Goal: Task Accomplishment & Management: Manage account settings

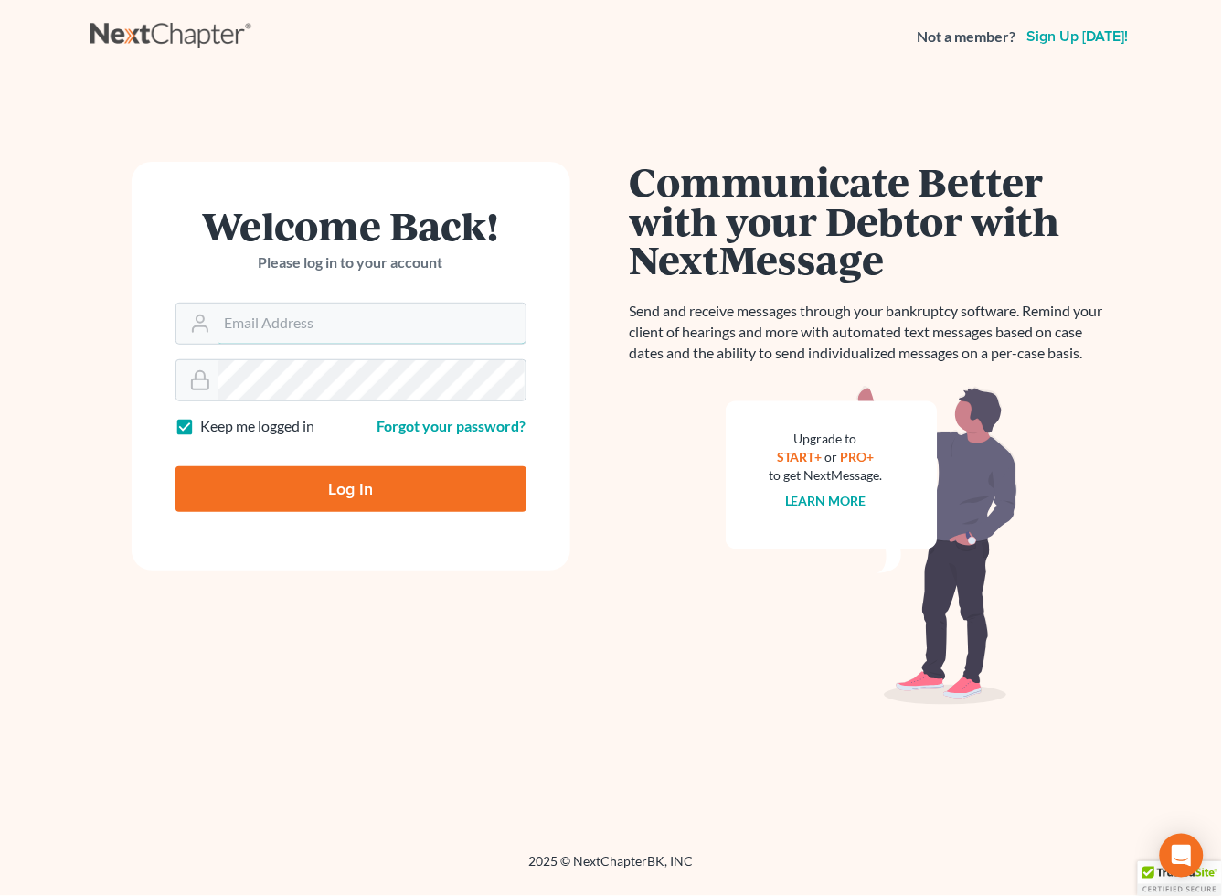
type input "spereyra@scura.com"
click at [322, 480] on input "Log In" at bounding box center [350, 489] width 351 height 46
type input "Thinking..."
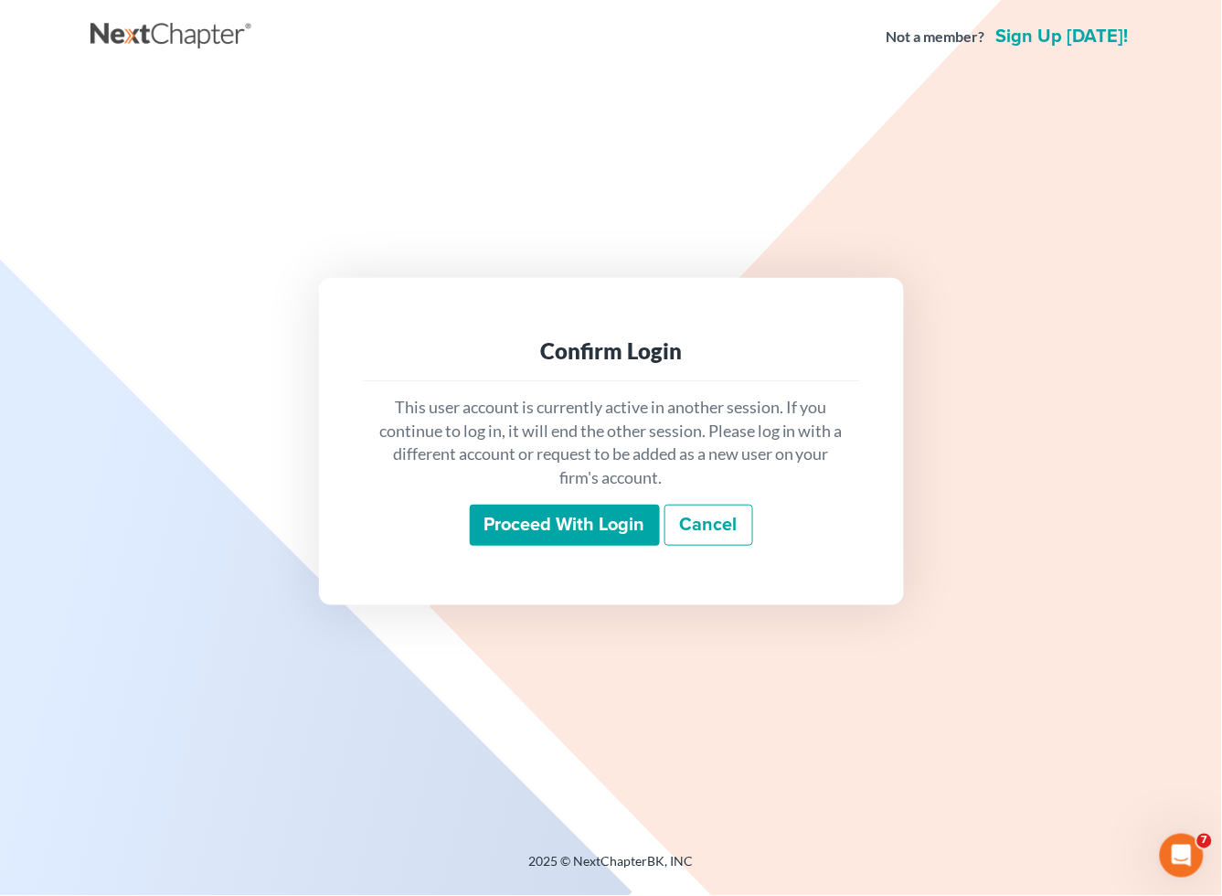
click at [516, 526] on input "Proceed with login" at bounding box center [565, 526] width 190 height 42
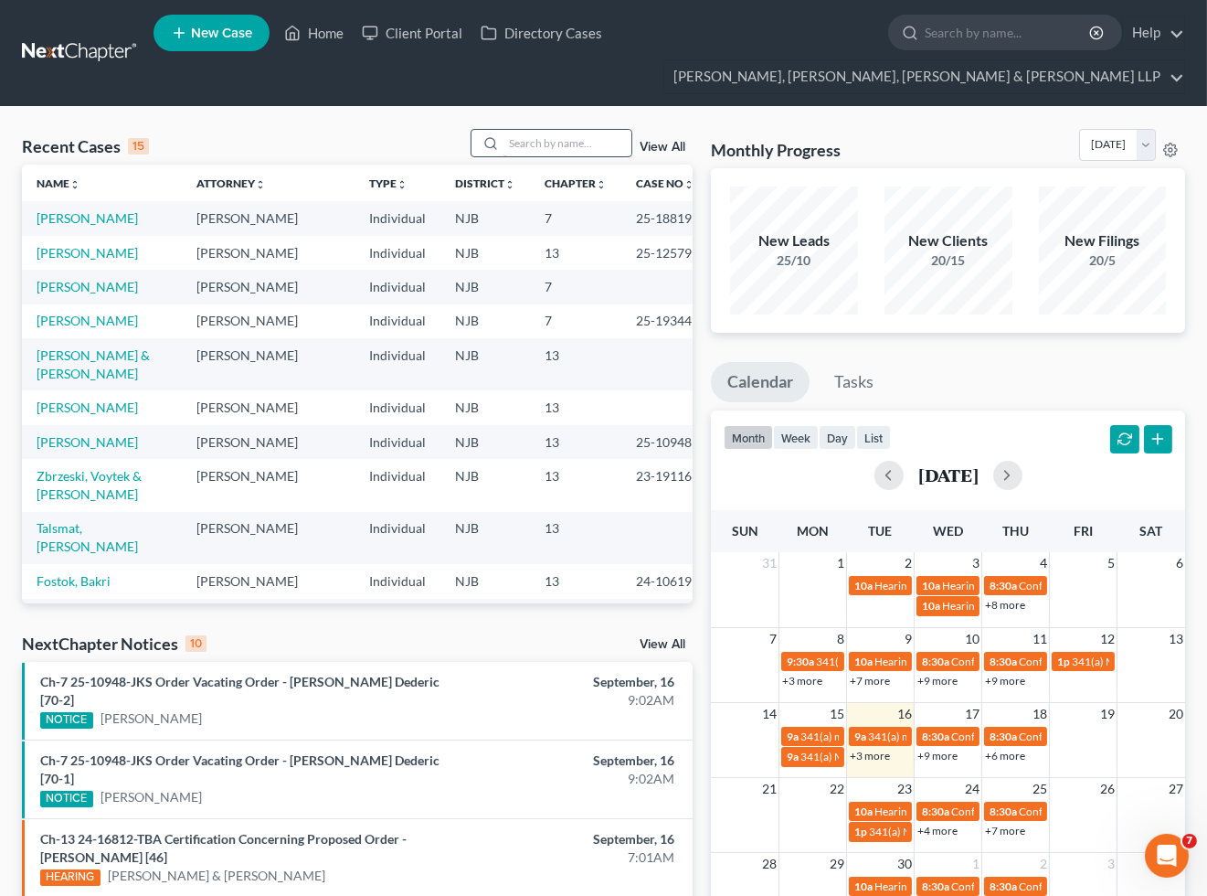
click at [550, 139] on input "search" at bounding box center [568, 143] width 128 height 27
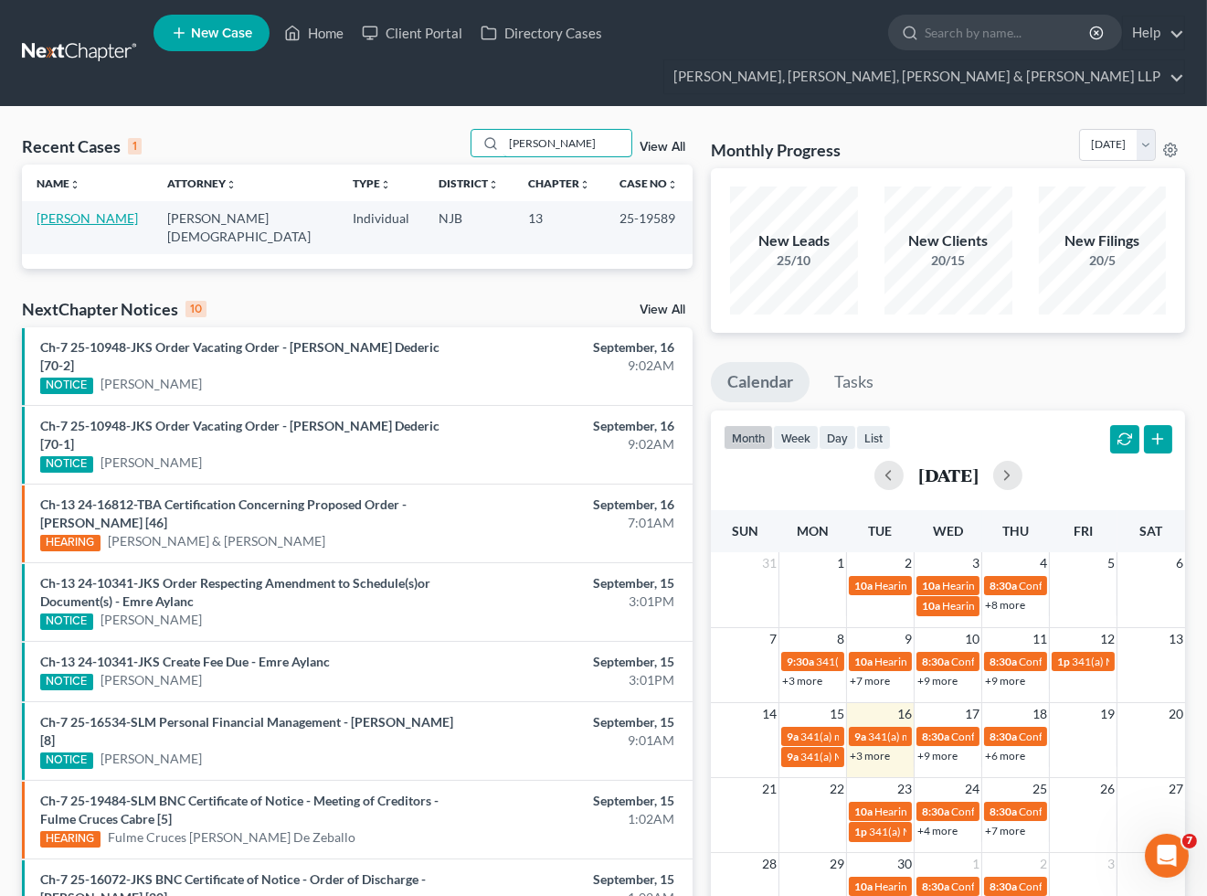
type input "[PERSON_NAME]"
click at [80, 213] on link "[PERSON_NAME]" at bounding box center [87, 218] width 101 height 16
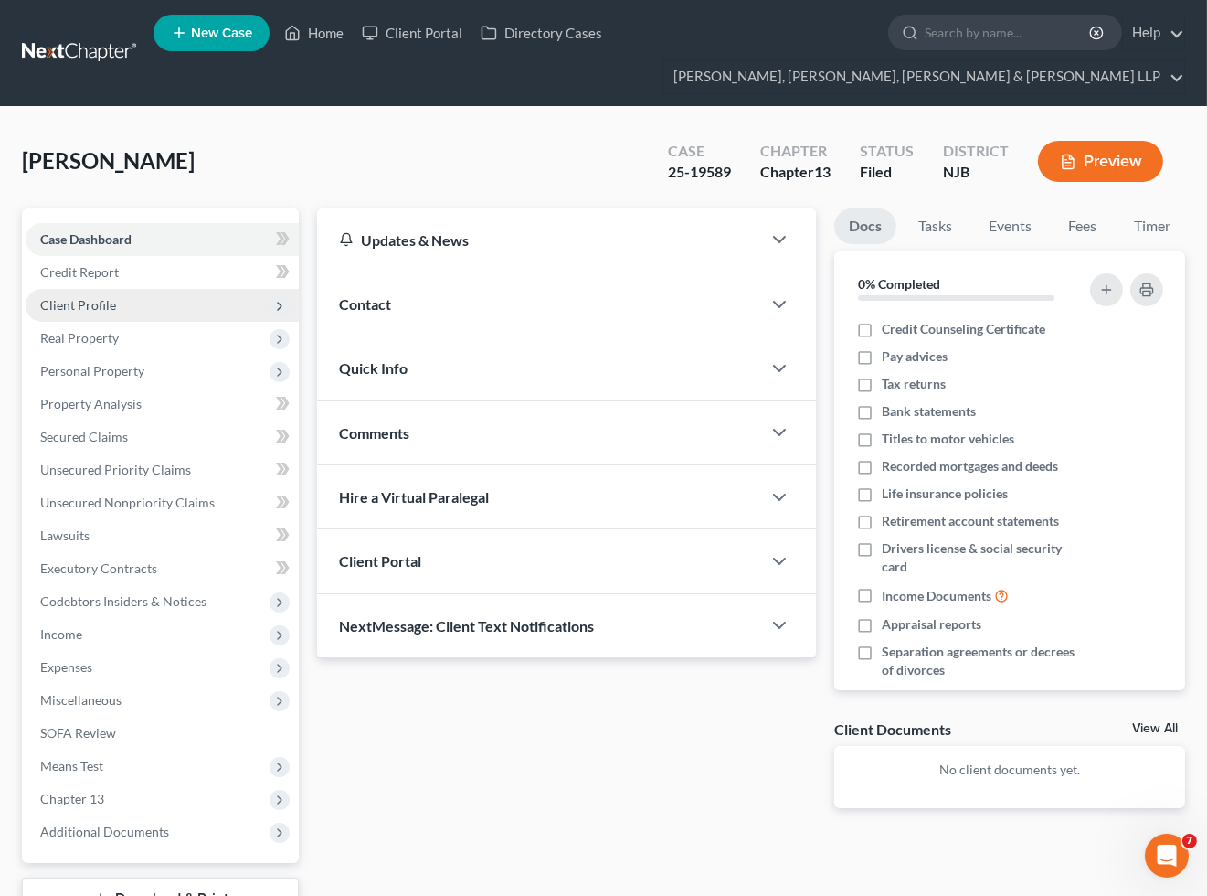
click at [78, 303] on span "Client Profile" at bounding box center [78, 305] width 76 height 16
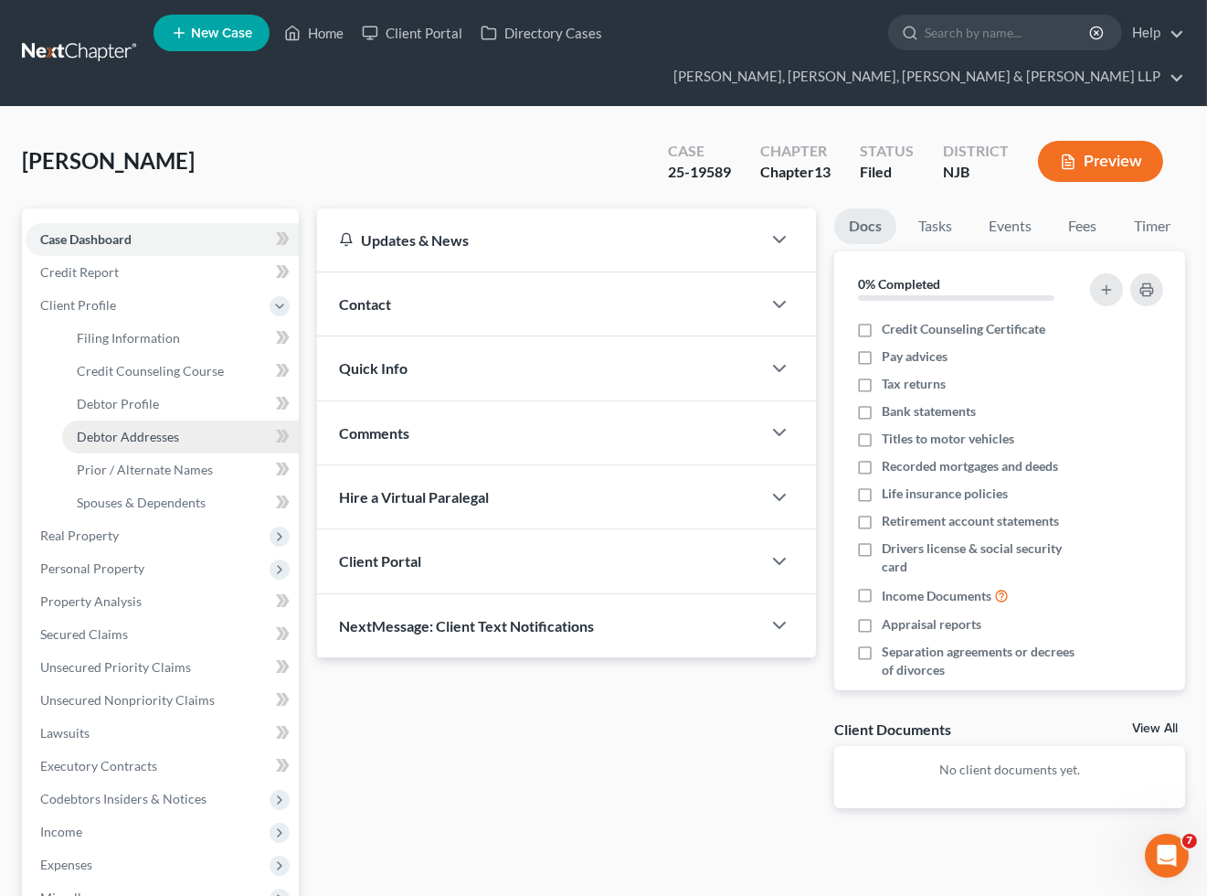
click at [133, 430] on span "Debtor Addresses" at bounding box center [128, 437] width 102 height 16
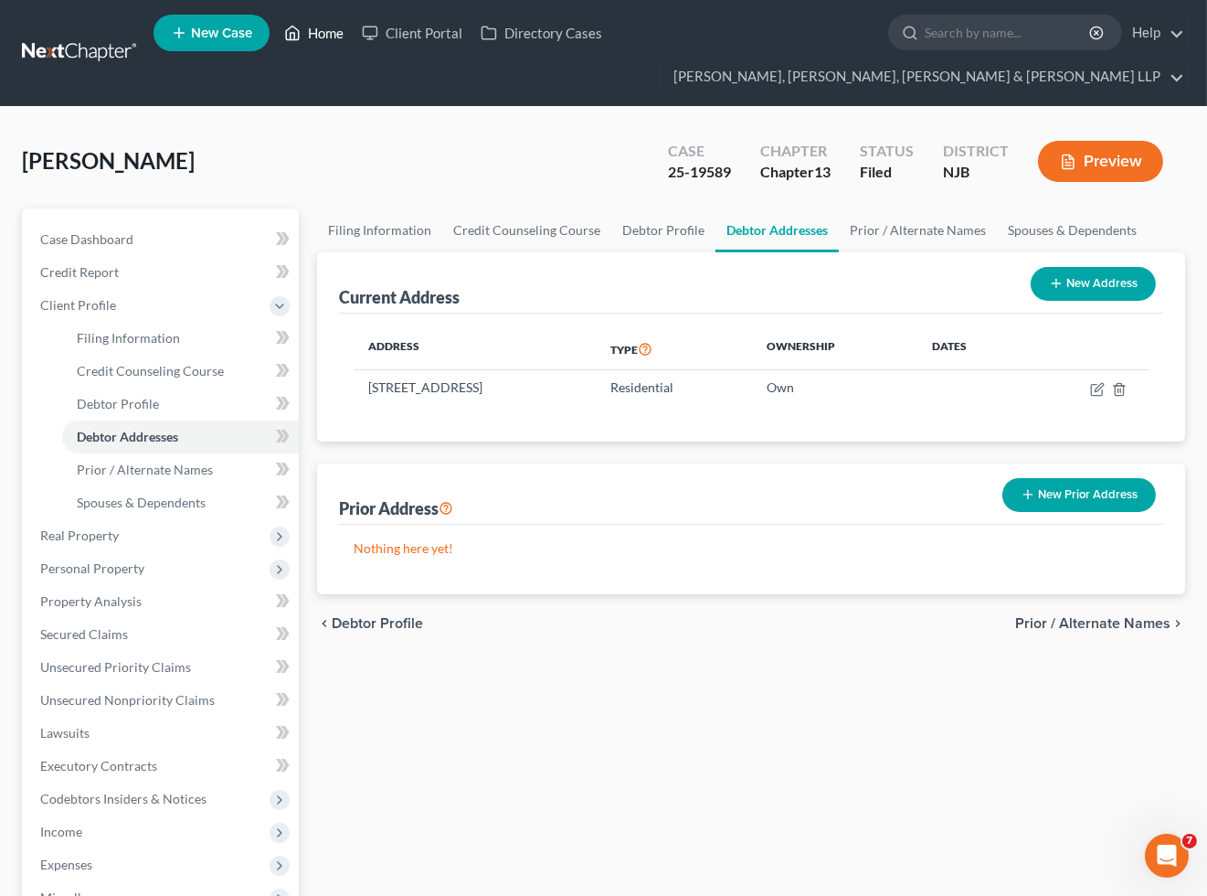
click at [320, 35] on link "Home" at bounding box center [314, 32] width 78 height 33
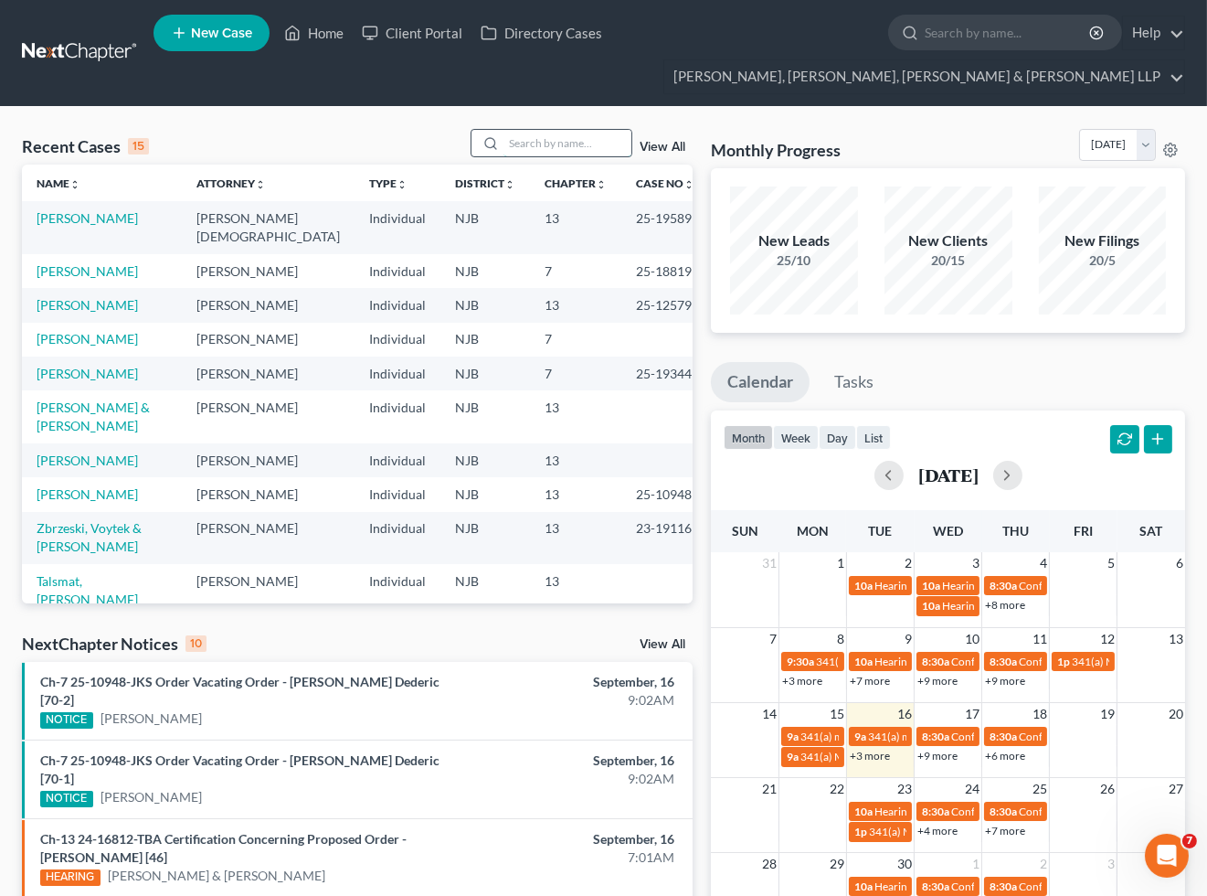
click at [518, 143] on input "search" at bounding box center [568, 143] width 128 height 27
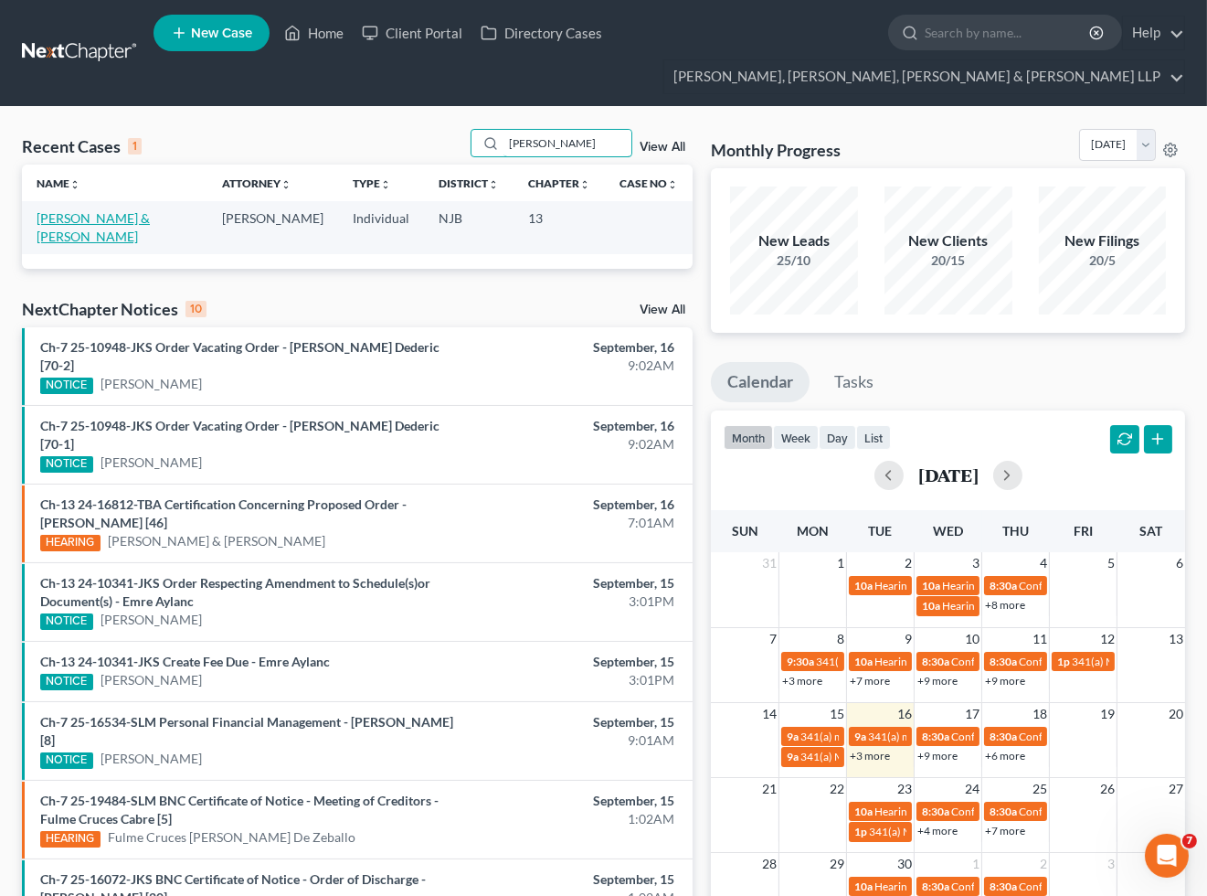
type input "[PERSON_NAME]"
click at [120, 215] on link "[PERSON_NAME] & [PERSON_NAME]" at bounding box center [93, 227] width 113 height 34
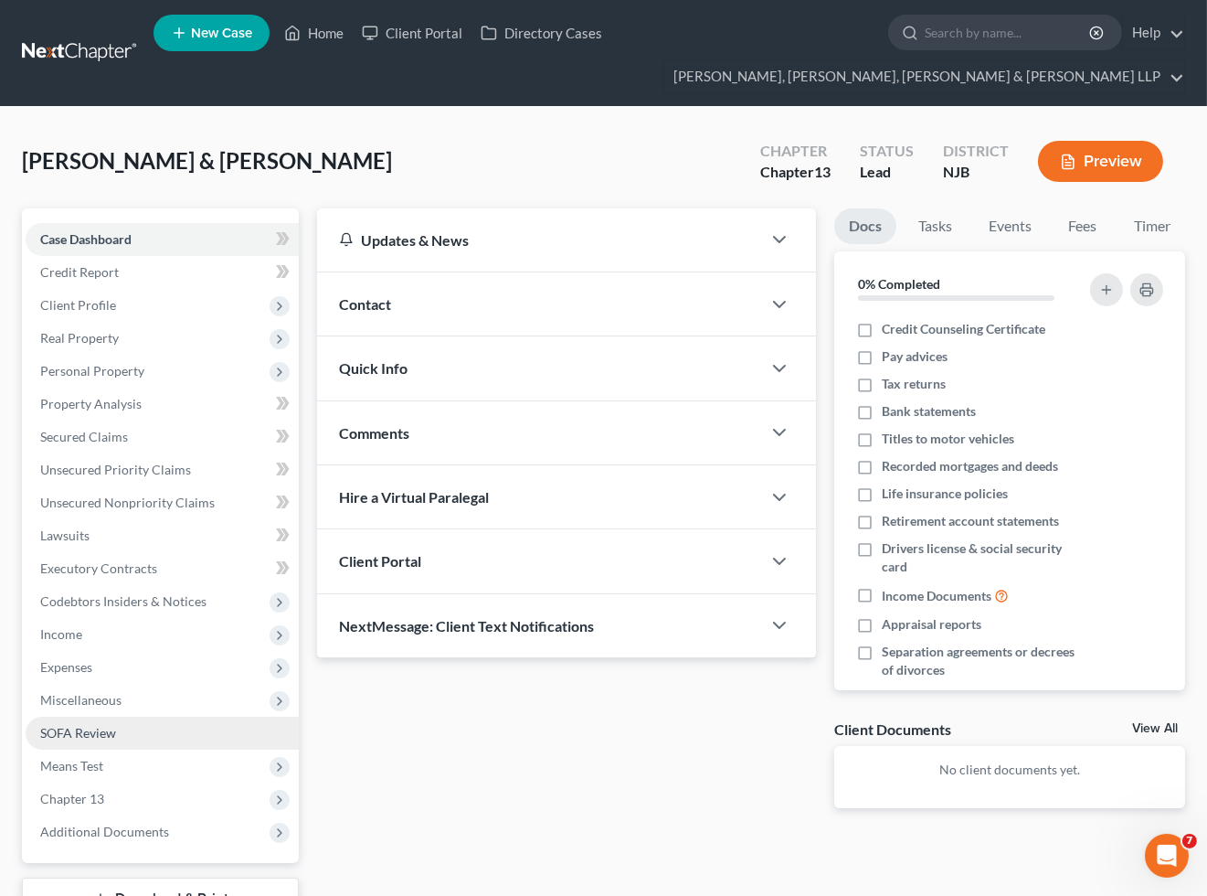
scroll to position [140, 0]
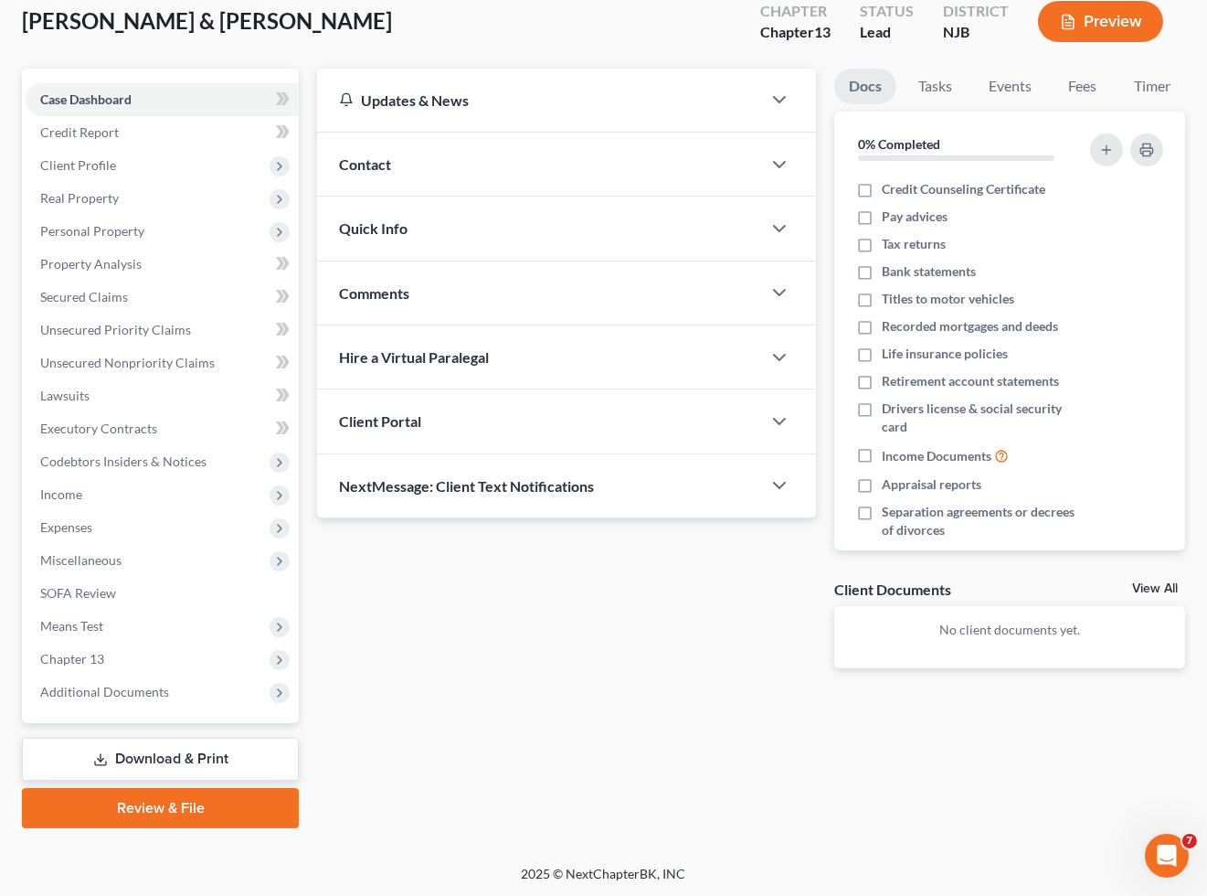
click at [124, 746] on link "Download & Print" at bounding box center [160, 759] width 277 height 43
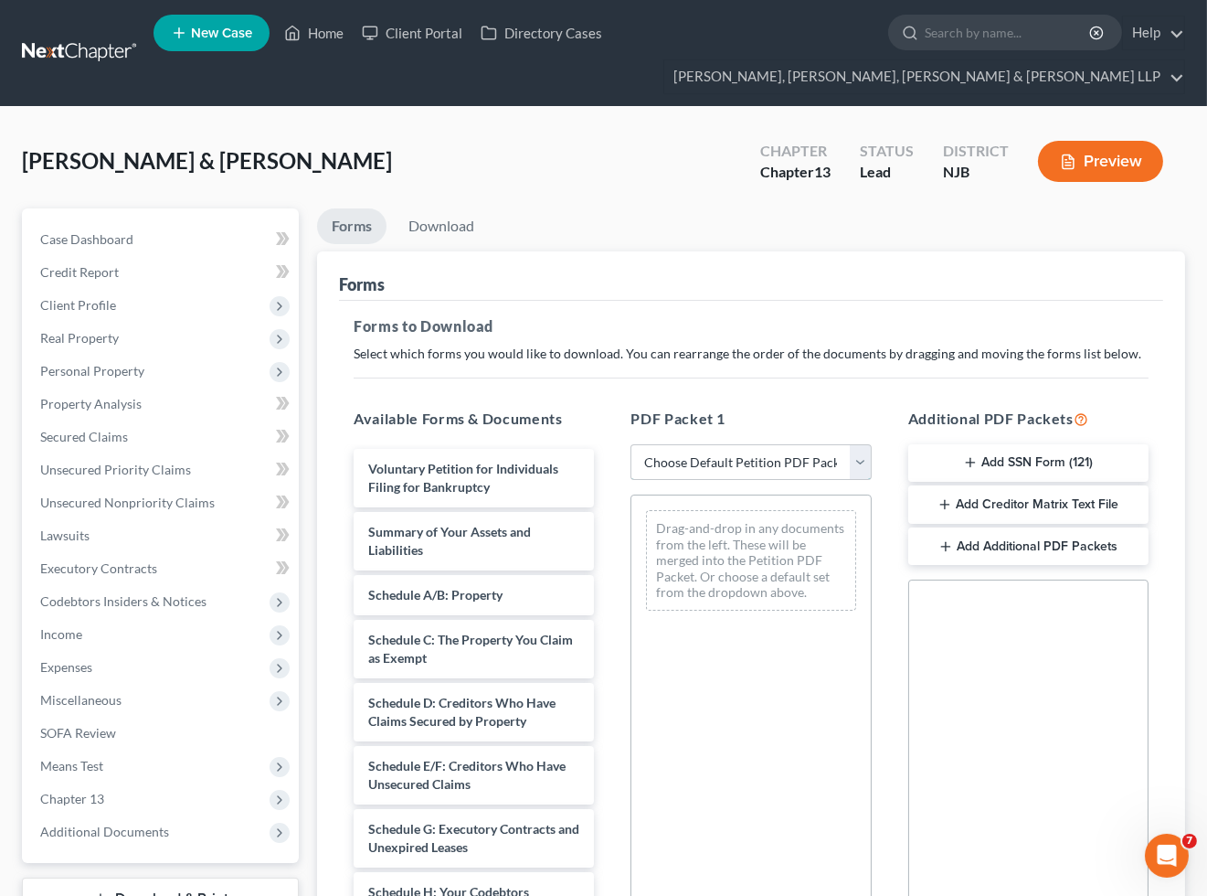
click at [699, 463] on select "Choose Default Petition PDF Packet Complete Bankruptcy Petition (all forms and …" at bounding box center [751, 462] width 240 height 37
select select "0"
click at [631, 444] on select "Choose Default Petition PDF Packet Complete Bankruptcy Petition (all forms and …" at bounding box center [751, 462] width 240 height 37
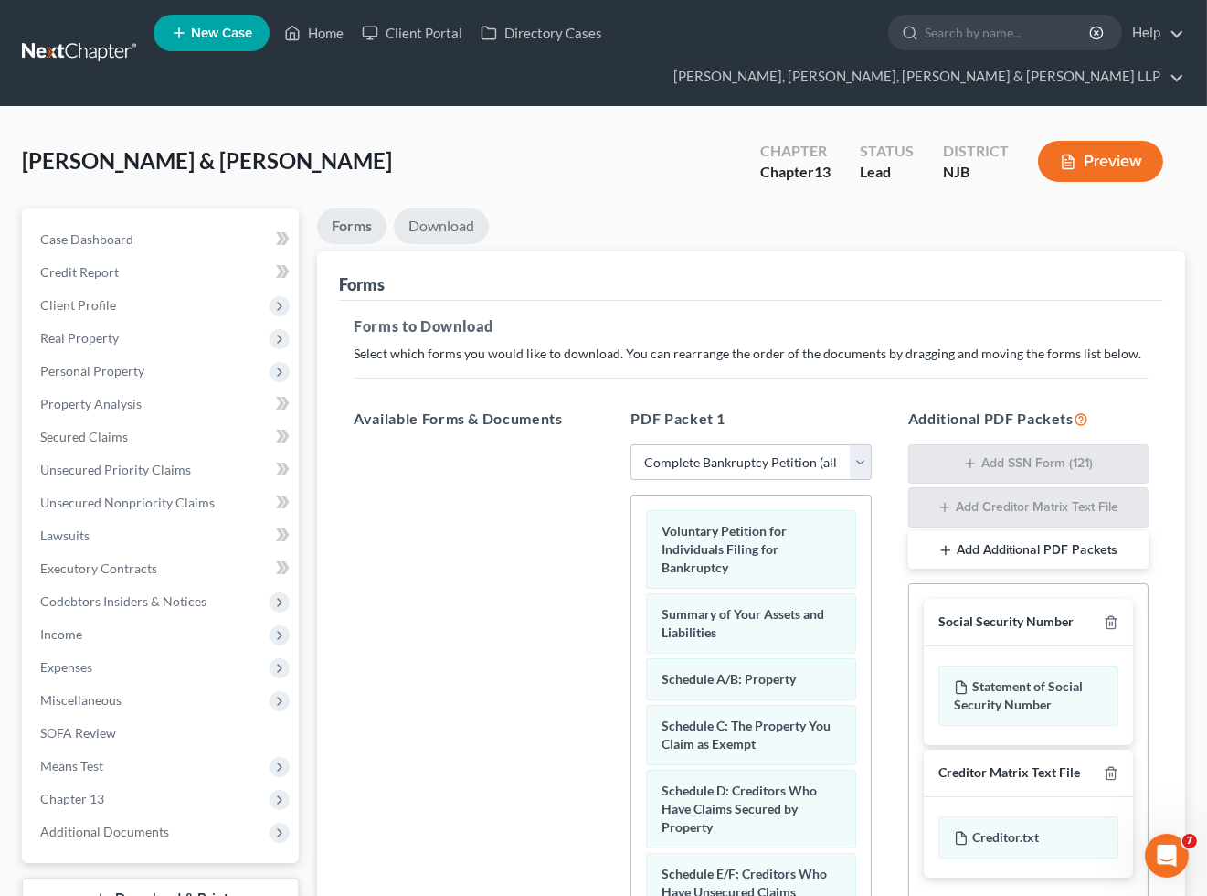
click at [449, 223] on link "Download" at bounding box center [441, 226] width 95 height 36
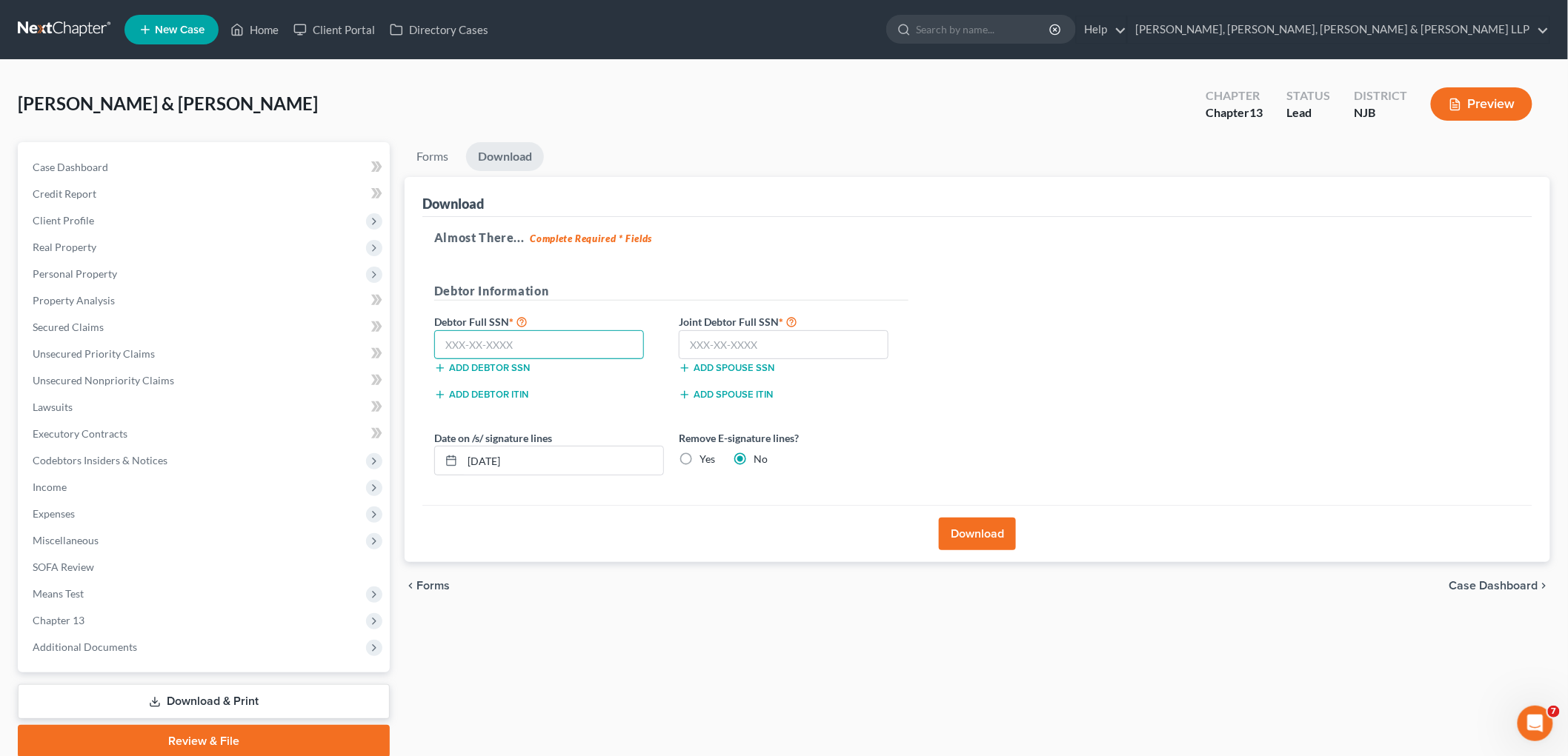
click at [558, 345] on input "text" at bounding box center [539, 345] width 210 height 30
type input "157-88-5822"
click at [699, 333] on input "text" at bounding box center [783, 345] width 210 height 30
type input "137-96-0763"
click at [990, 533] on button "Download" at bounding box center [977, 534] width 77 height 32
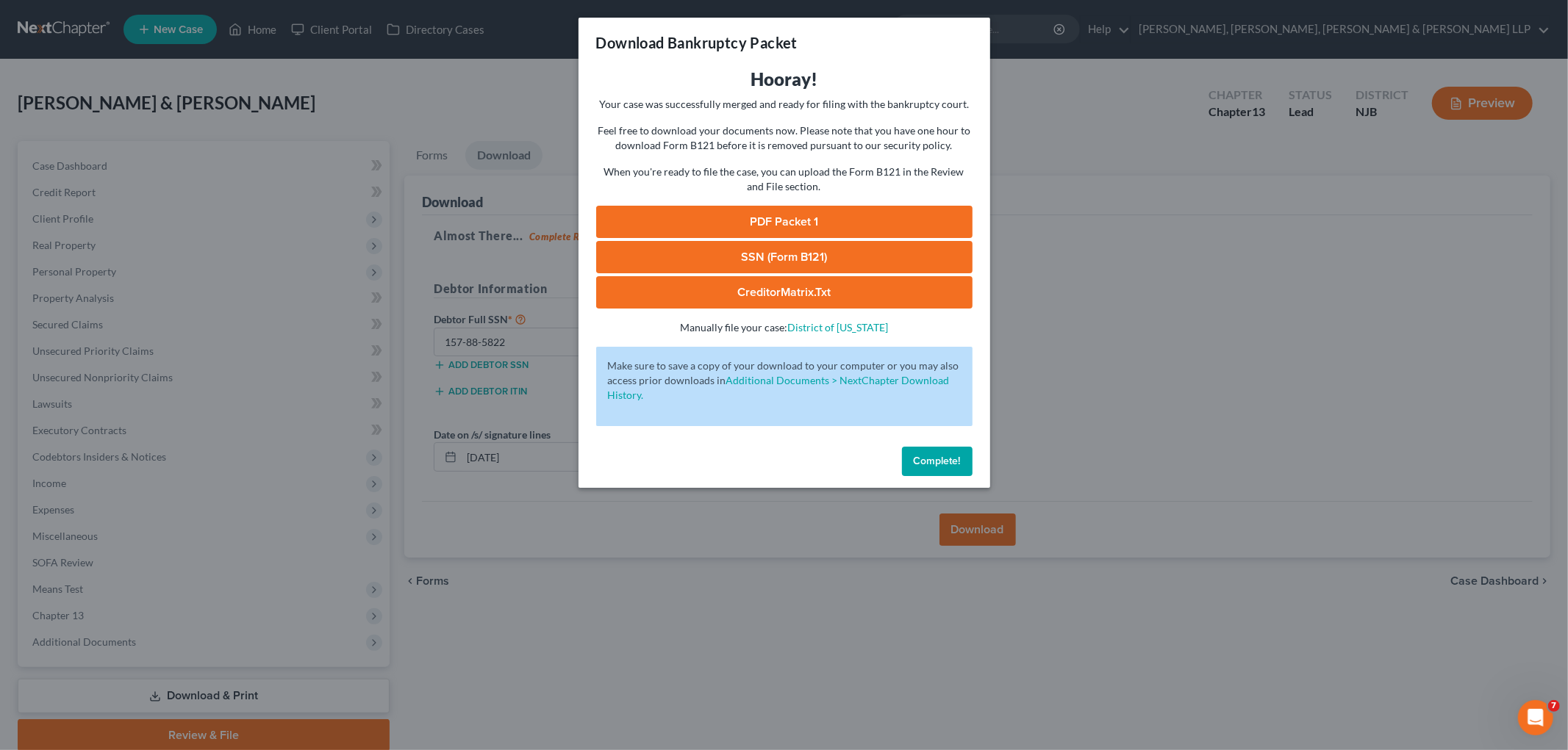
click at [982, 634] on div "Download Bankruptcy Packet Hooray! Your case was successfully merged and ready …" at bounding box center [784, 375] width 1568 height 750
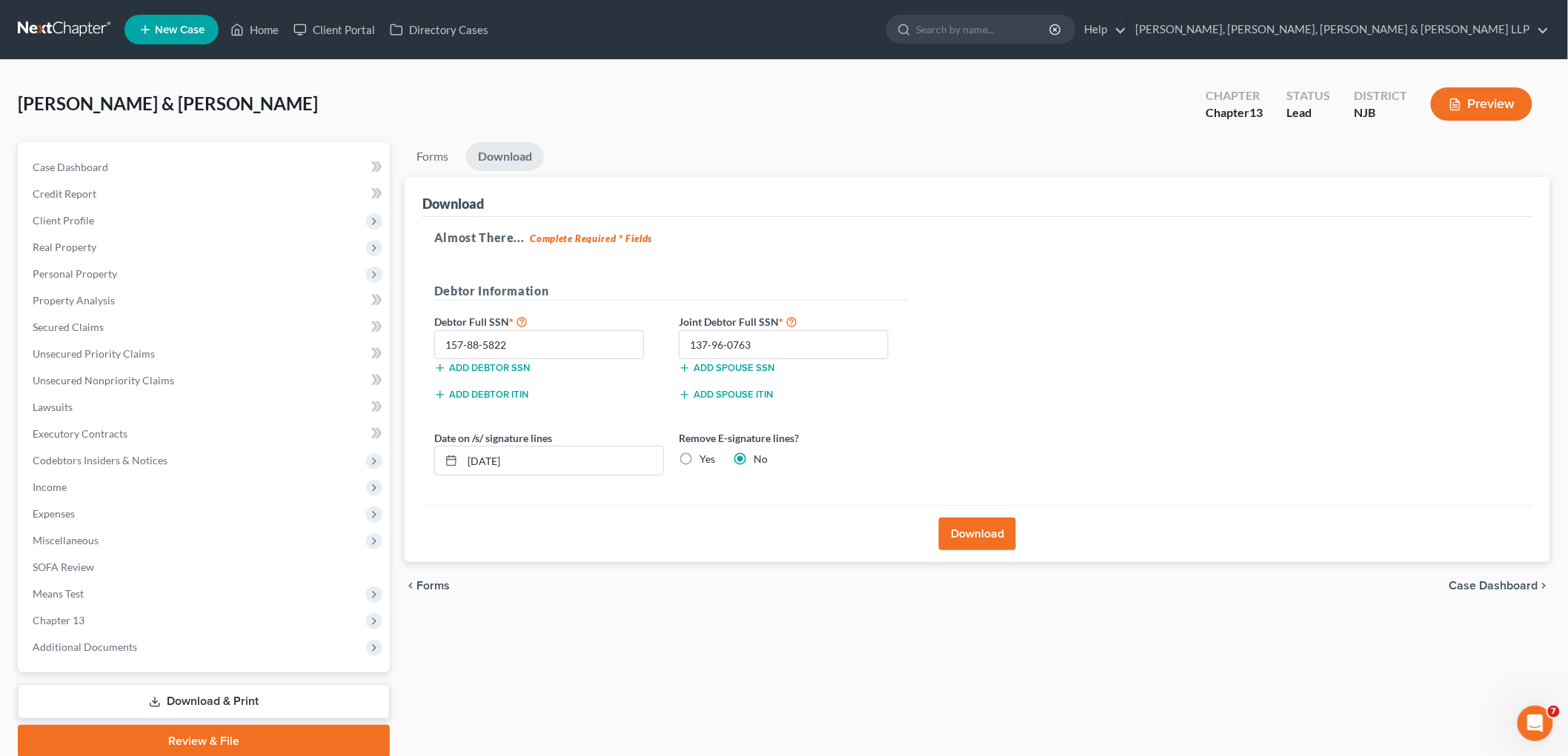
click at [990, 531] on button "Download" at bounding box center [977, 534] width 77 height 32
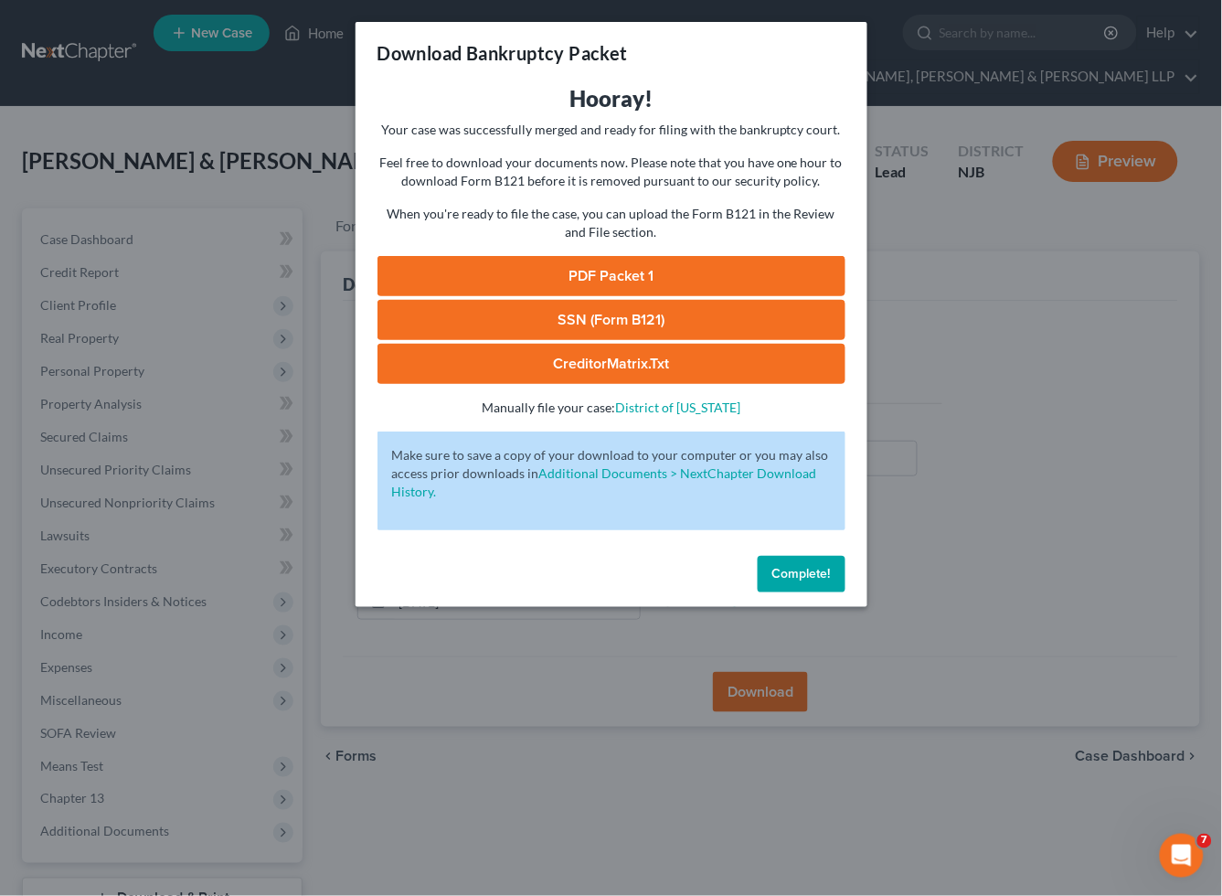
click at [539, 274] on link "PDF Packet 1" at bounding box center [611, 276] width 468 height 40
click at [828, 571] on span "Complete!" at bounding box center [801, 574] width 58 height 16
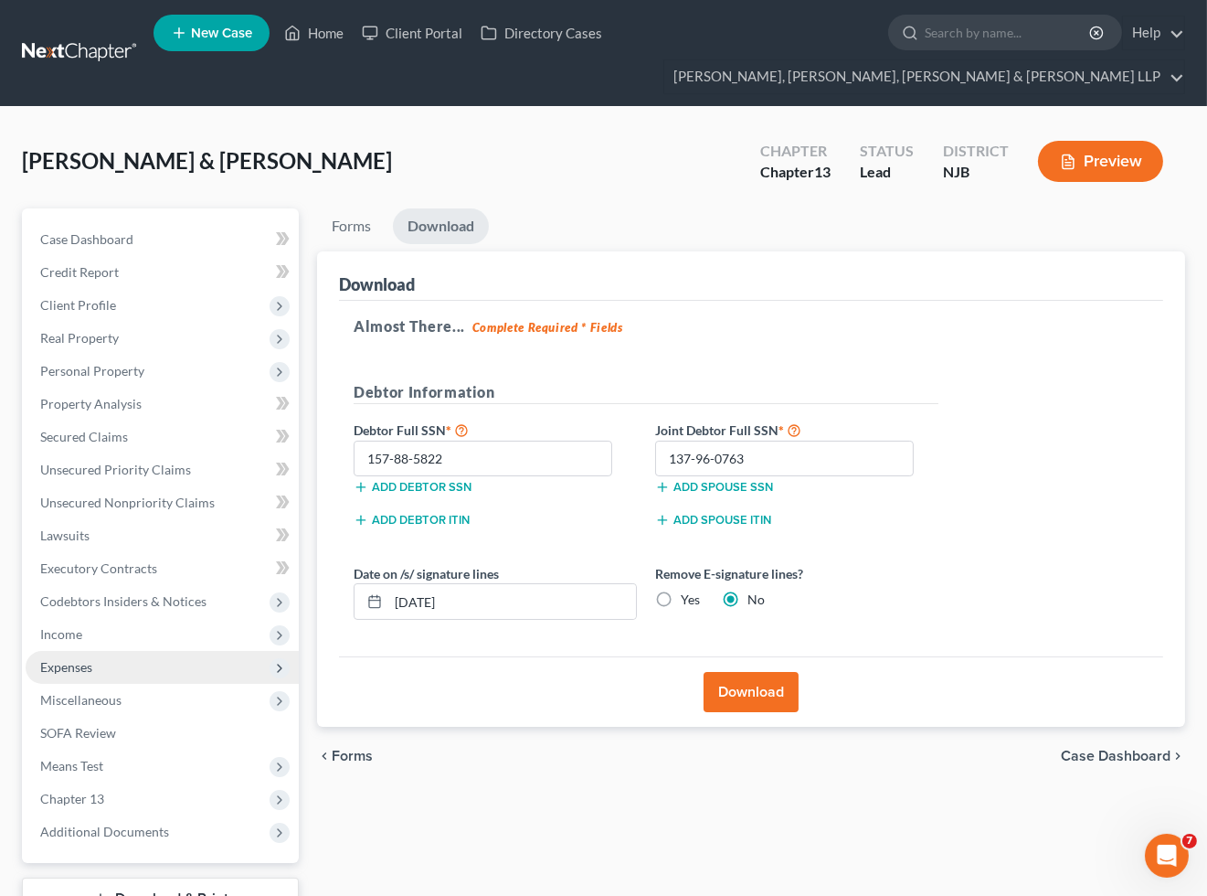
click at [89, 661] on span "Expenses" at bounding box center [66, 667] width 52 height 16
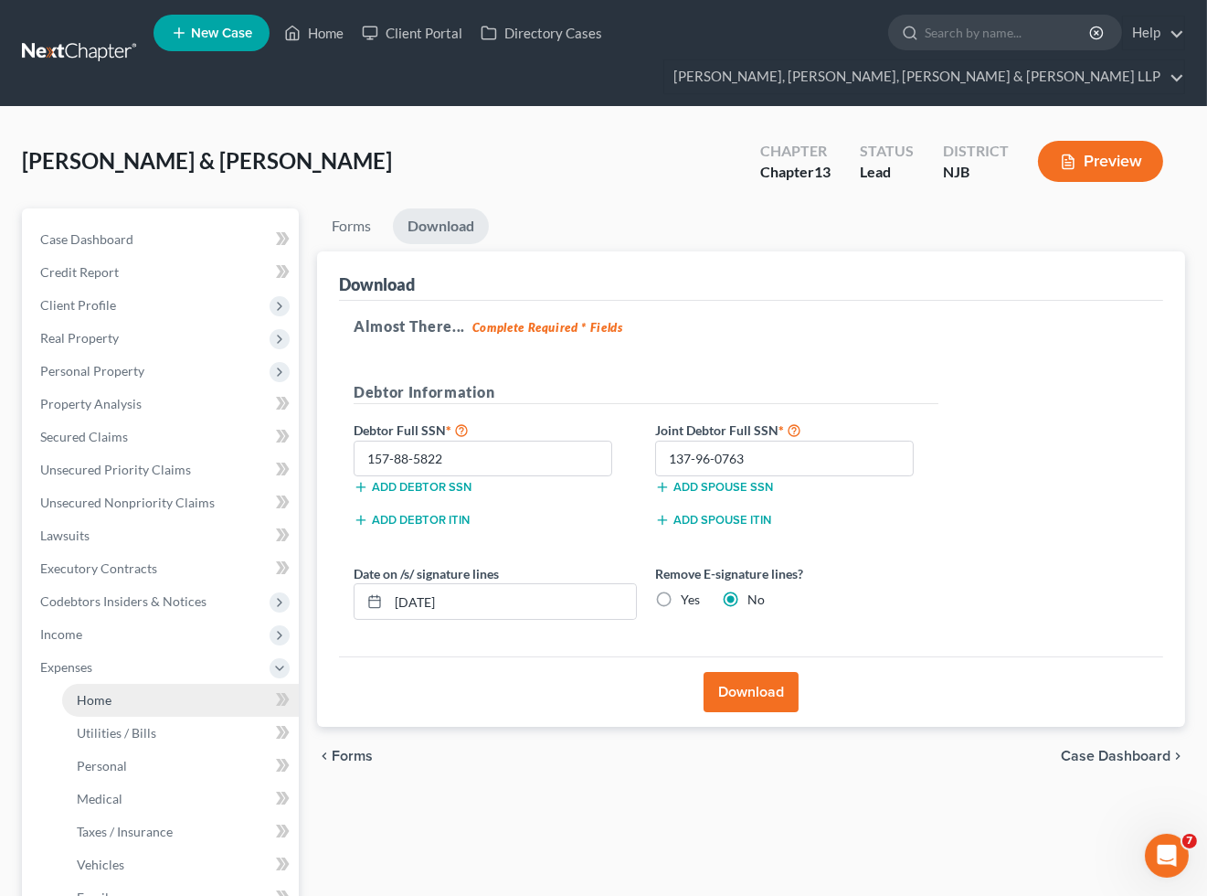
click at [82, 700] on span "Home" at bounding box center [94, 700] width 35 height 16
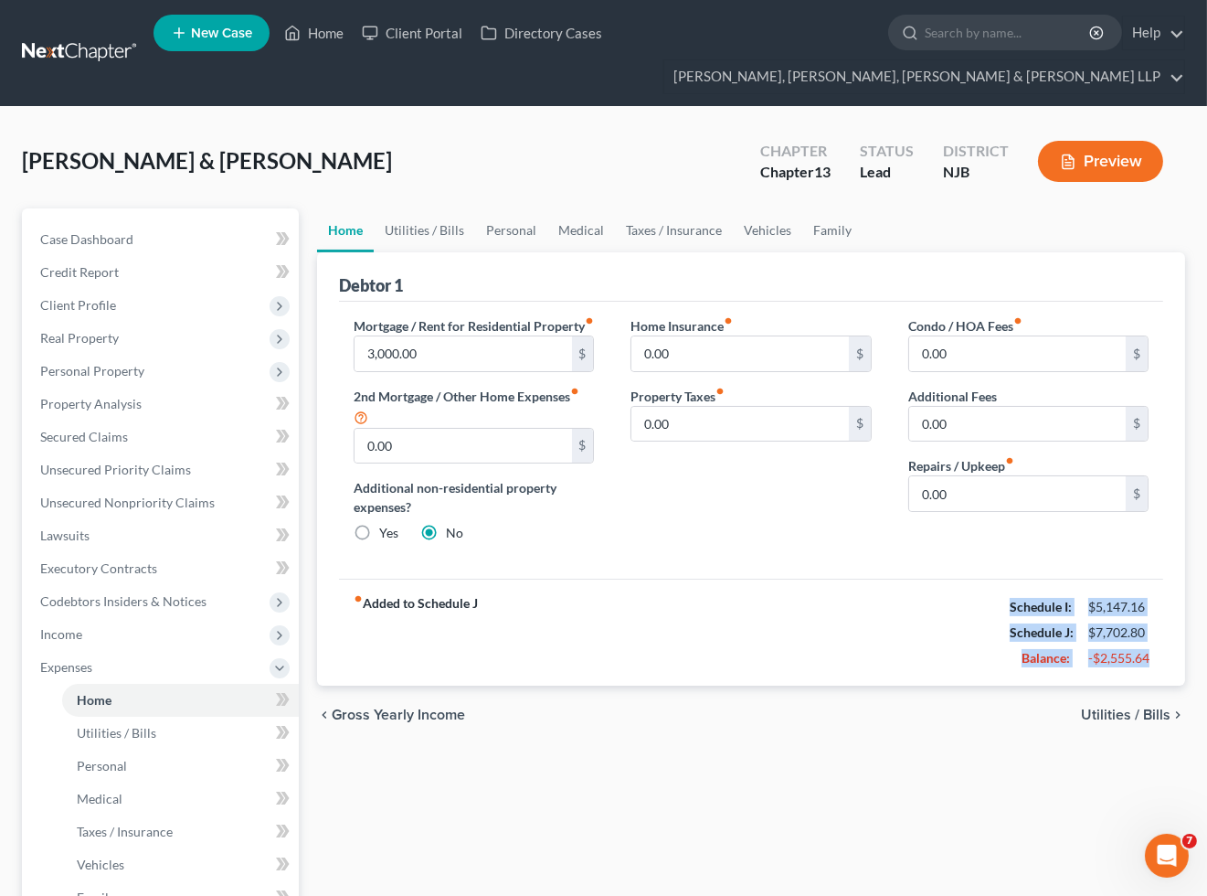
drag, startPoint x: 1021, startPoint y: 628, endPoint x: 1165, endPoint y: 667, distance: 149.7
click at [1165, 667] on div "Debtor 1 Mortgage / Rent for Residential Property fiber_manual_record 3,000.00 …" at bounding box center [751, 469] width 868 height 434
copy div "Schedule I: $5,147.16 Schedule J: $7,702.80 Balance: -$2,555.64"
click at [682, 152] on div "[PERSON_NAME] & [PERSON_NAME] Upgraded Chapter Chapter 13 Status Lead District …" at bounding box center [604, 169] width 1164 height 80
click at [326, 32] on link "Home" at bounding box center [314, 32] width 78 height 33
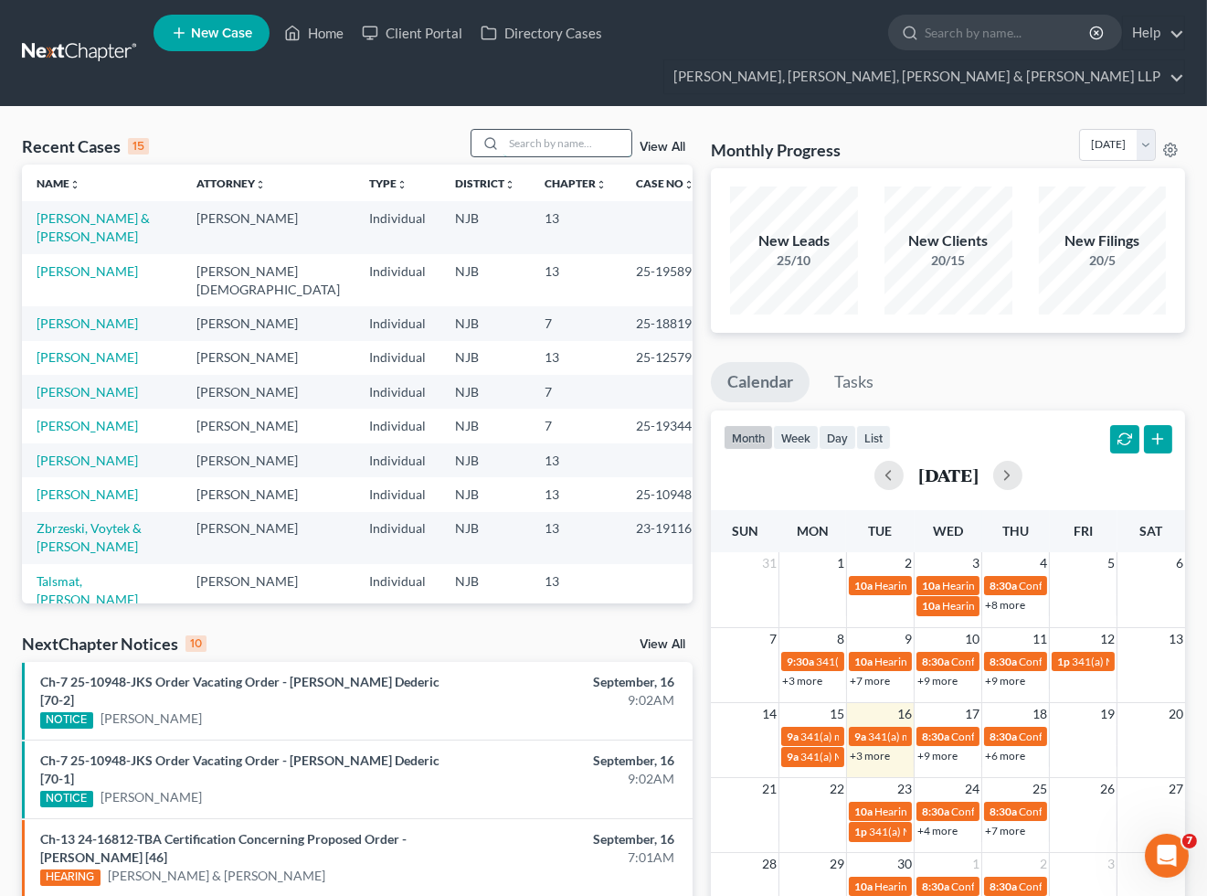
click at [548, 143] on input "search" at bounding box center [568, 143] width 128 height 27
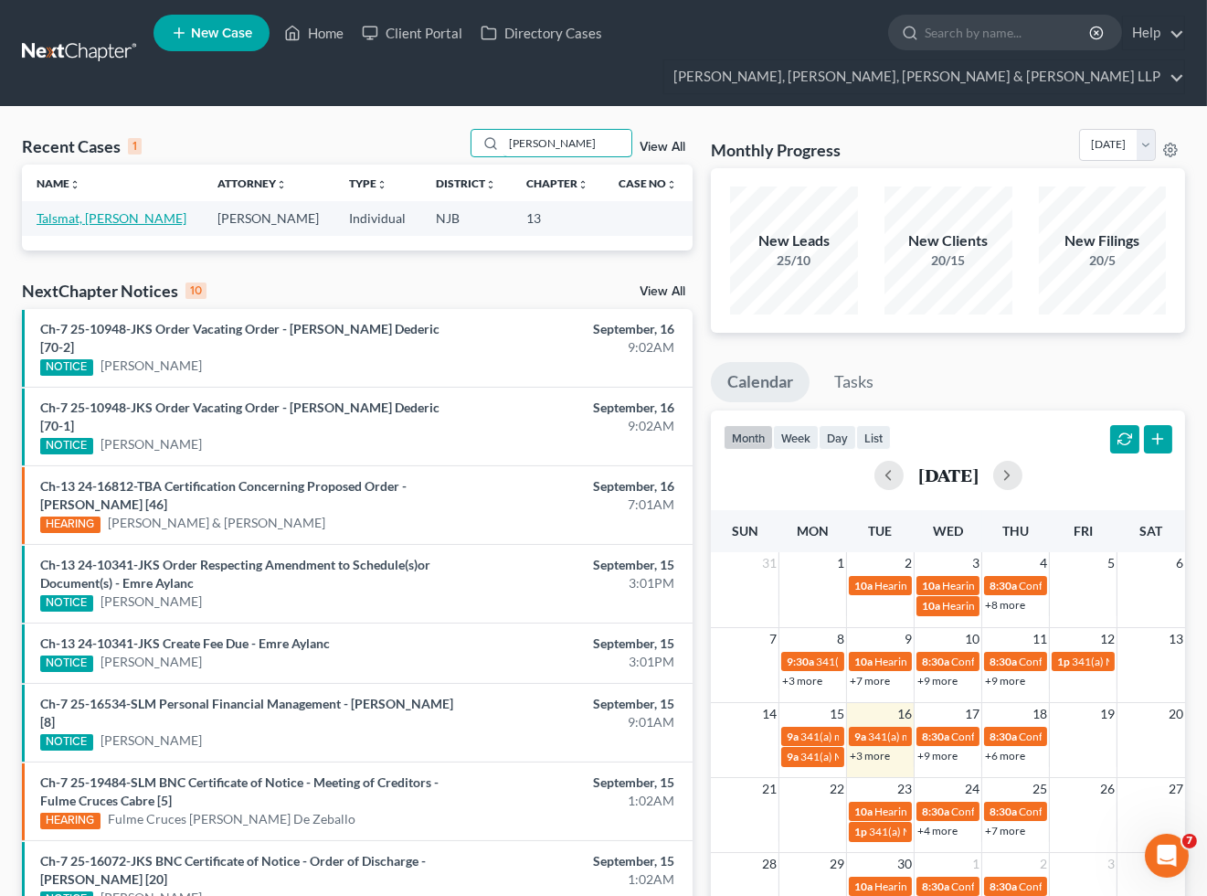
type input "[PERSON_NAME]"
click at [91, 214] on link "Talsmat, [PERSON_NAME]" at bounding box center [112, 218] width 150 height 16
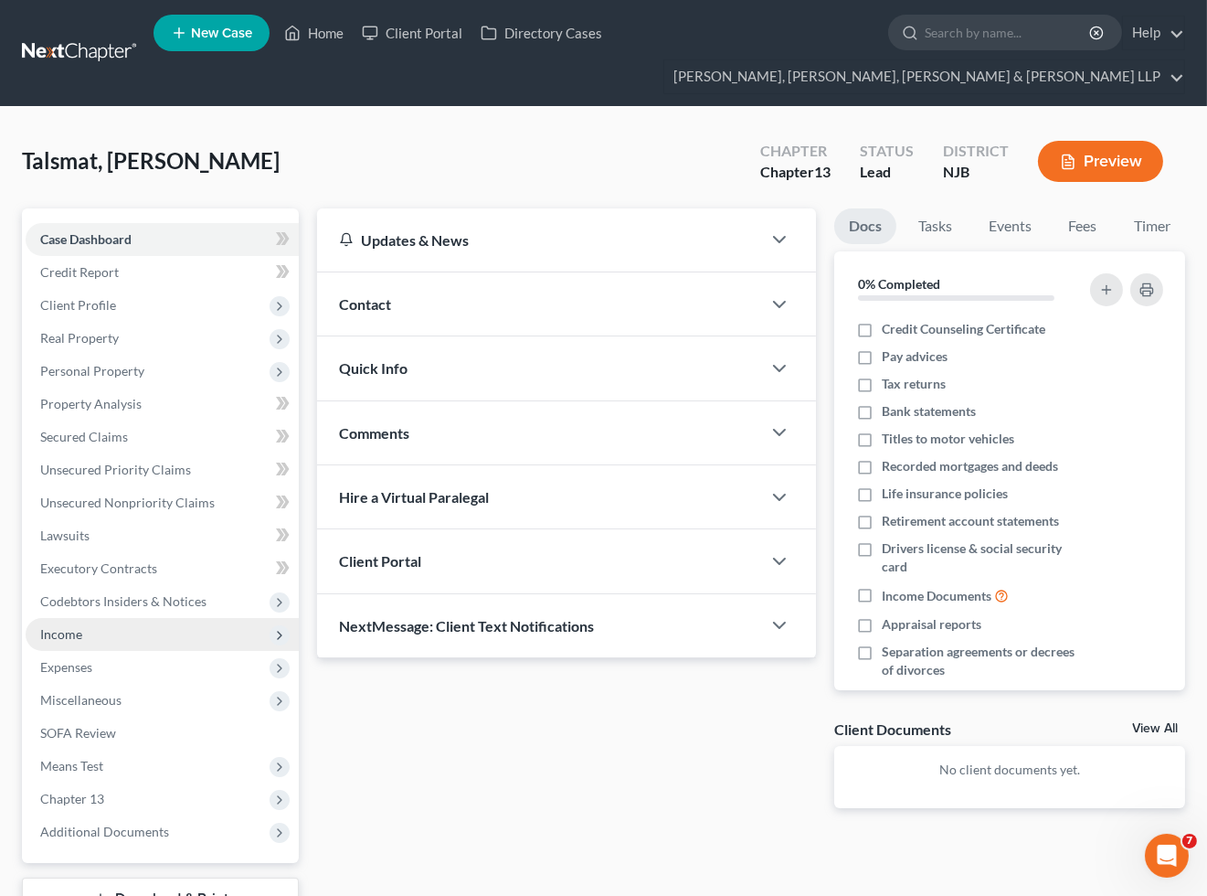
click at [70, 635] on span "Income" at bounding box center [61, 634] width 42 height 16
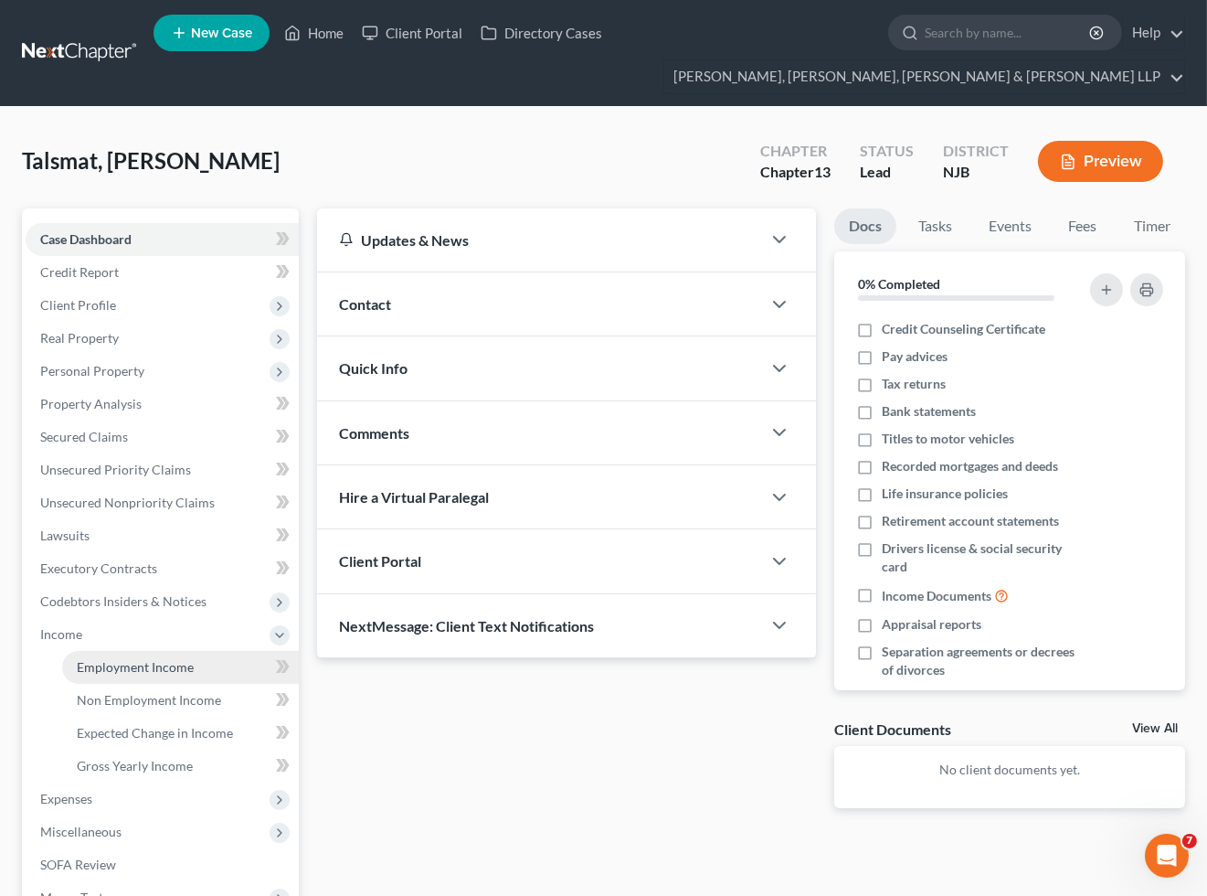
click at [97, 668] on span "Employment Income" at bounding box center [135, 667] width 117 height 16
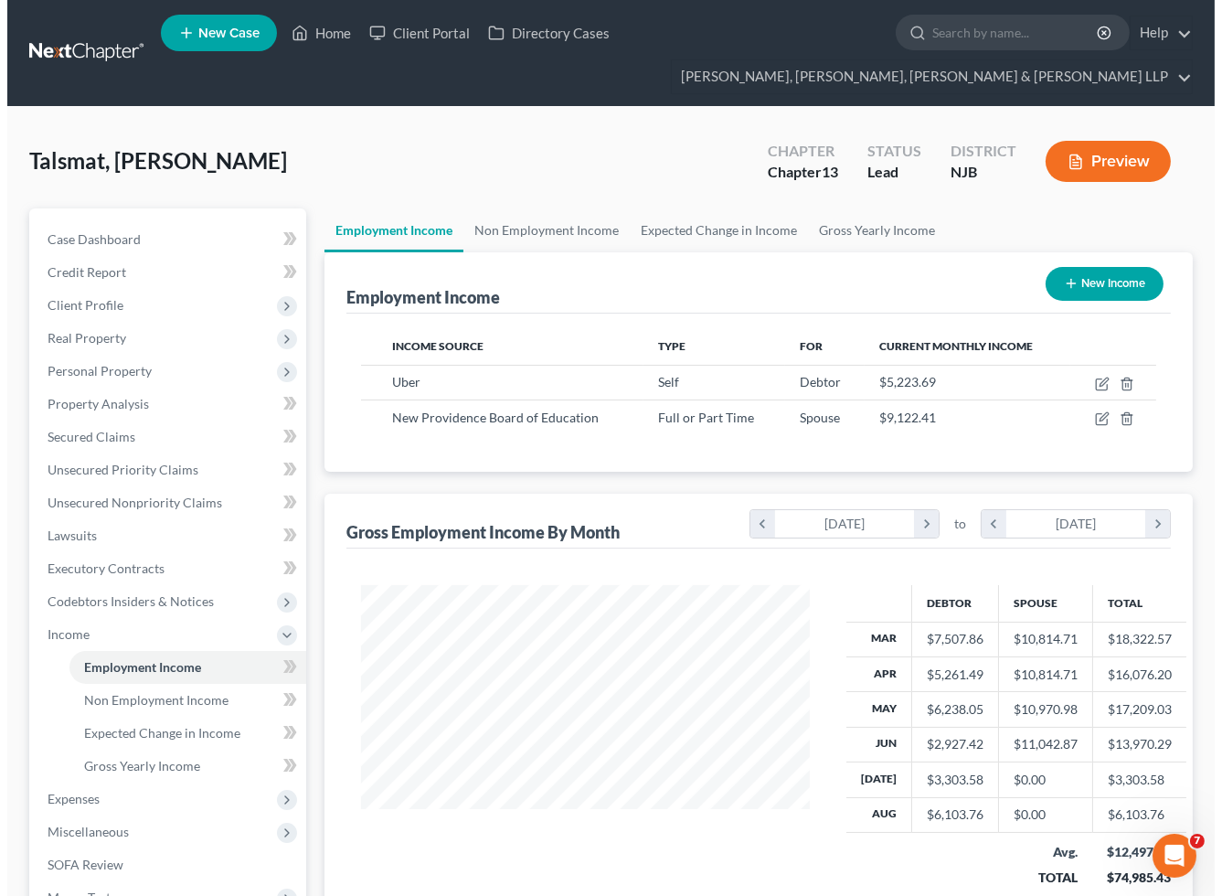
scroll to position [327, 484]
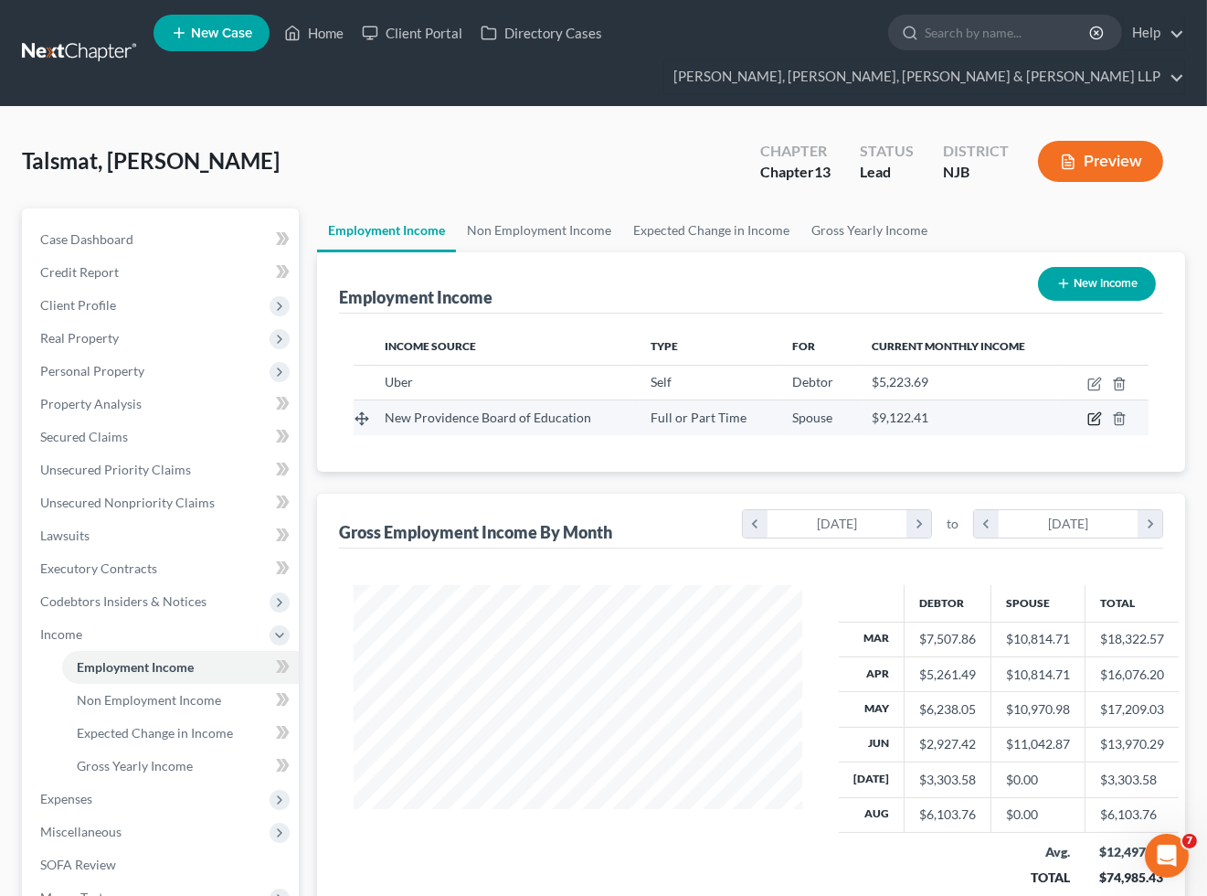
click at [1098, 416] on icon "button" at bounding box center [1095, 418] width 15 height 15
select select "0"
select select "33"
select select "0"
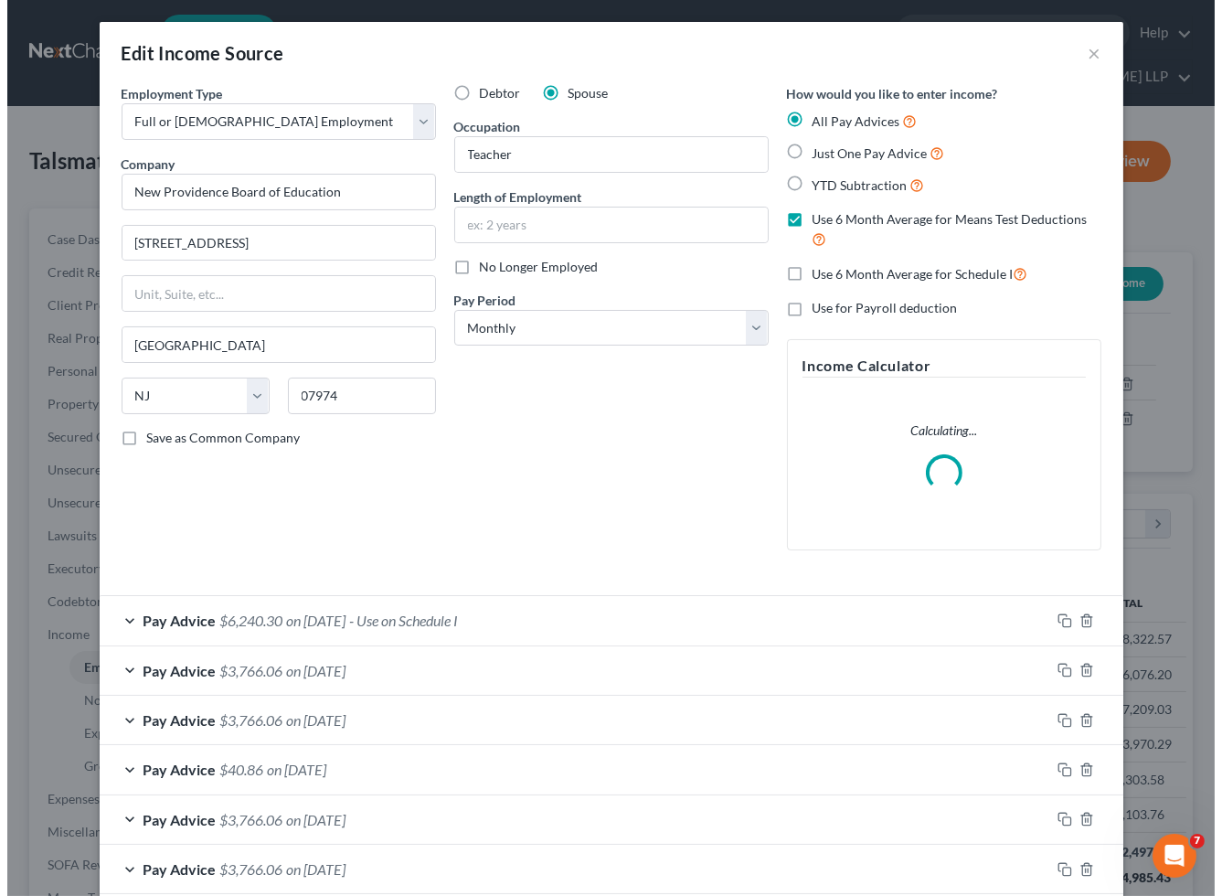
scroll to position [327, 491]
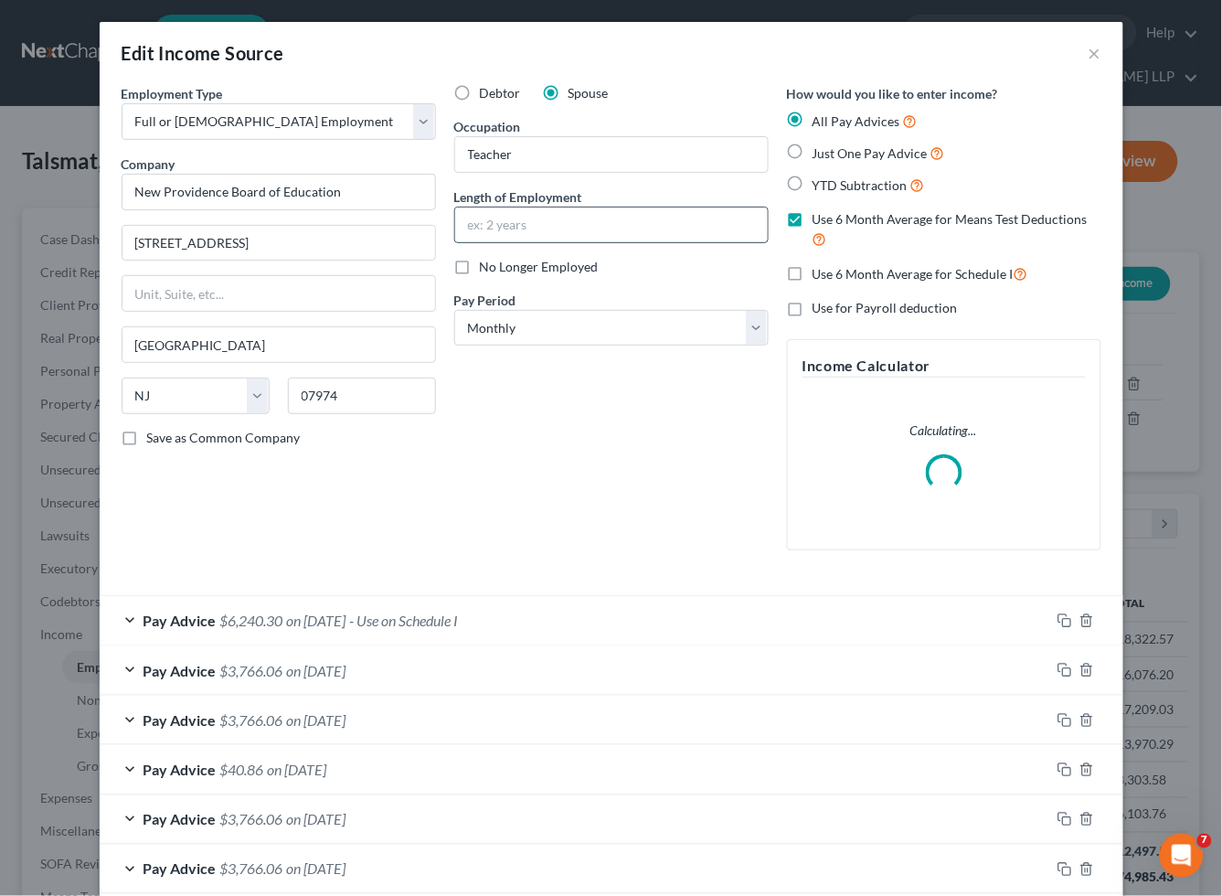
click at [545, 211] on input "text" at bounding box center [611, 224] width 313 height 35
type input "26 years"
click at [545, 405] on div "Debtor Spouse Occupation Teacher Length of Employment 26 years No Longer Employ…" at bounding box center [611, 324] width 333 height 481
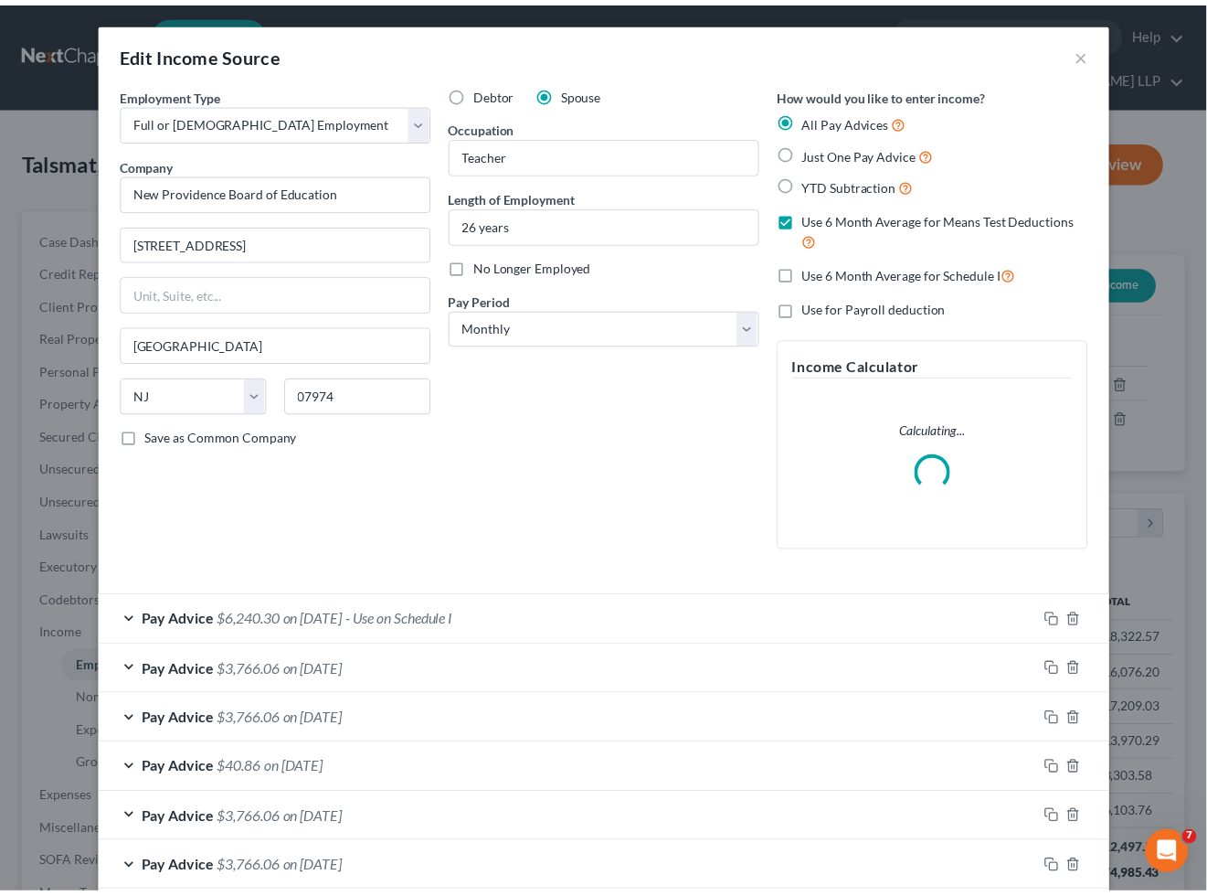
scroll to position [448, 0]
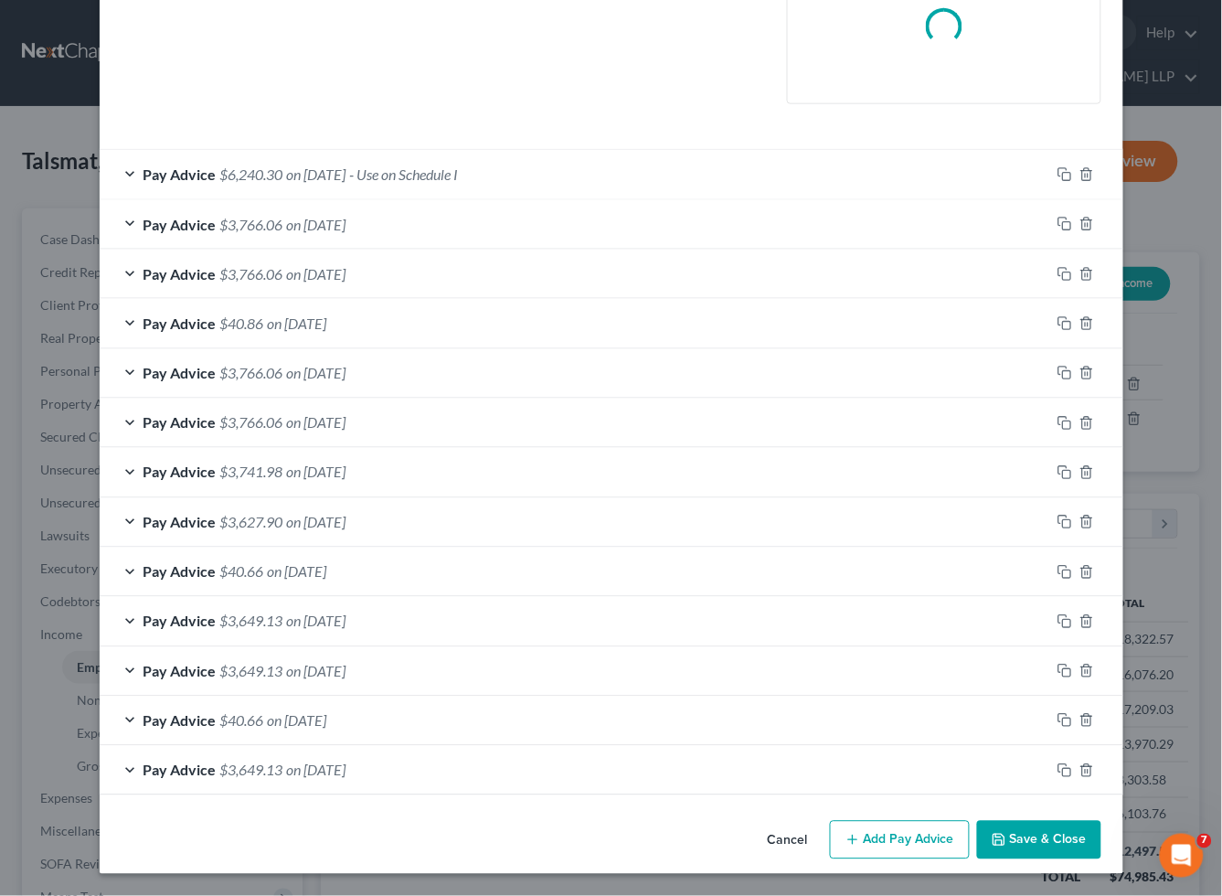
click at [1028, 826] on button "Save & Close" at bounding box center [1039, 840] width 124 height 38
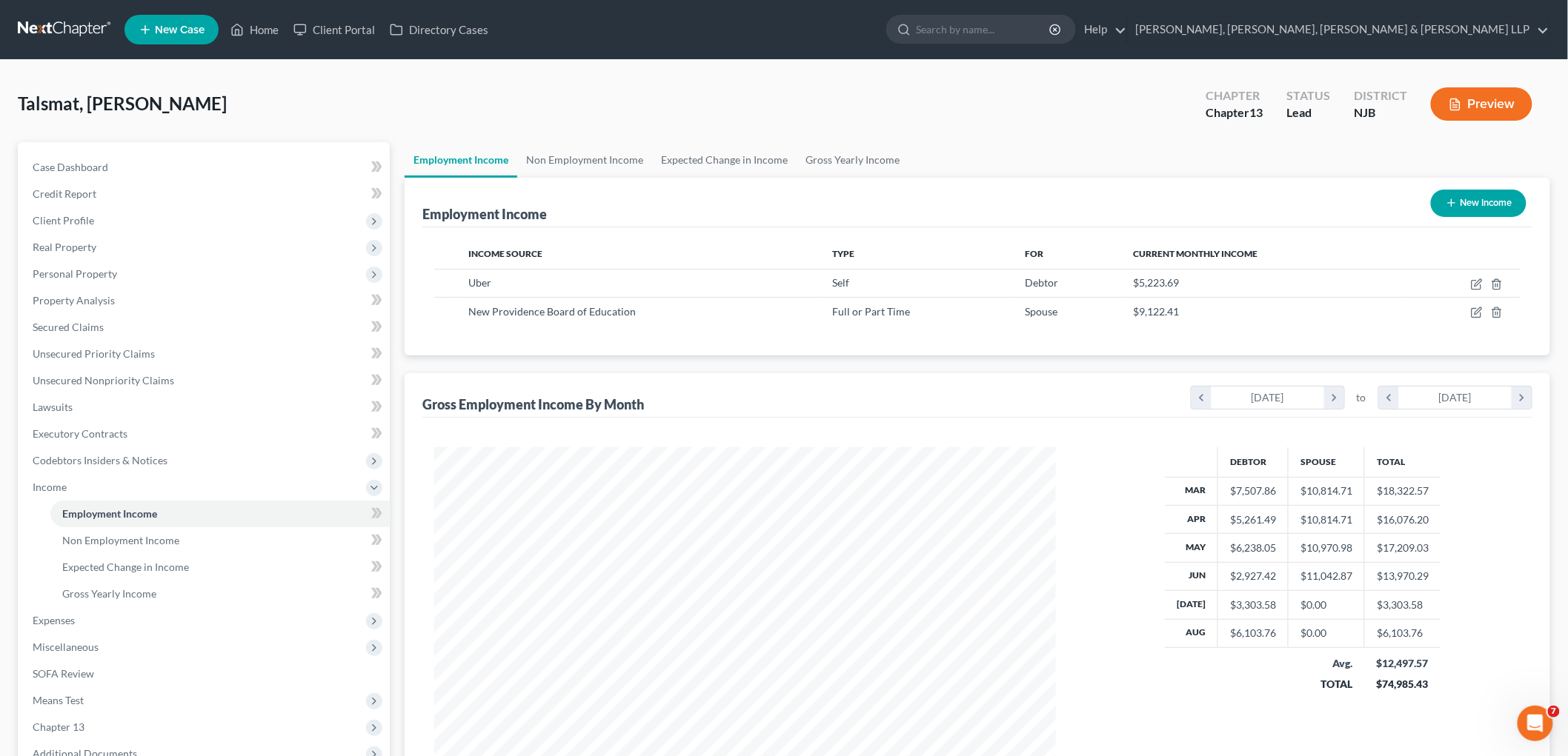
scroll to position [310, 651]
click at [70, 618] on span "Expenses" at bounding box center [54, 621] width 42 height 13
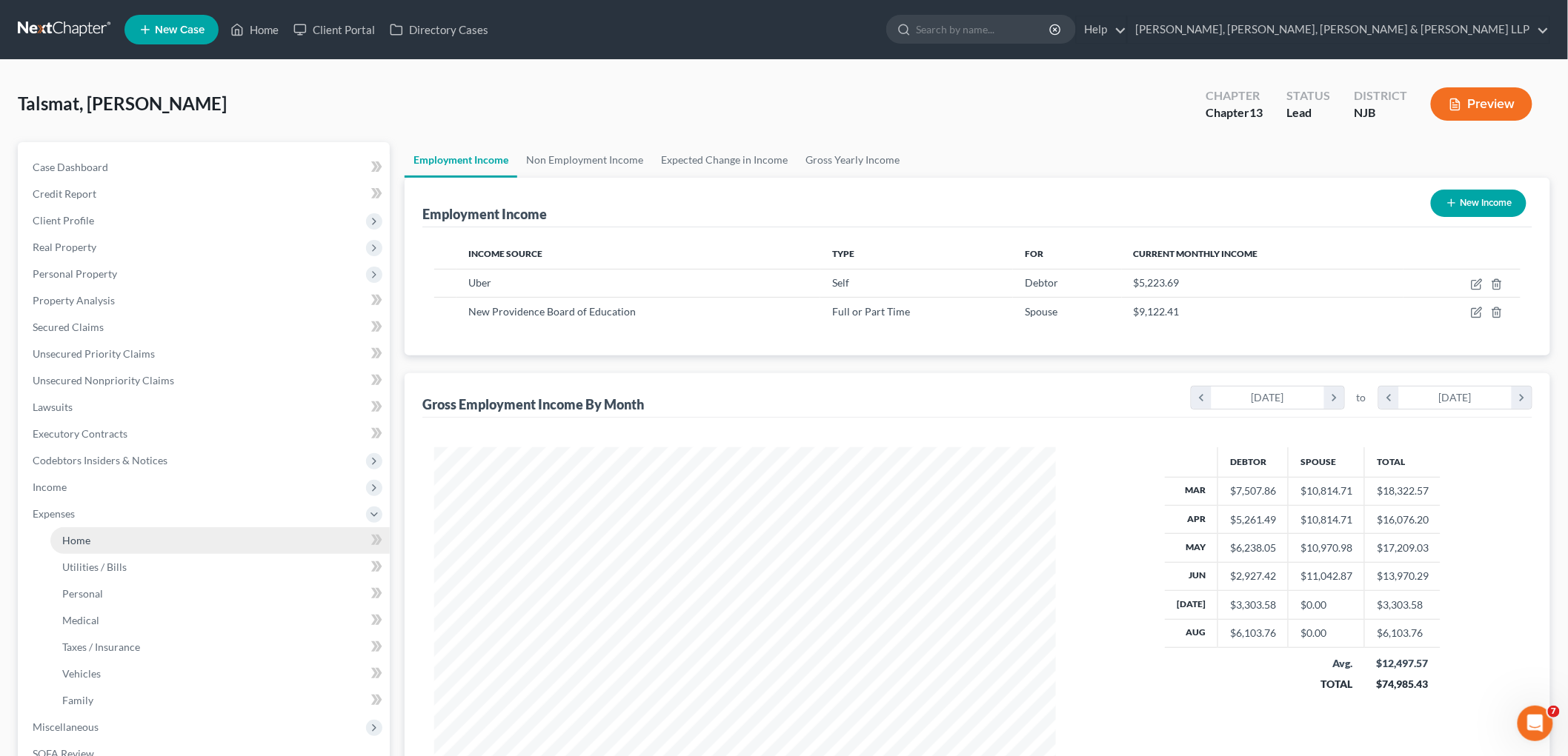
click at [78, 539] on span "Home" at bounding box center [76, 540] width 28 height 13
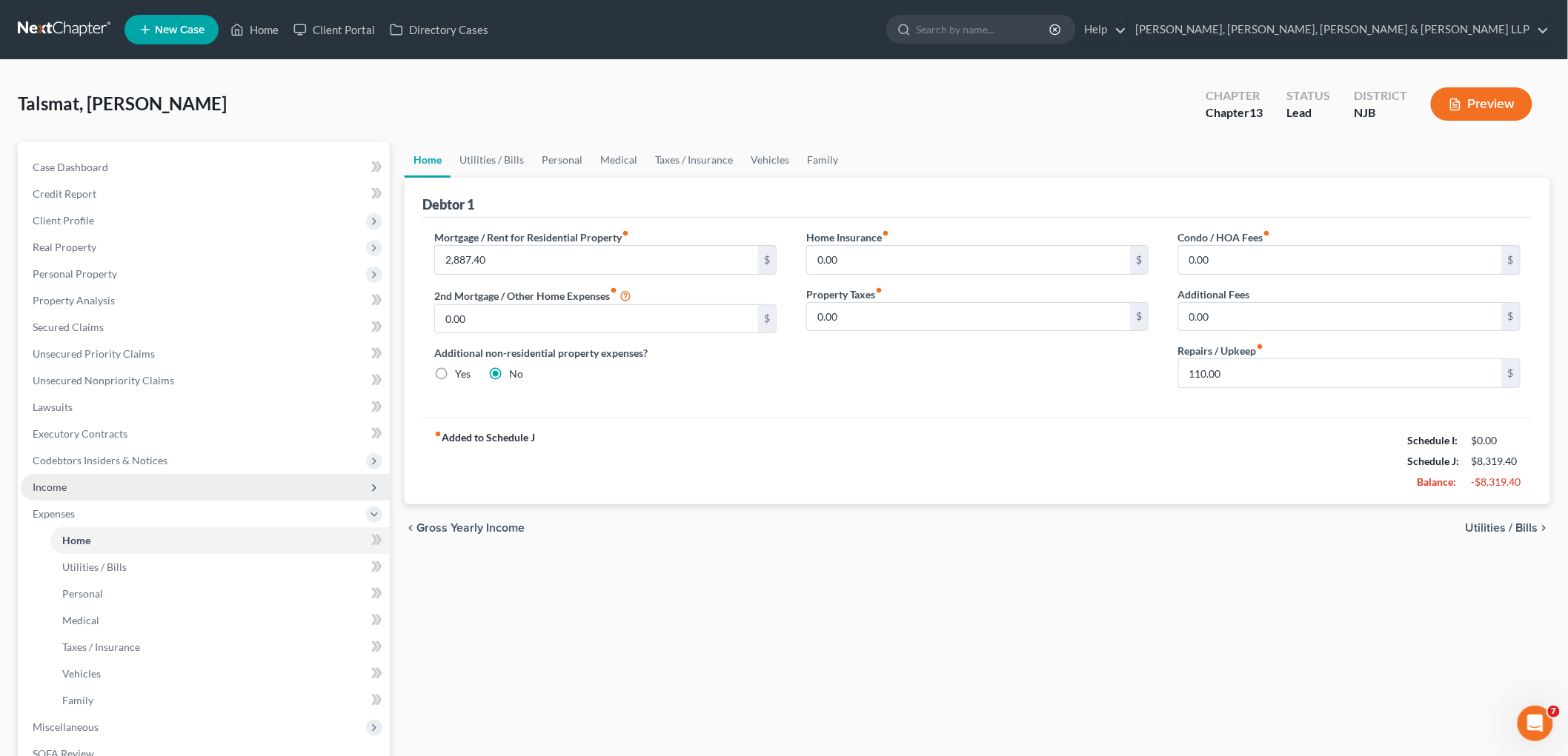
click at [68, 487] on span "Income" at bounding box center [205, 487] width 369 height 27
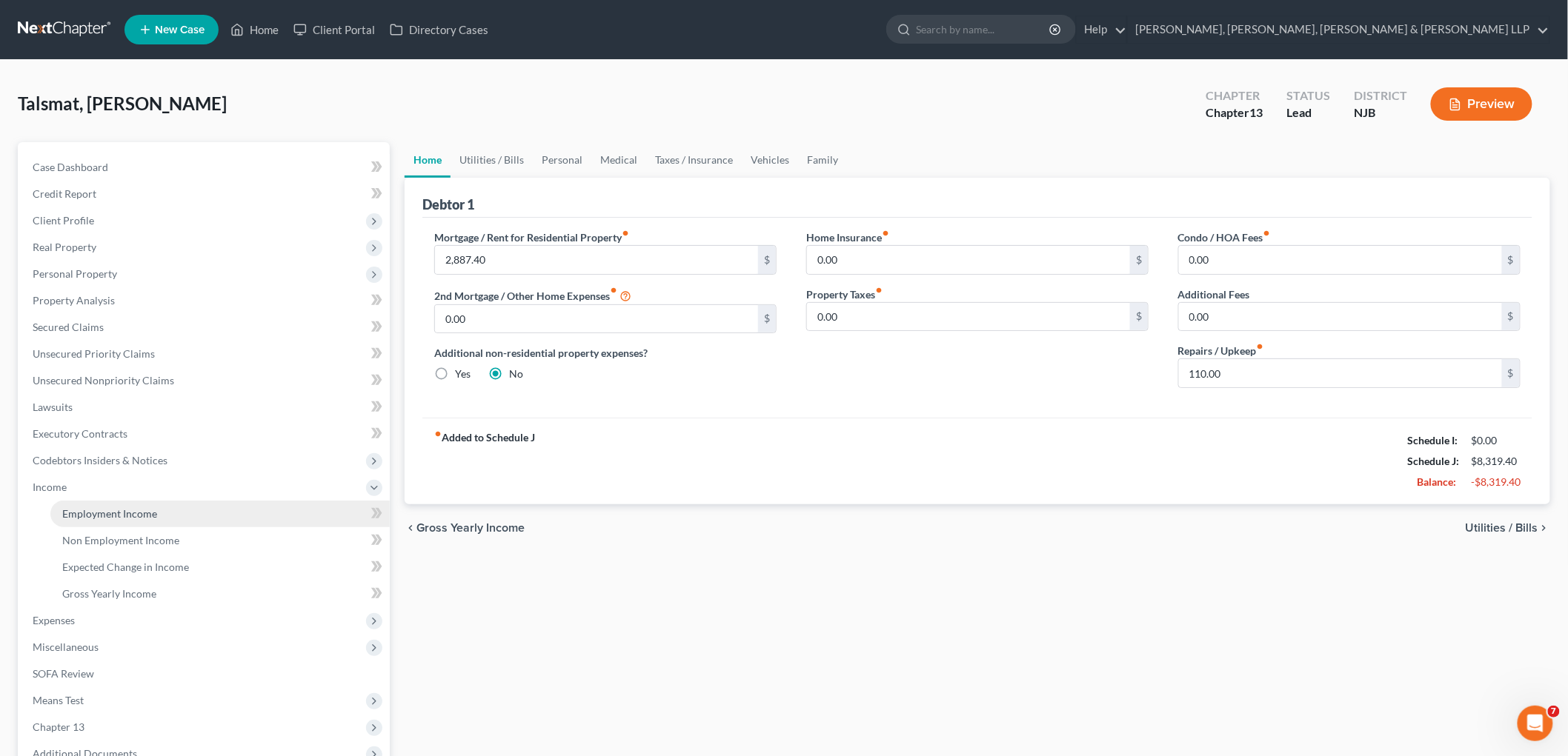
click at [92, 515] on span "Employment Income" at bounding box center [109, 514] width 95 height 13
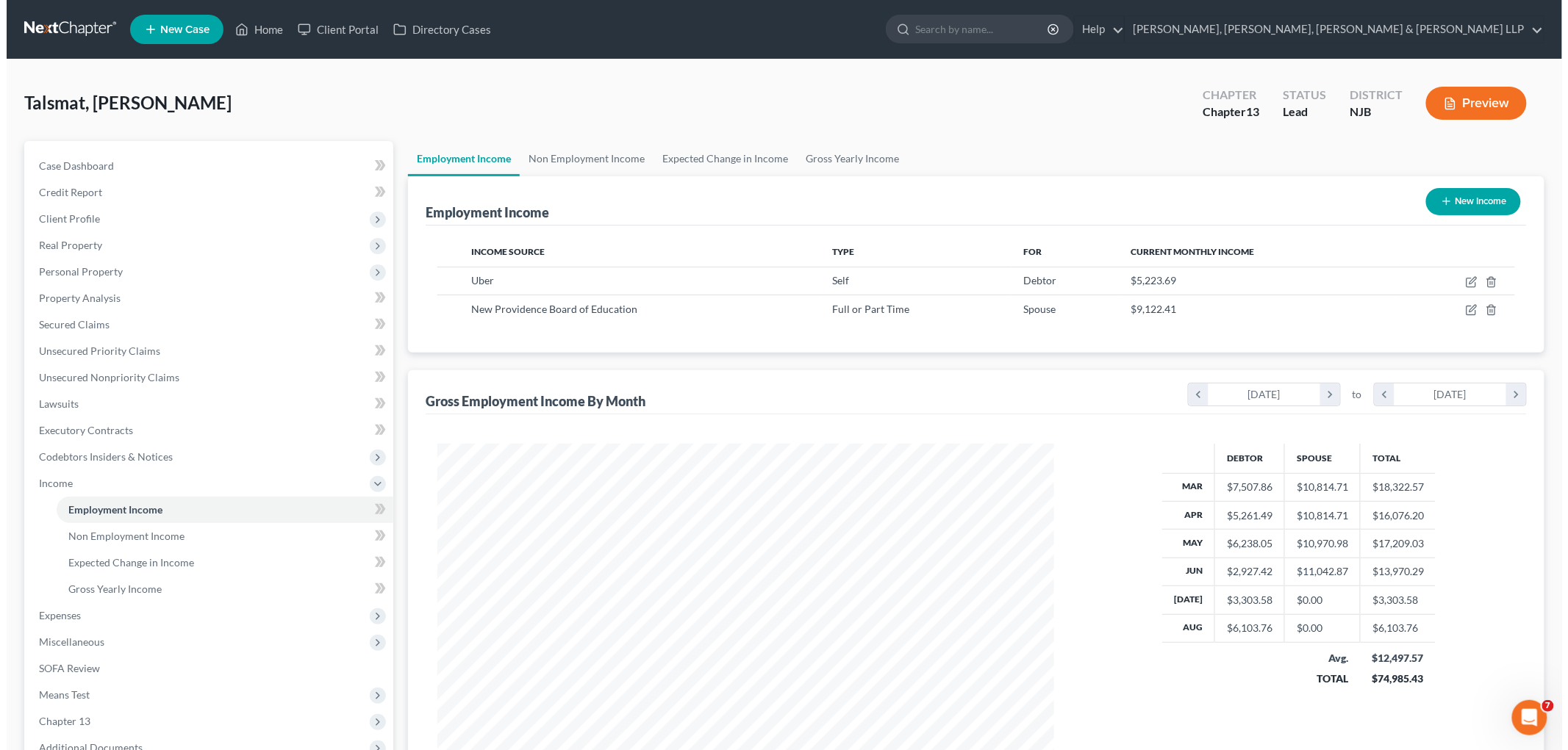
scroll to position [307, 646]
click at [982, 283] on icon "button" at bounding box center [1464, 282] width 12 height 12
select select "1"
select select "0"
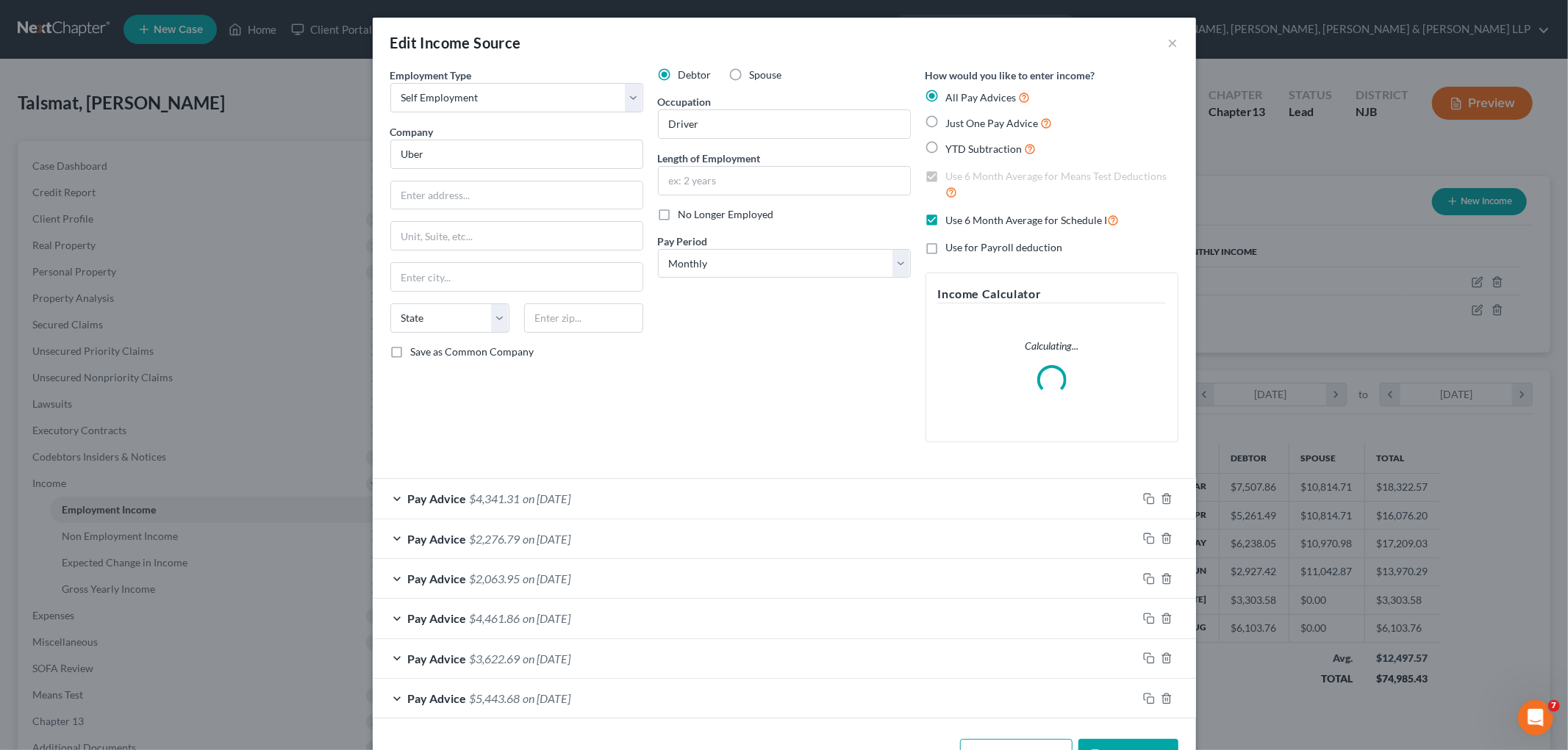
scroll to position [310, 651]
click at [715, 177] on input "text" at bounding box center [784, 180] width 252 height 28
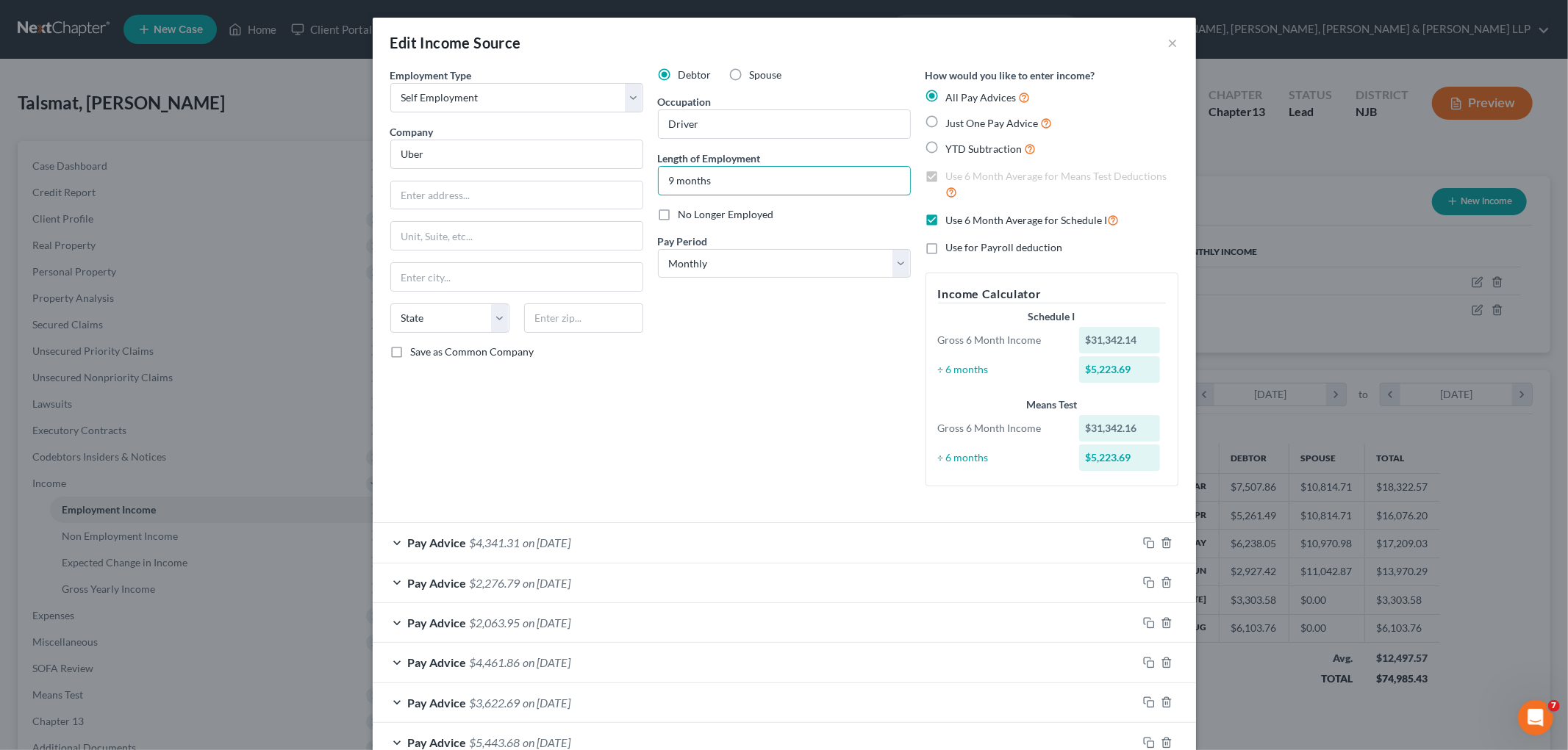
type input "9 months"
click at [758, 431] on div "Debtor Spouse Occupation Driver Length of Employment 9 months No Longer Employe…" at bounding box center [784, 283] width 268 height 431
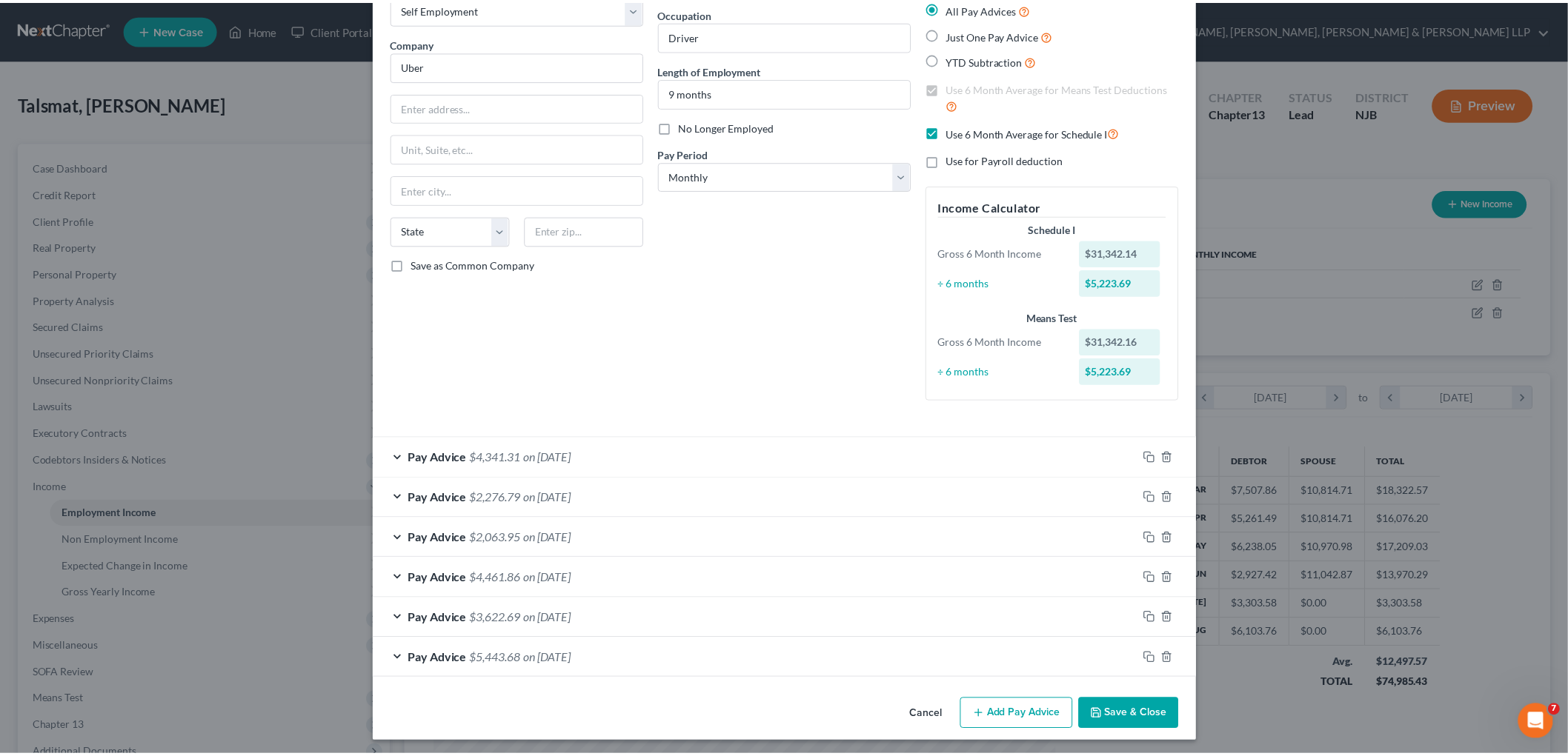
scroll to position [94, 0]
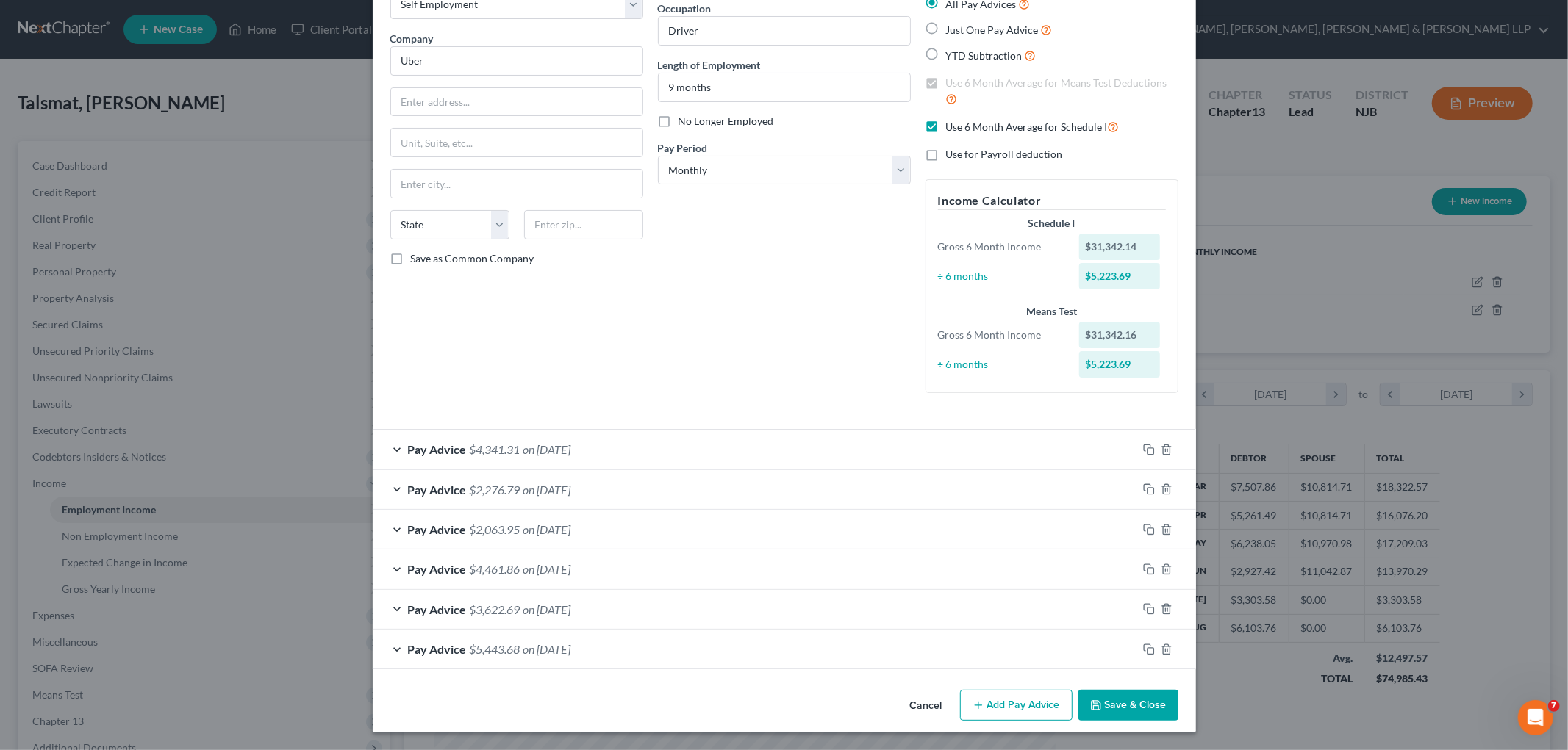
click at [982, 699] on button "Save & Close" at bounding box center [1128, 705] width 100 height 31
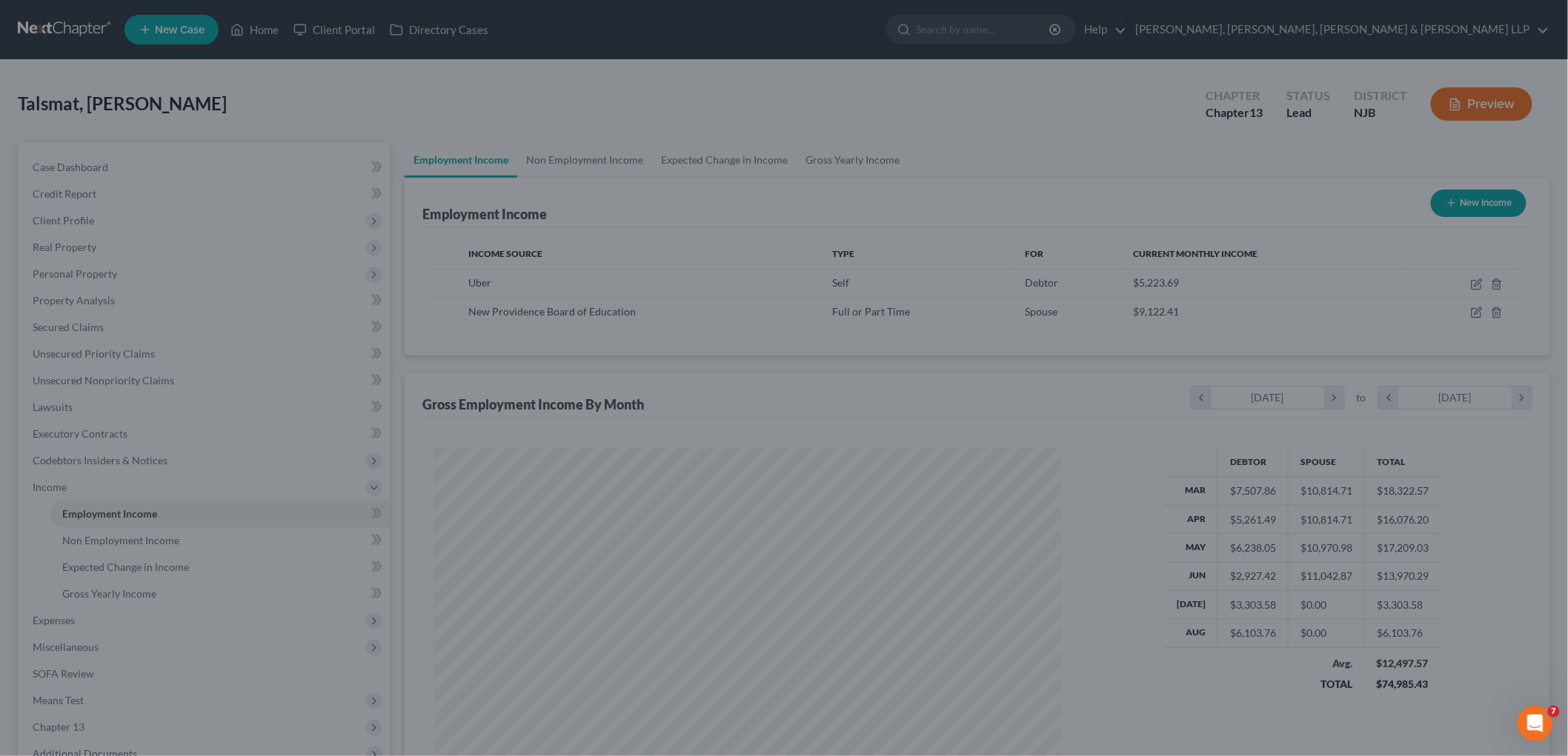
scroll to position [740327, 740411]
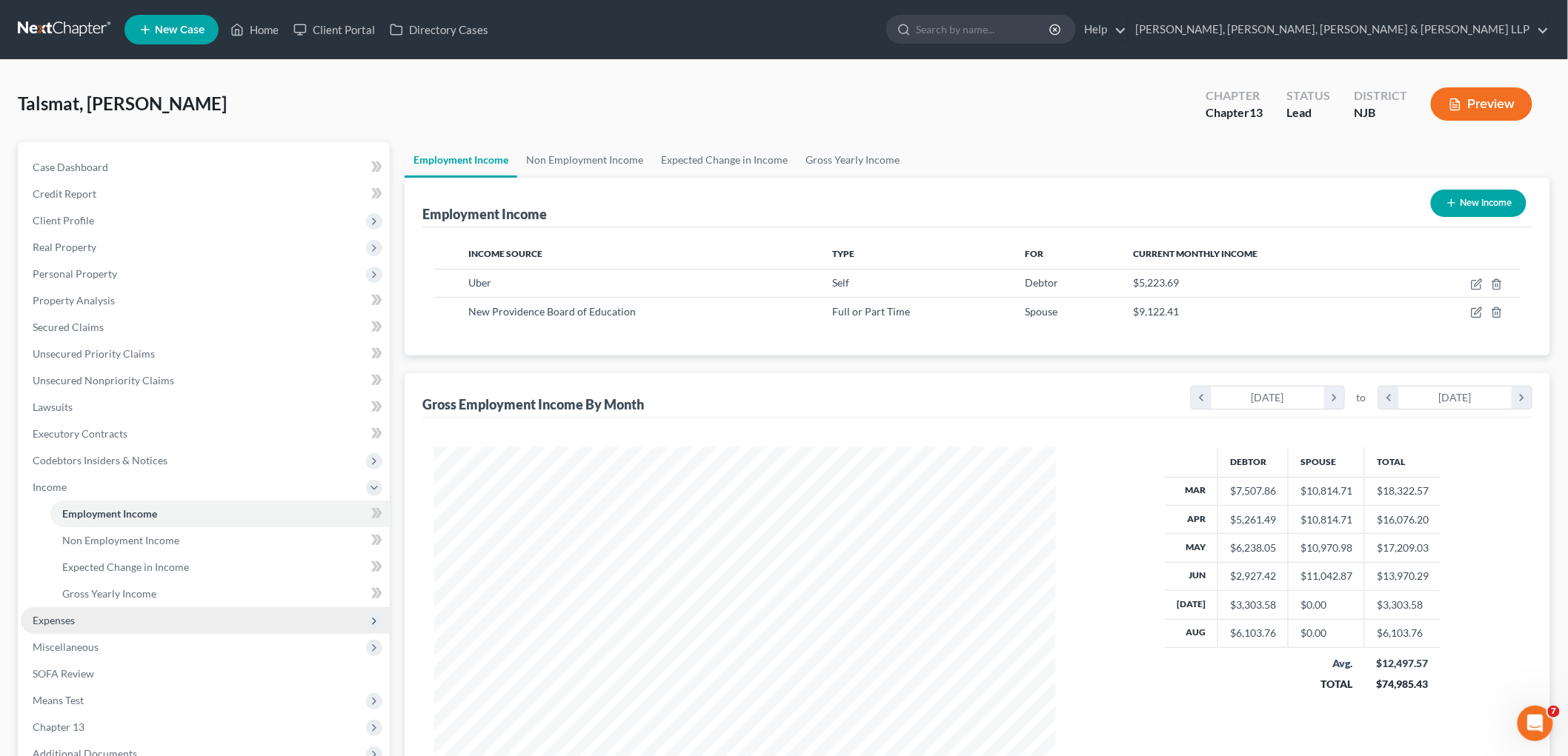
click at [49, 618] on span "Expenses" at bounding box center [54, 621] width 42 height 13
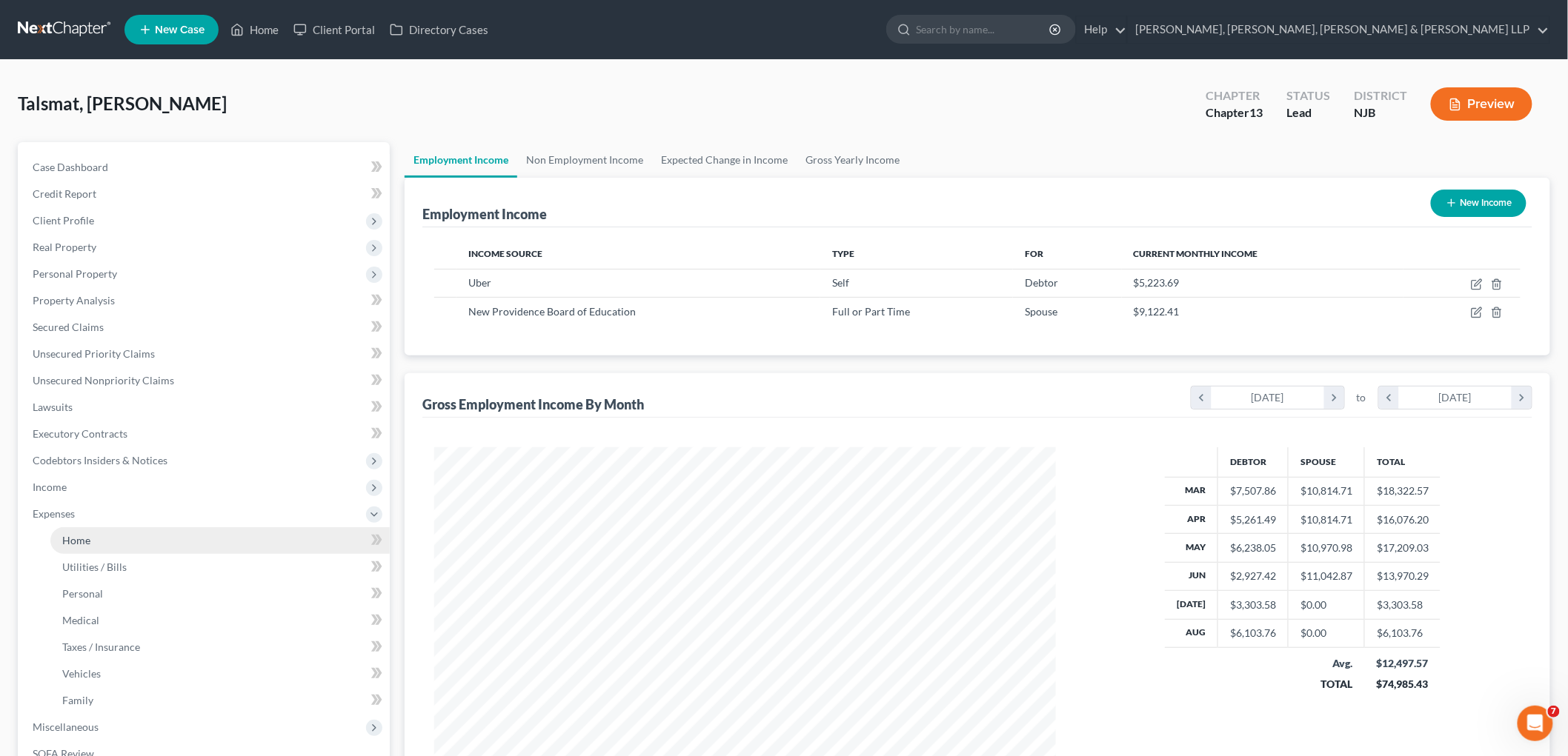
click at [71, 542] on span "Home" at bounding box center [76, 540] width 28 height 13
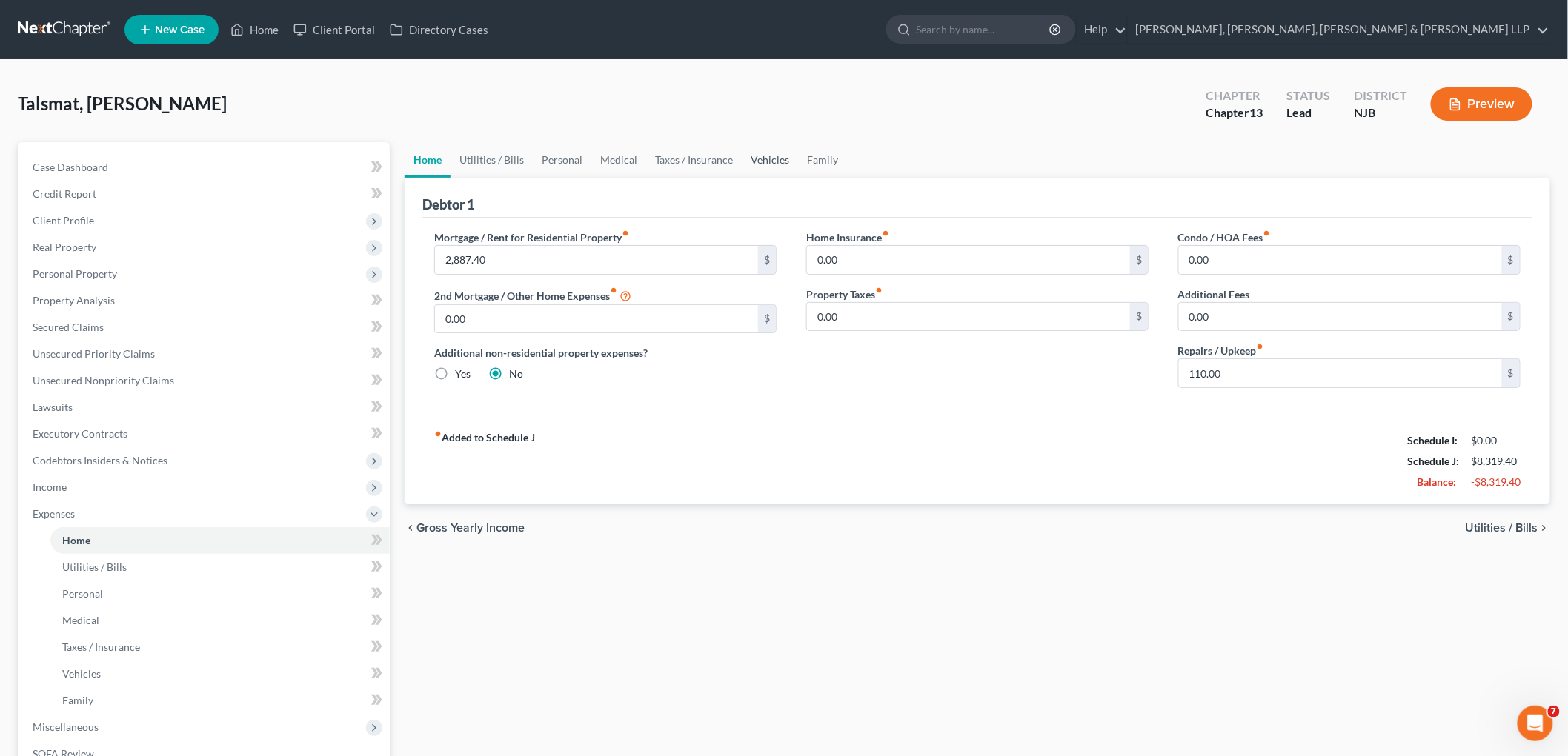
click at [766, 158] on link "Vehicles" at bounding box center [769, 160] width 56 height 36
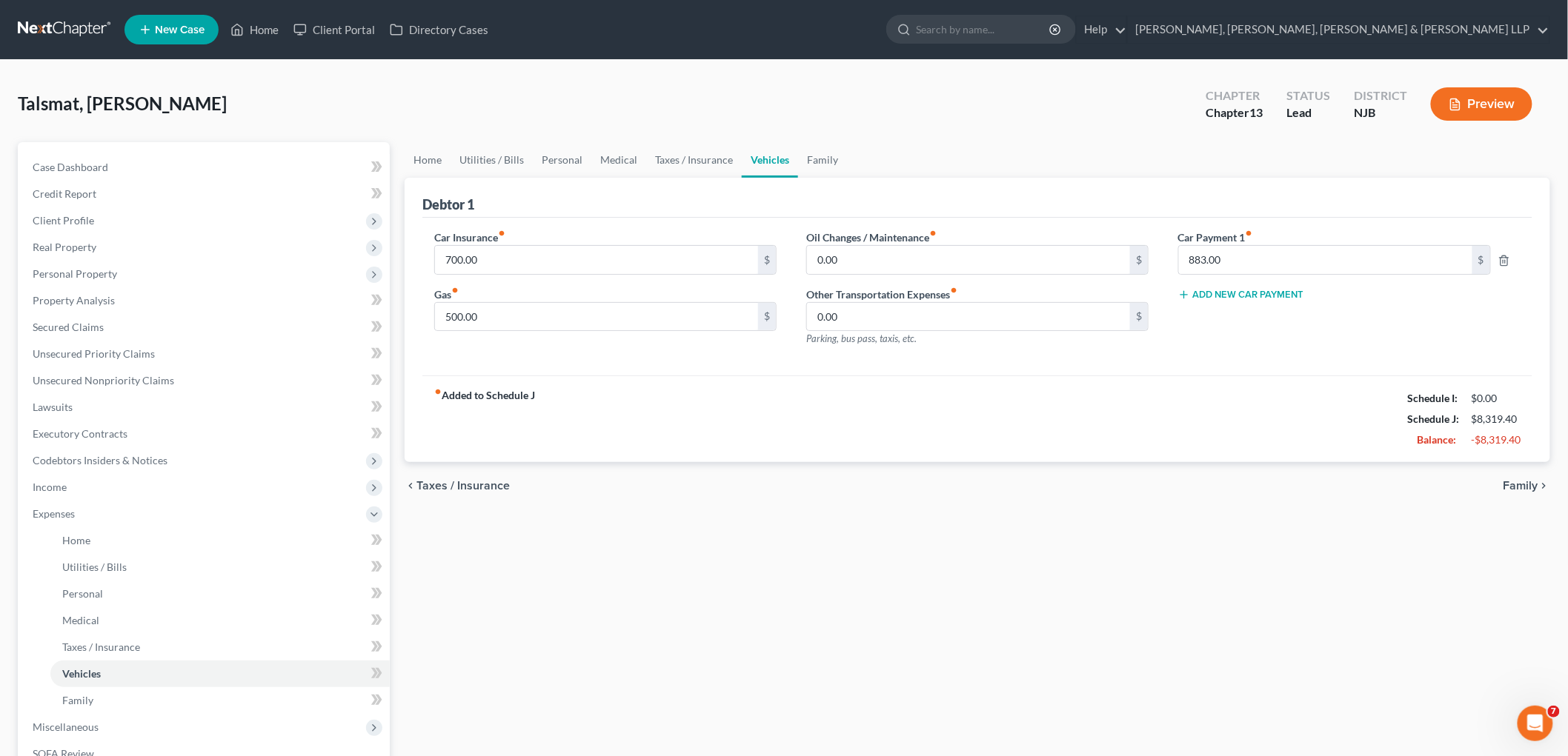
click at [990, 292] on button "Add New Car Payment" at bounding box center [1240, 294] width 126 height 12
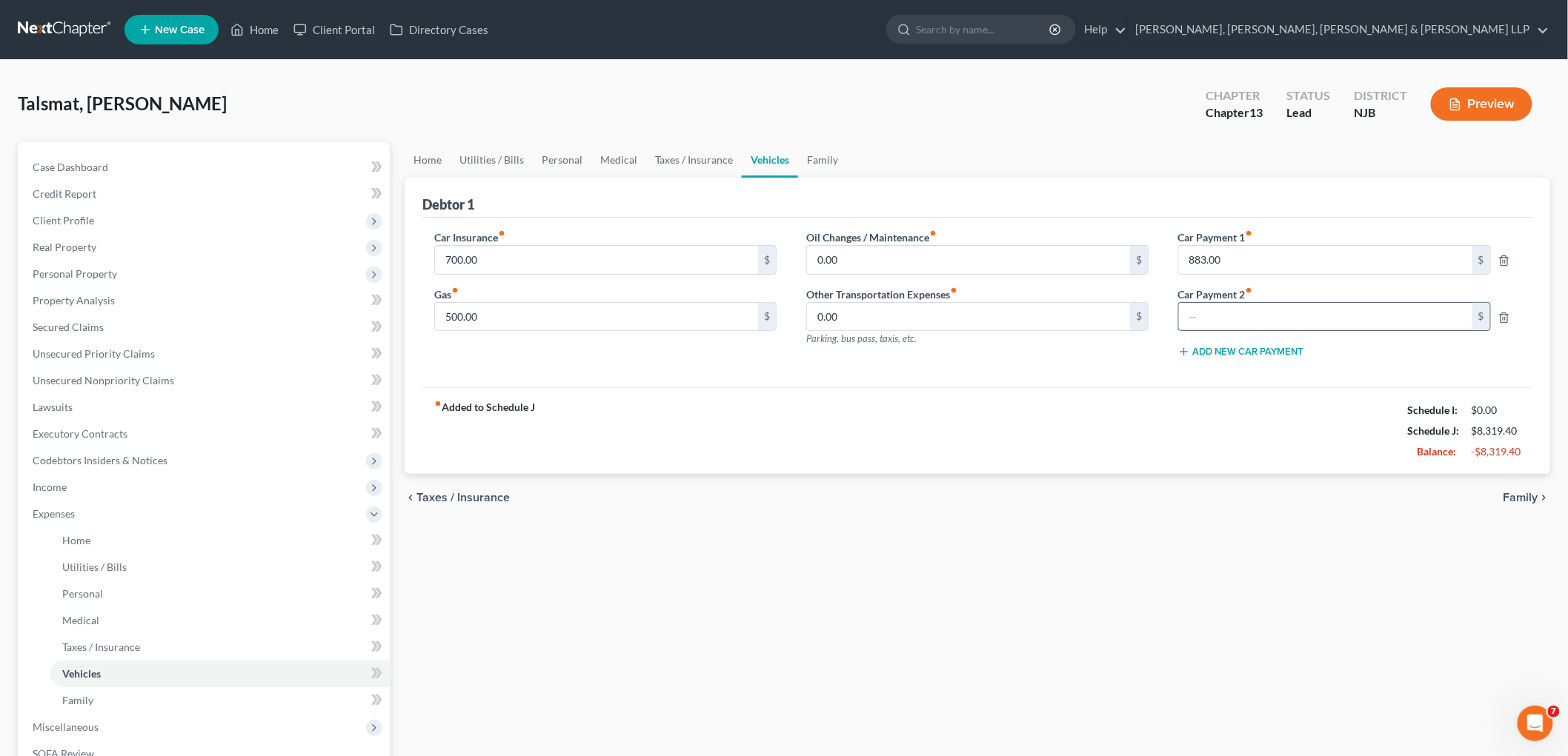
click at [990, 321] on input "text" at bounding box center [1326, 317] width 293 height 28
type input "1,200"
click at [990, 417] on div "fiber_manual_record Added to Schedule J Schedule I: $0.00 Schedule J: $8,319.40…" at bounding box center [977, 430] width 1110 height 87
click at [816, 156] on link "Family" at bounding box center [822, 160] width 49 height 36
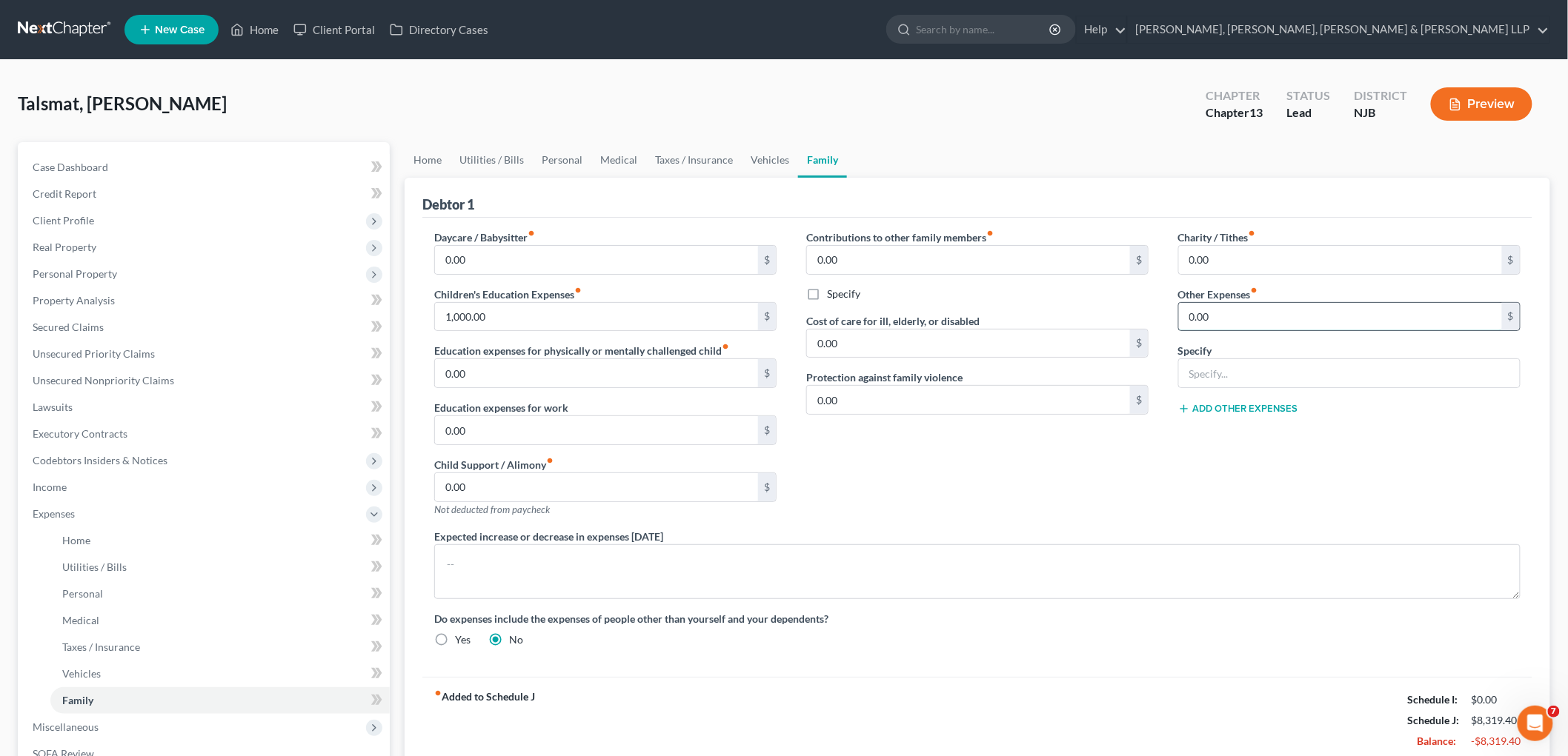
click at [990, 314] on input "0.00" at bounding box center [1340, 317] width 323 height 28
type input "200"
click at [990, 375] on input "text" at bounding box center [1349, 373] width 341 height 28
type input "Gym Membership"
click at [990, 461] on div "Contributions to other family members fiber_manual_record 0.00 $ Specify Cost o…" at bounding box center [977, 378] width 372 height 299
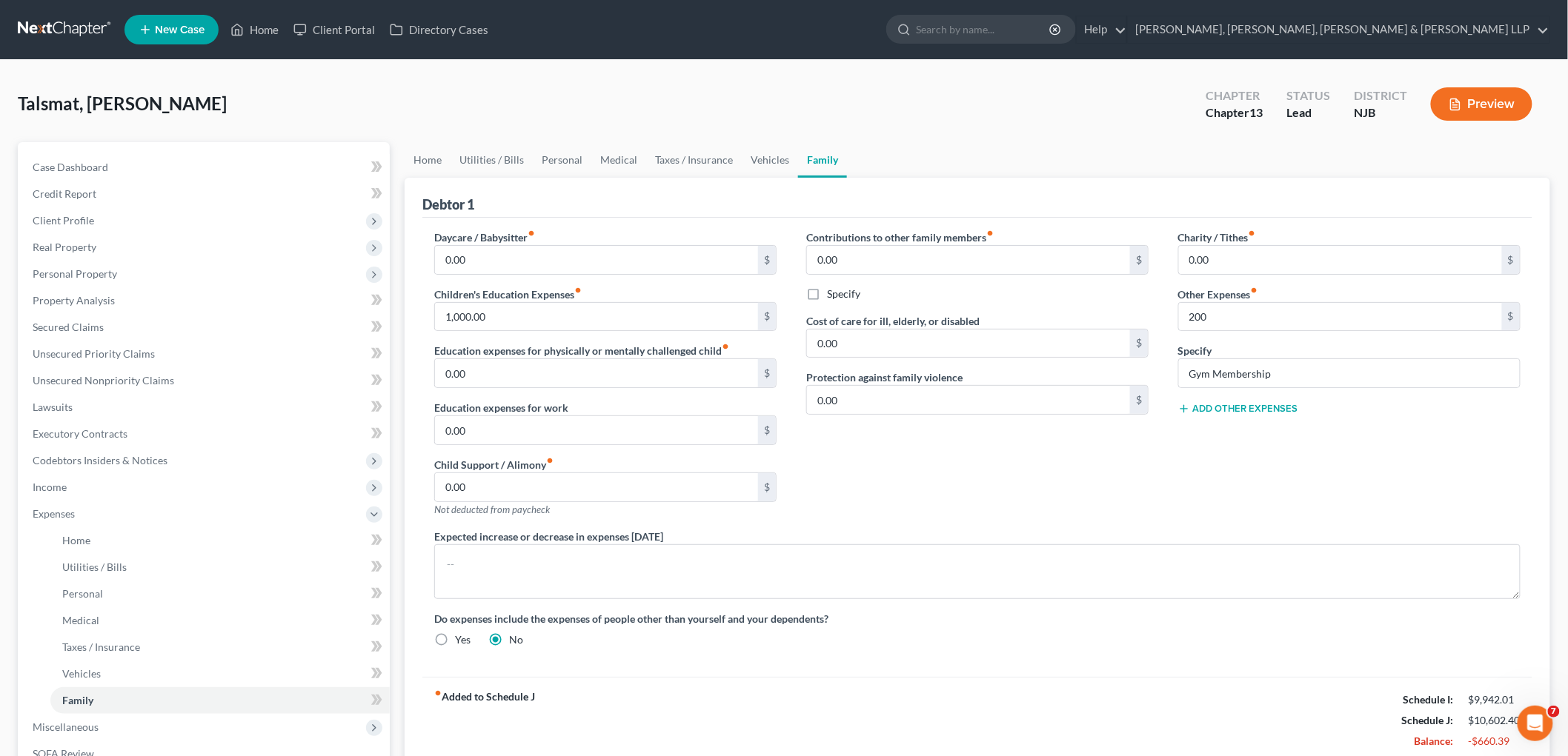
click at [990, 495] on div "Contributions to other family members fiber_manual_record 0.00 $ Specify Cost o…" at bounding box center [977, 378] width 372 height 299
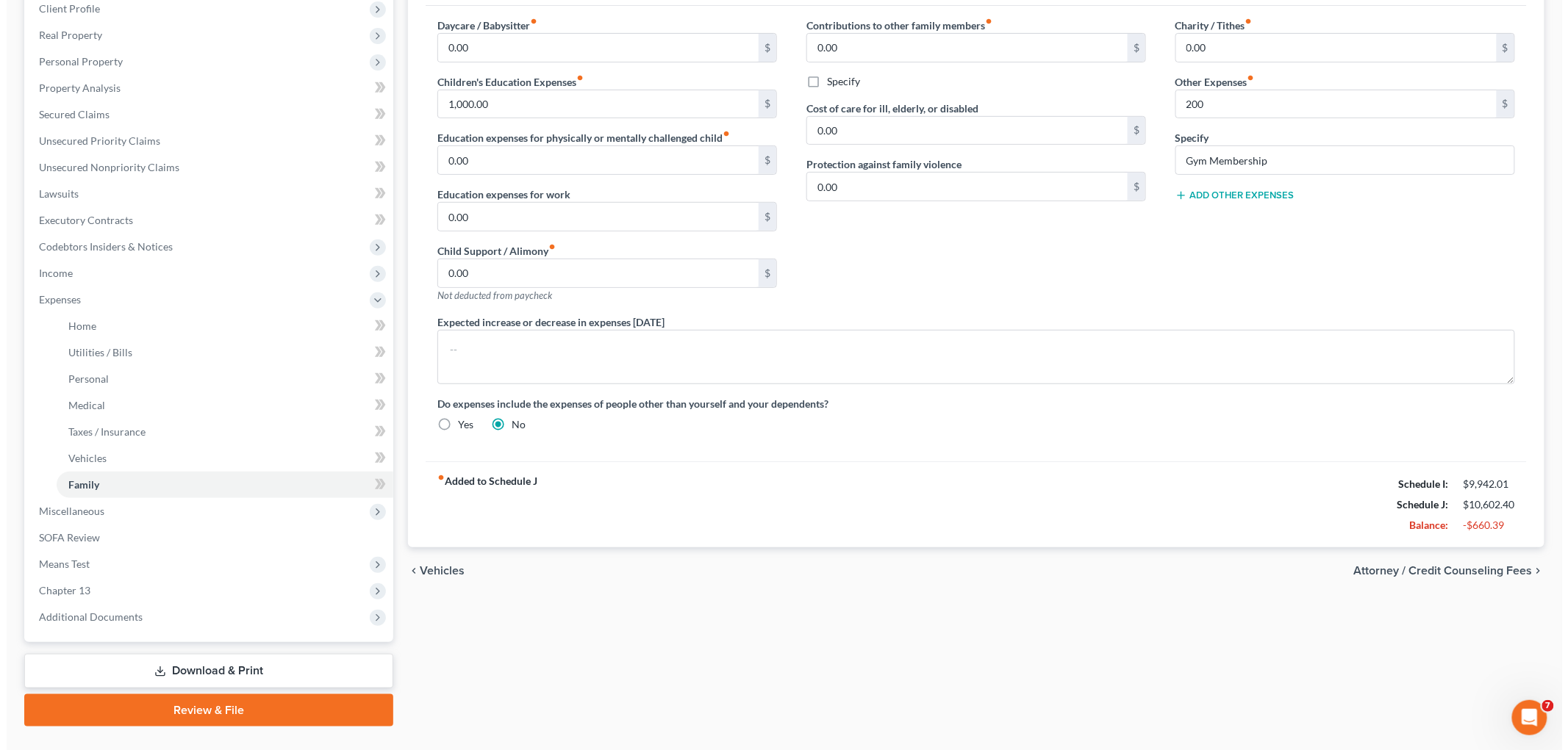
scroll to position [240, 0]
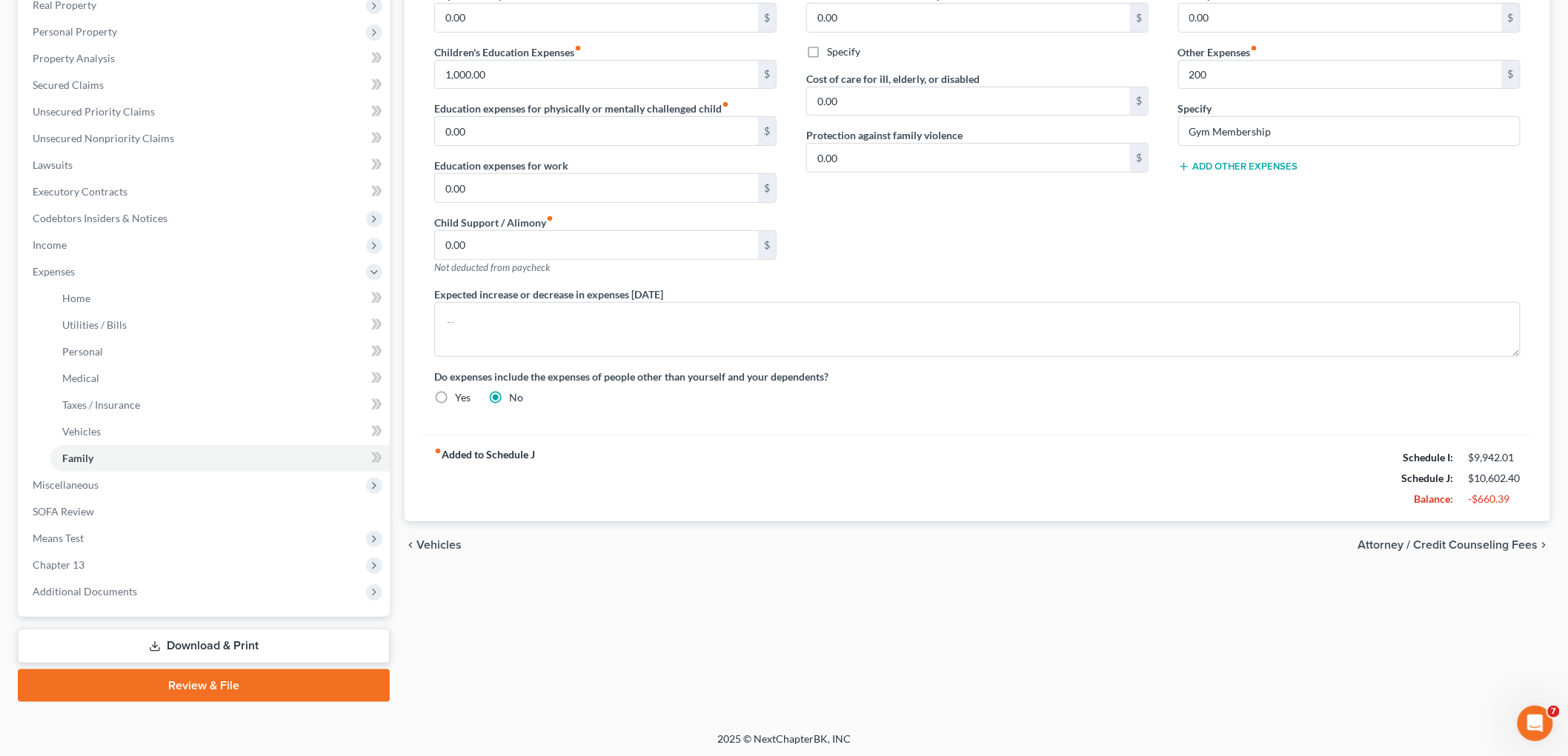
click at [825, 474] on div "fiber_manual_record Added to Schedule J Schedule I: $9,942.01 Schedule J: $10,6…" at bounding box center [977, 478] width 1110 height 87
click at [195, 641] on link "Download & Print" at bounding box center [203, 646] width 372 height 35
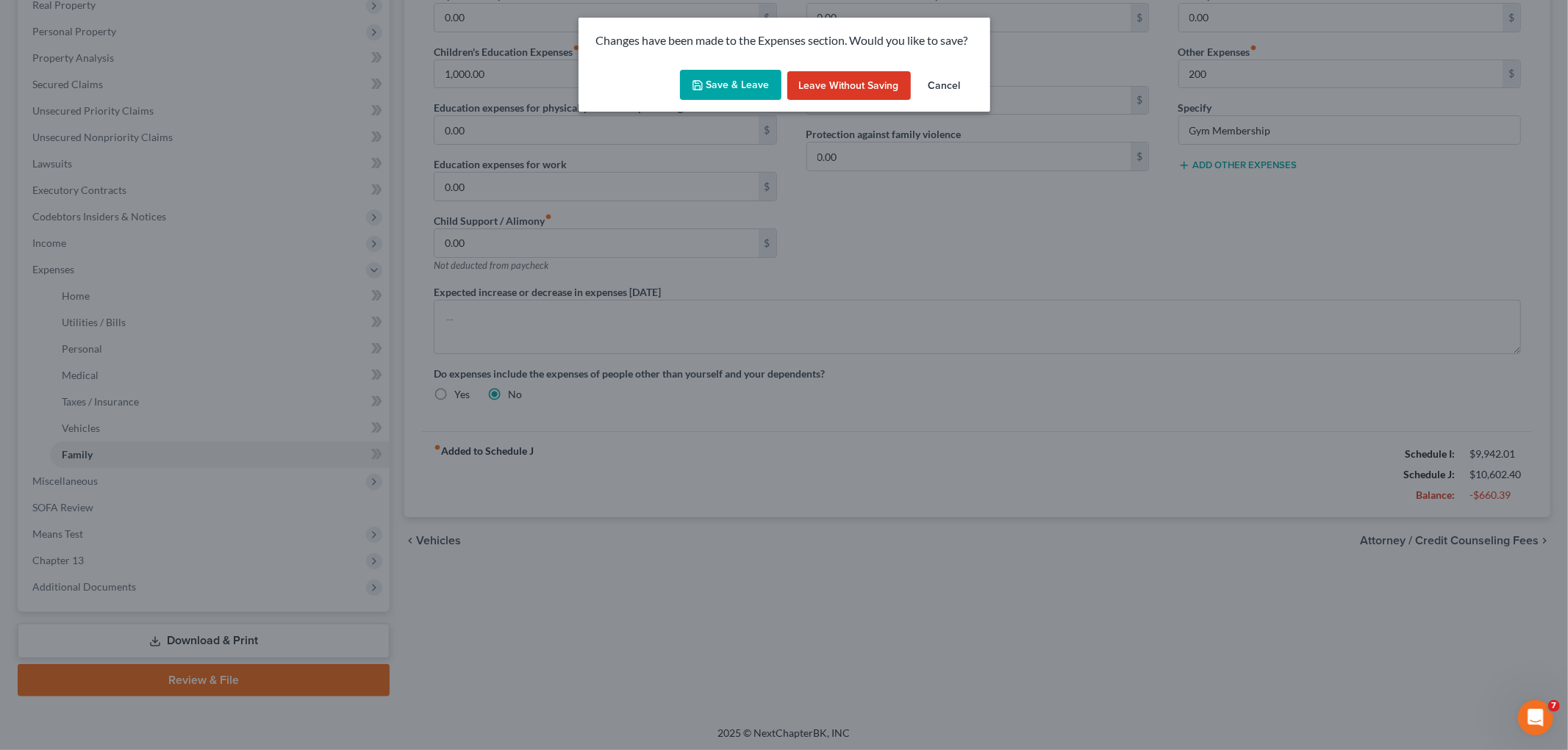
click at [702, 86] on icon "button" at bounding box center [697, 85] width 9 height 9
type input "200.00"
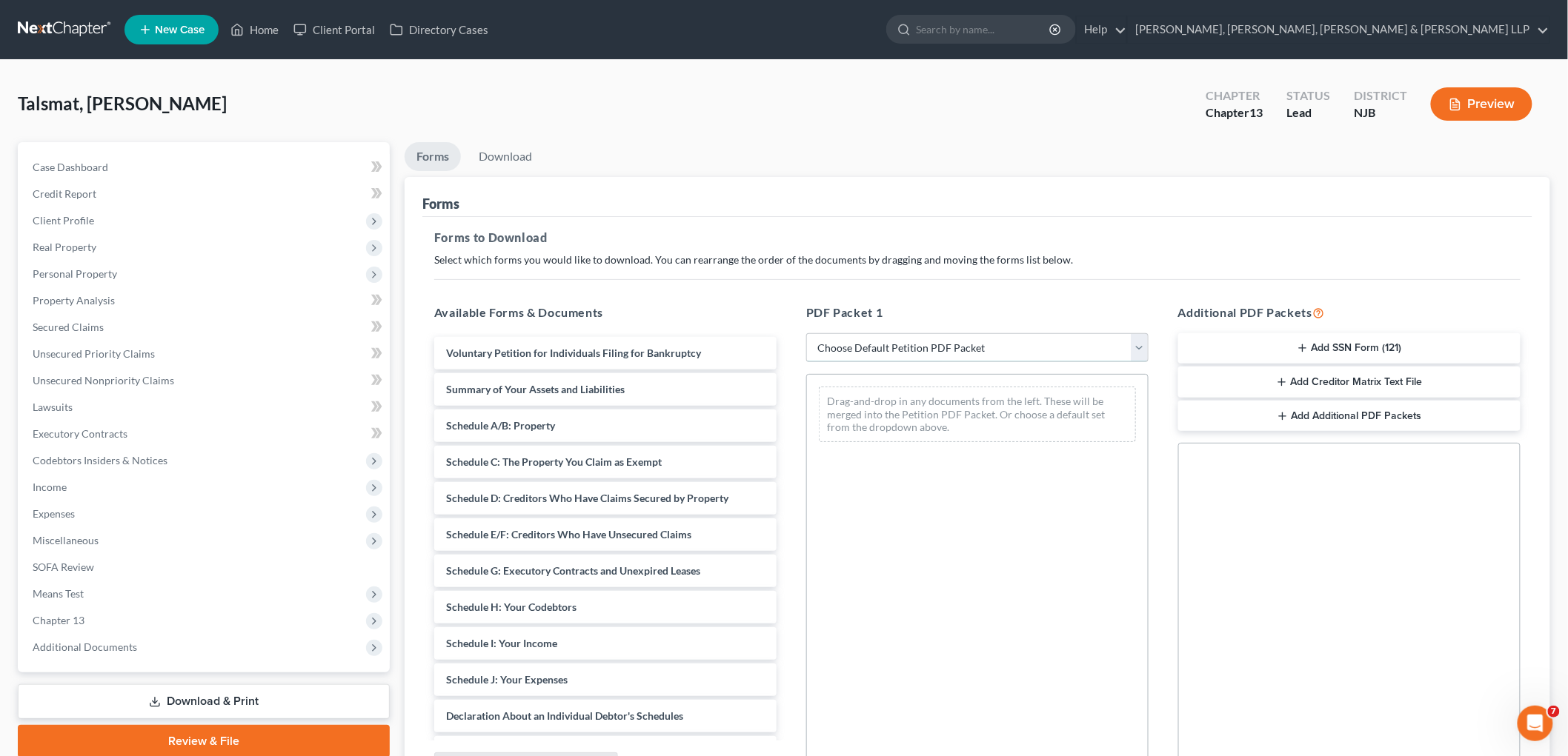
click at [893, 353] on select "Choose Default Petition PDF Packet Complete Bankruptcy Petition (all forms and …" at bounding box center [977, 348] width 342 height 30
select select "0"
click at [806, 333] on select "Choose Default Petition PDF Packet Complete Bankruptcy Petition (all forms and …" at bounding box center [977, 348] width 342 height 30
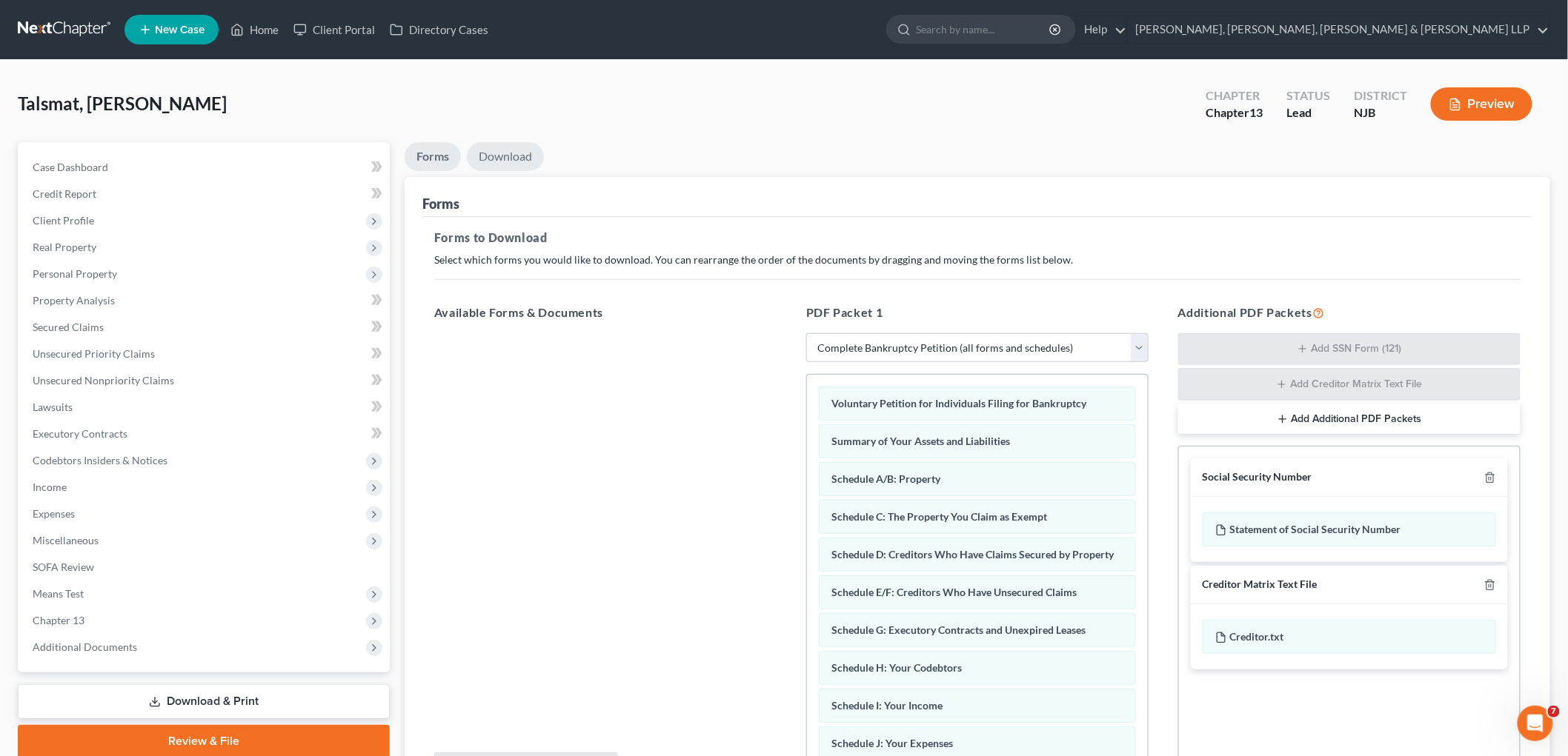
click at [517, 153] on link "Download" at bounding box center [505, 156] width 77 height 29
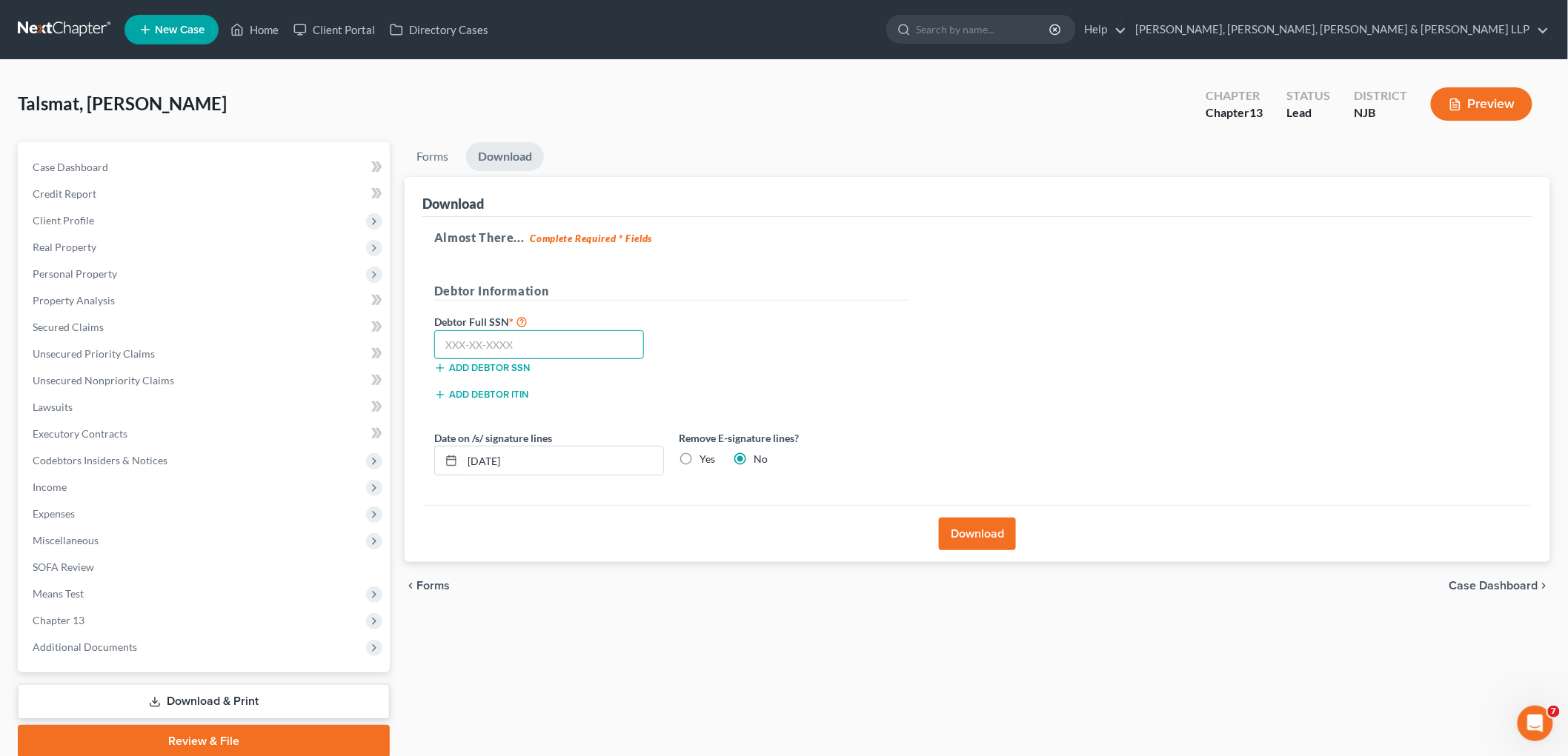
click at [555, 349] on input "text" at bounding box center [539, 345] width 210 height 30
type input "517-35-7513"
click at [958, 530] on button "Download" at bounding box center [977, 534] width 77 height 32
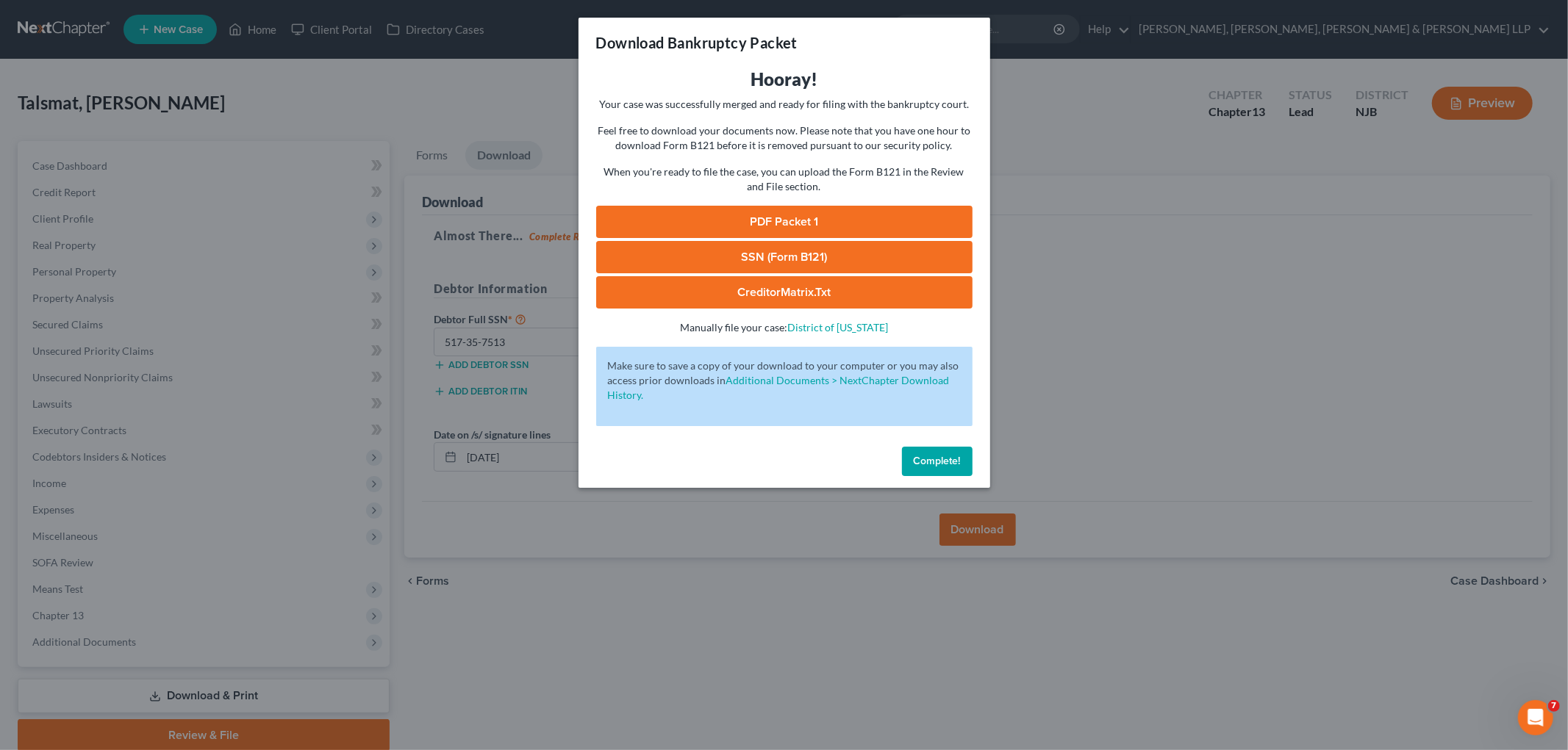
click at [667, 210] on link "PDF Packet 1" at bounding box center [784, 222] width 376 height 32
click at [928, 457] on span "Complete!" at bounding box center [937, 461] width 47 height 13
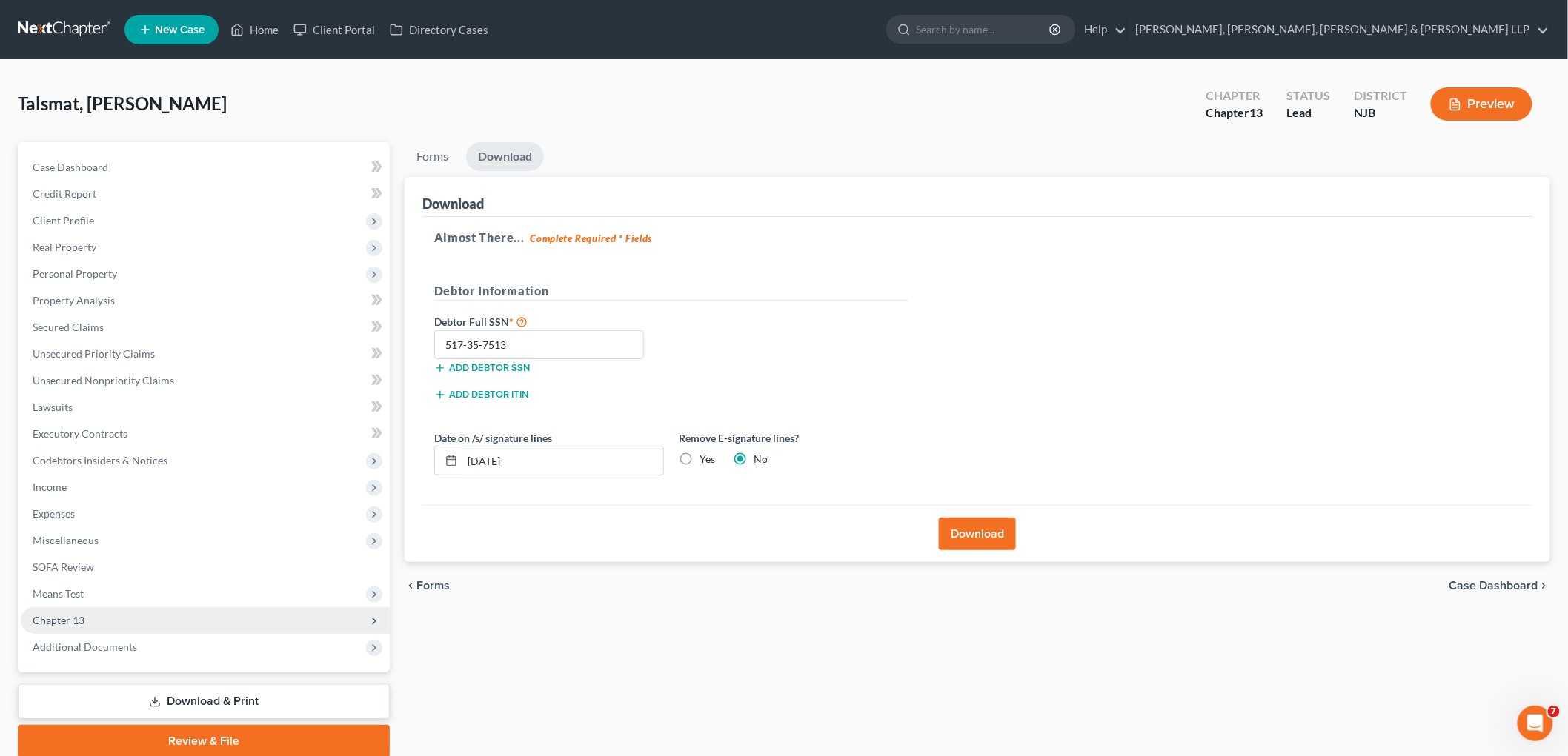
click at [88, 617] on span "Chapter 13" at bounding box center [205, 621] width 369 height 27
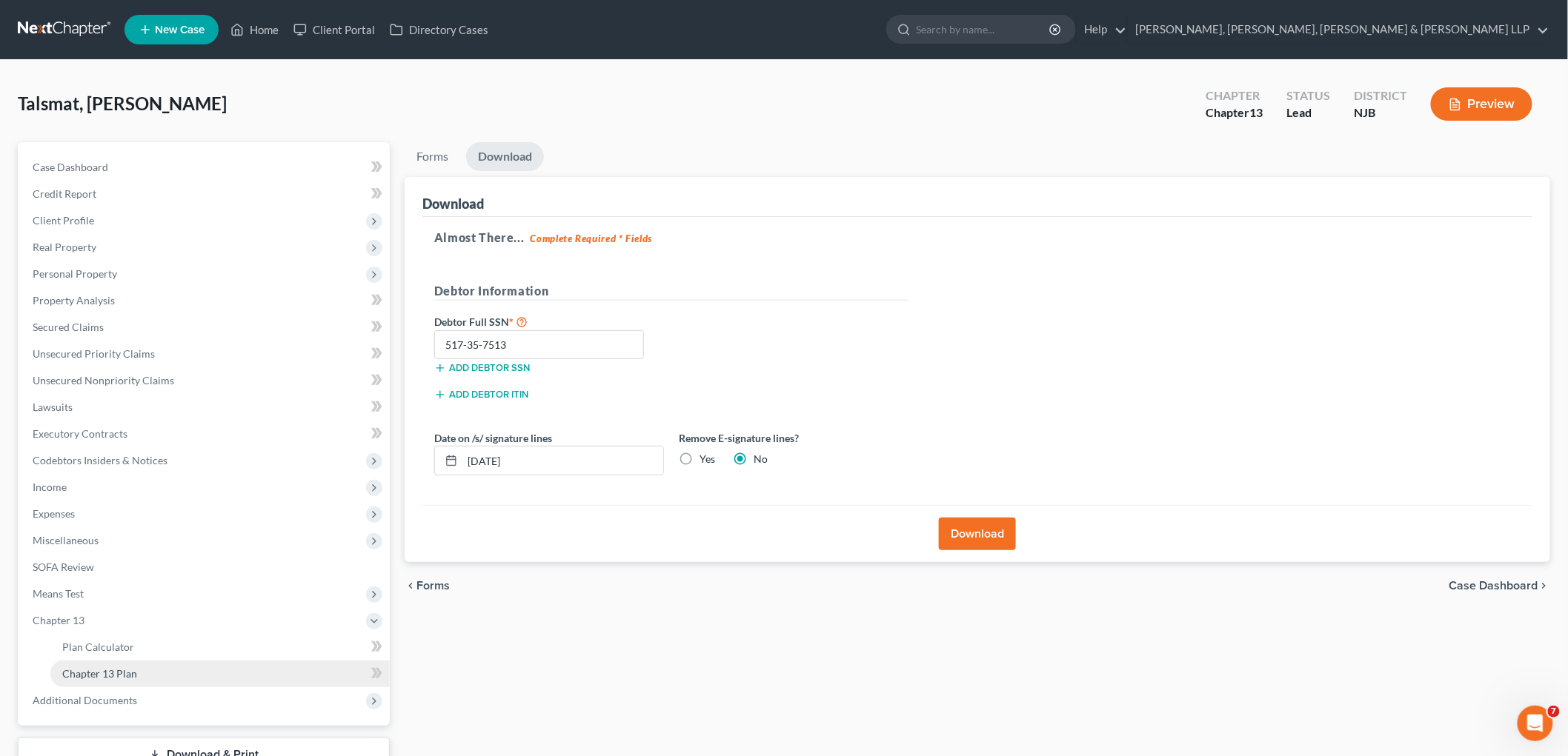
click at [104, 663] on link "Chapter 13 Plan" at bounding box center [220, 673] width 340 height 27
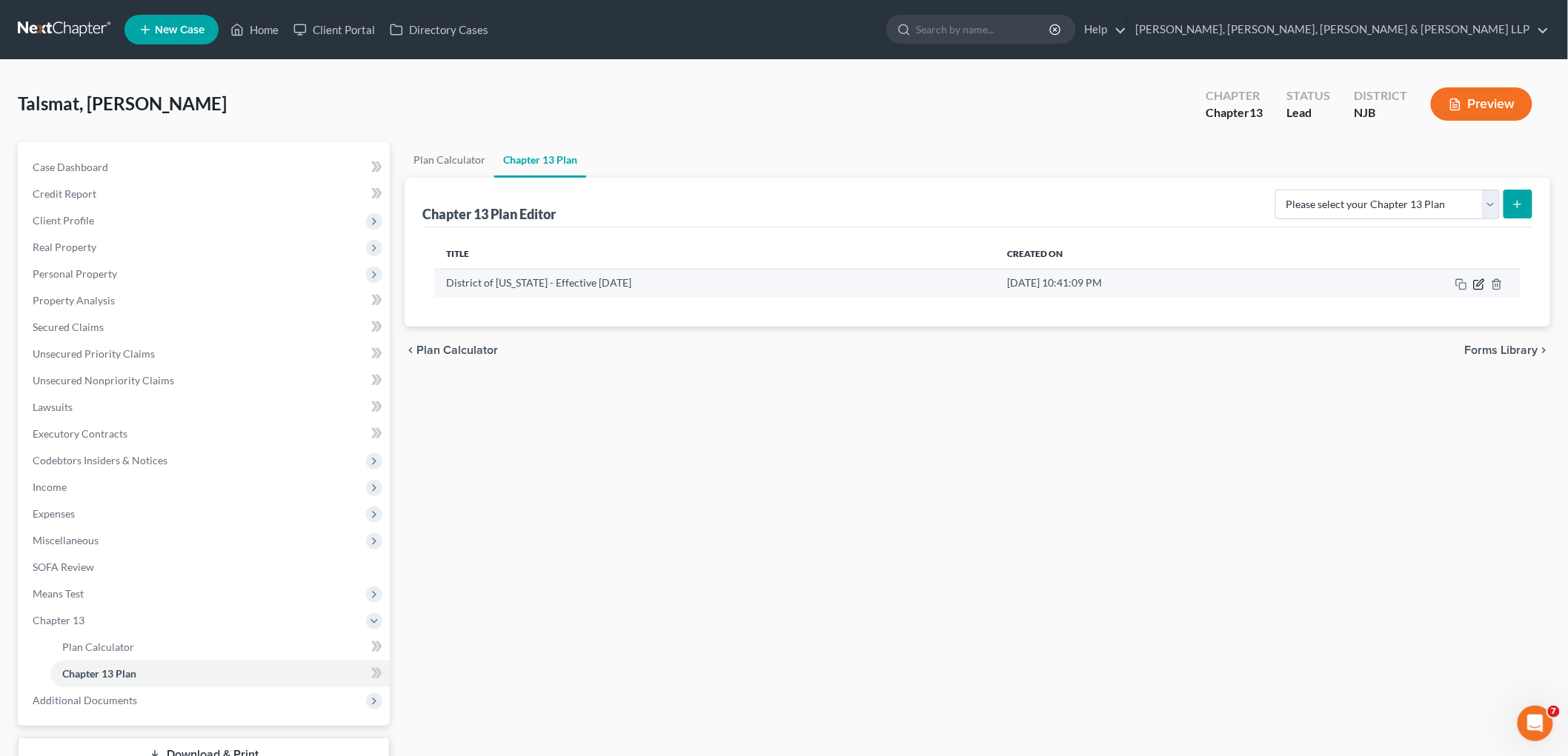
click at [990, 286] on icon "button" at bounding box center [1479, 284] width 12 height 12
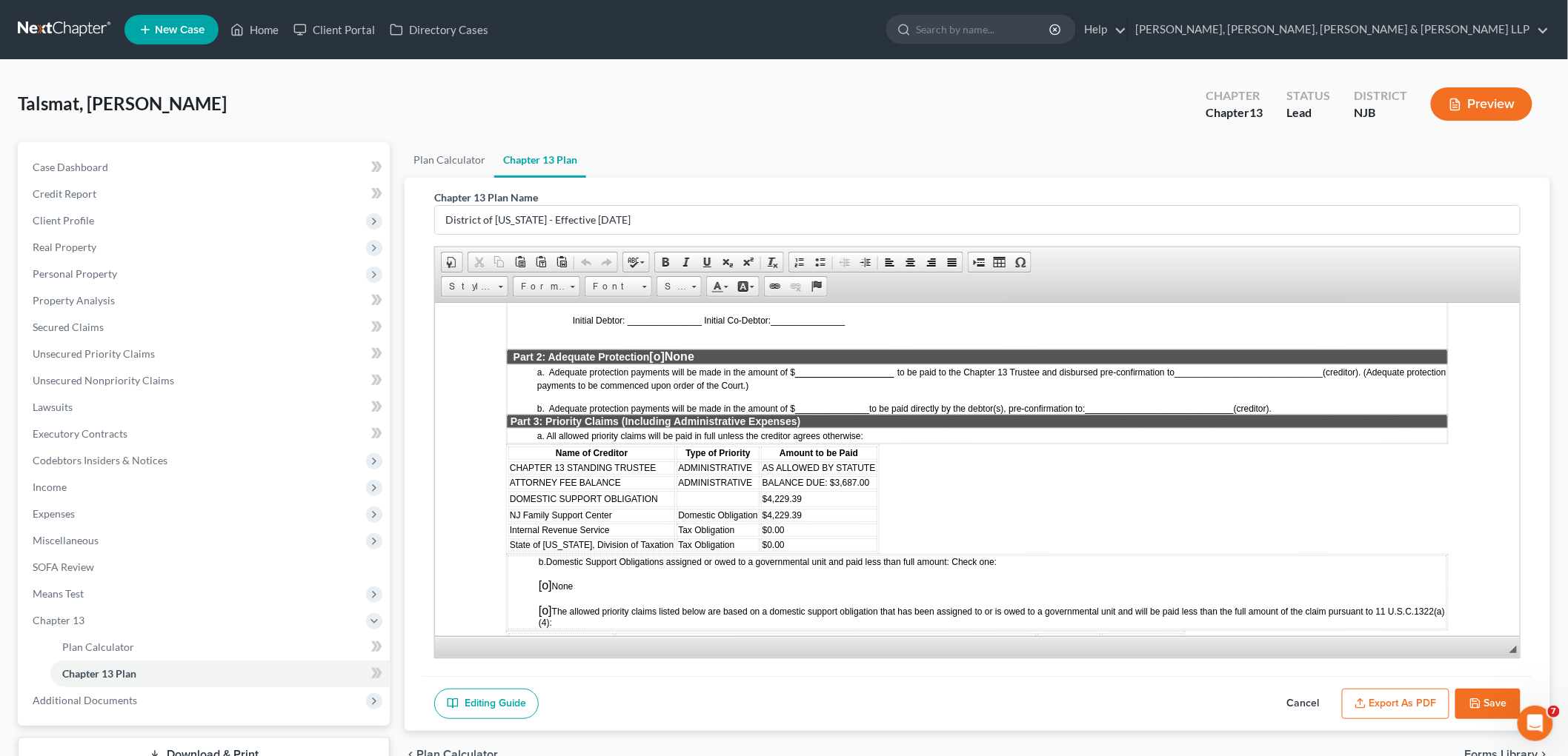
scroll to position [1151, 0]
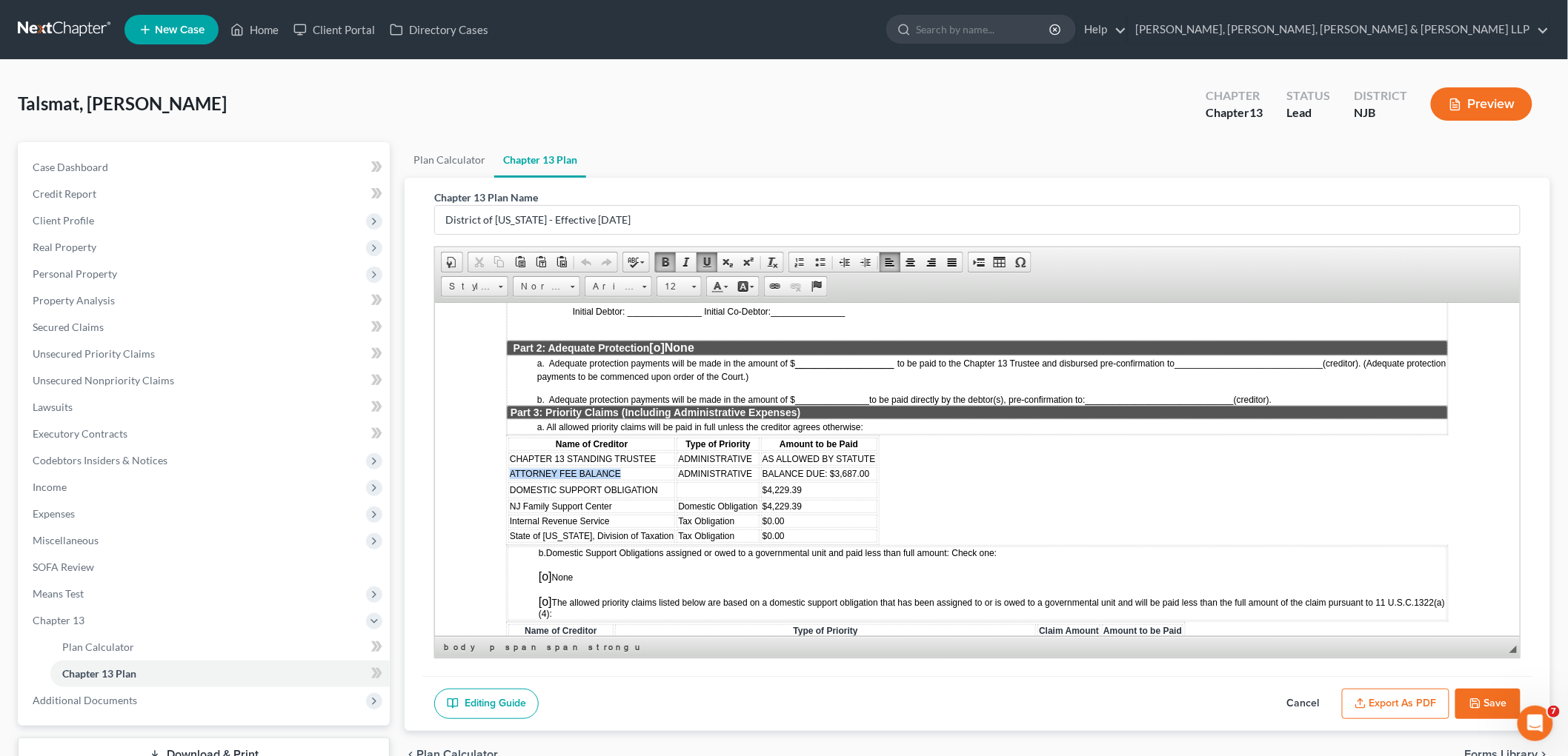
drag, startPoint x: 619, startPoint y: 437, endPoint x: 508, endPoint y: 438, distance: 111.0
click at [508, 467] on td "ATTORNEY FEE BALANCE" at bounding box center [591, 473] width 167 height 13
paste body
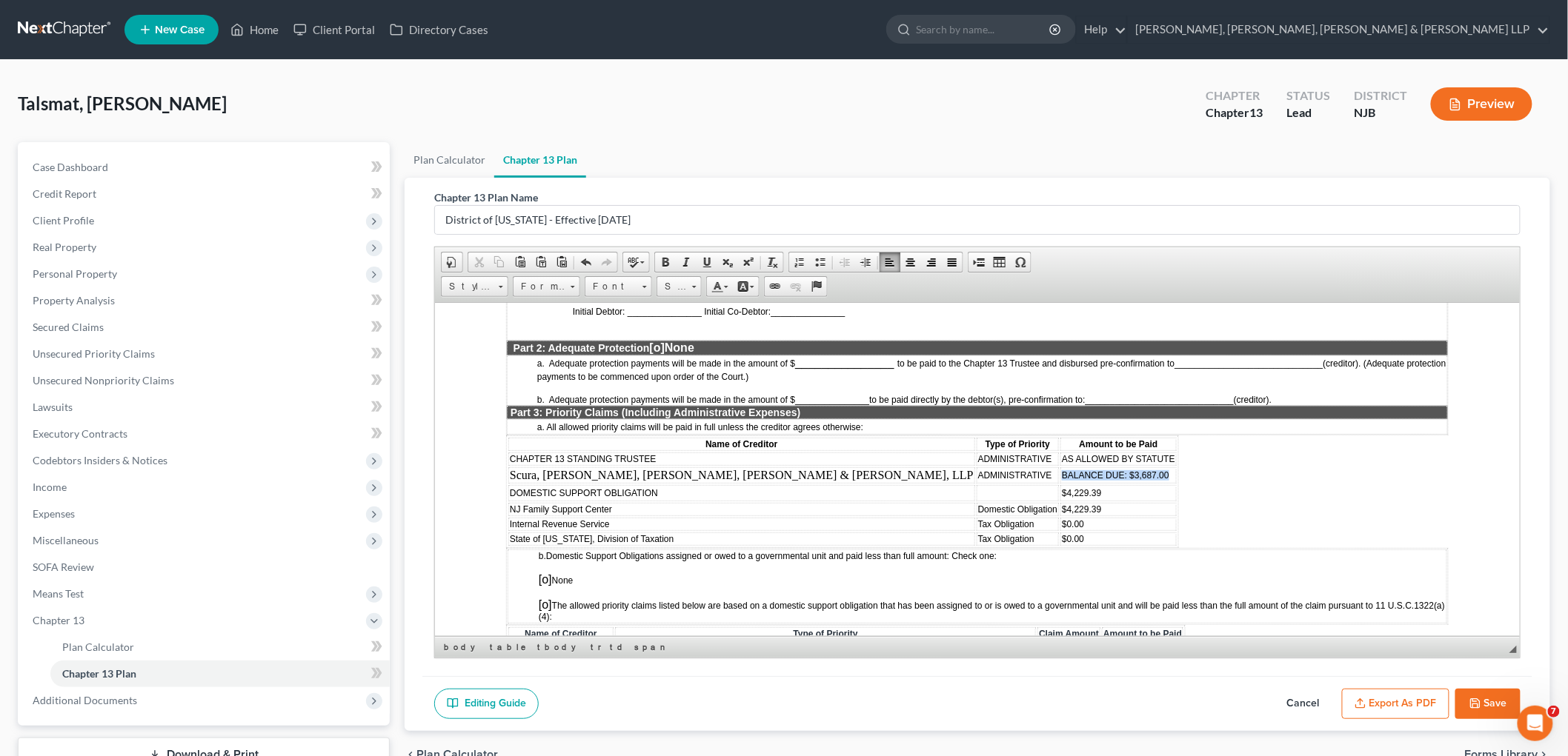
drag, startPoint x: 845, startPoint y: 438, endPoint x: 955, endPoint y: 438, distance: 110.0
click at [990, 467] on td "BALANCE DUE: $3,687.00" at bounding box center [1118, 475] width 117 height 16
click at [990, 468] on span "Estimated: $6,000.00 (Subject to the filing of a fee application)" at bounding box center [1210, 475] width 298 height 13
click at [667, 485] on td "DOMESTIC SUPPORT OBLIGATION" at bounding box center [741, 493] width 467 height 16
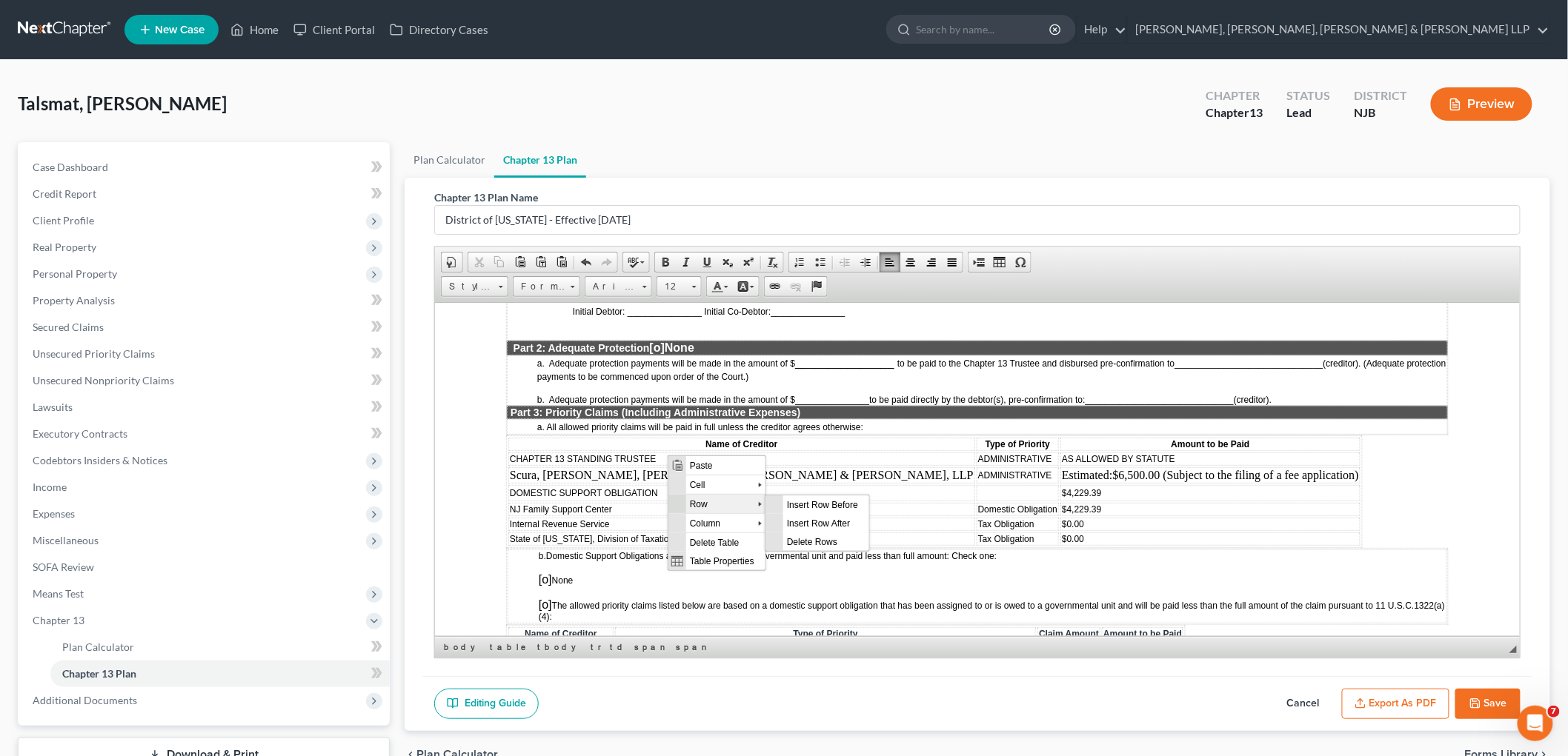
scroll to position [0, 0]
click at [800, 536] on span "Delete Rows" at bounding box center [826, 540] width 86 height 19
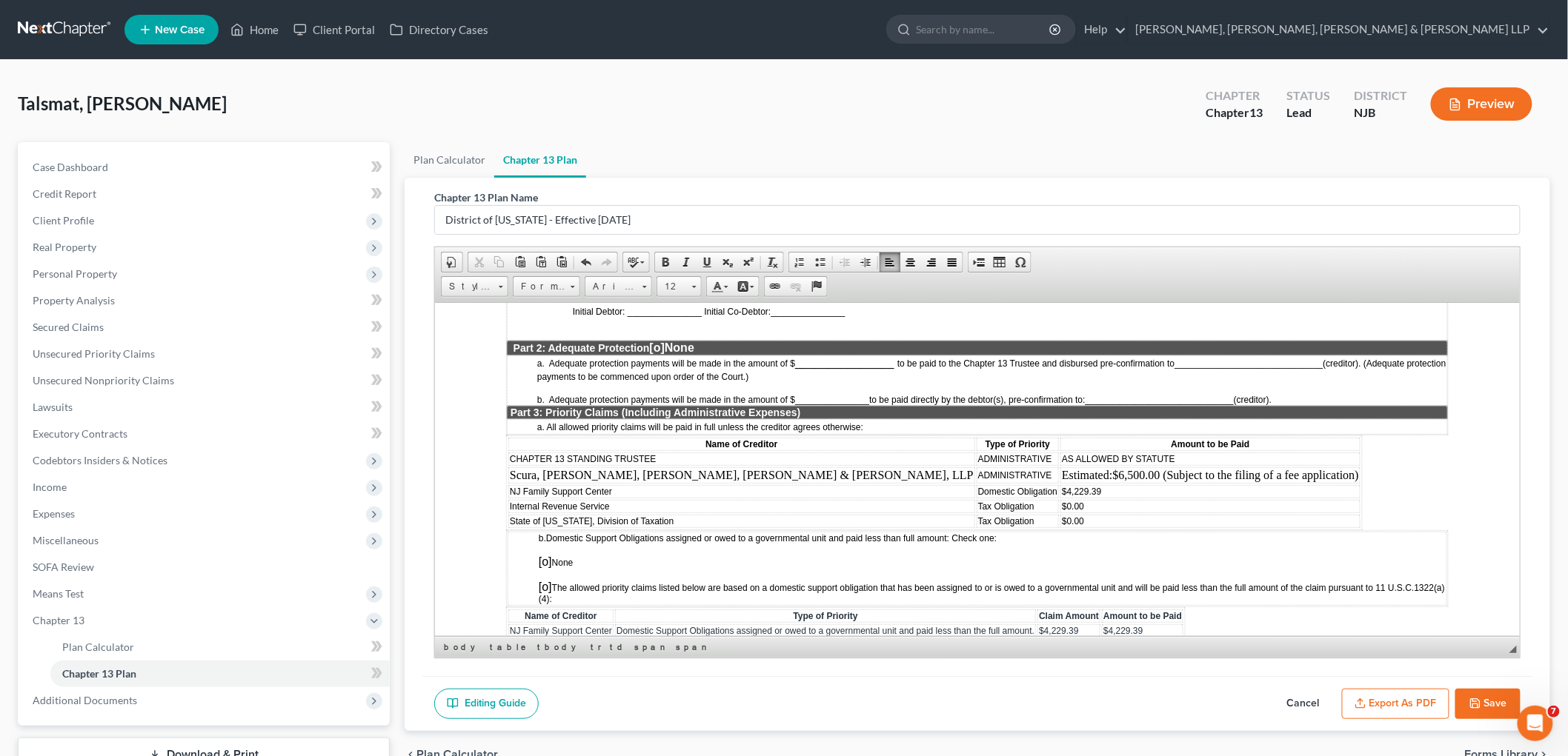
click at [990, 485] on td "$4,229.39" at bounding box center [1210, 491] width 300 height 13
click at [990, 486] on span "$4,229.39 or as filed and allowed" at bounding box center [1126, 491] width 131 height 11
drag, startPoint x: 602, startPoint y: 467, endPoint x: 607, endPoint y: 476, distance: 10.3
click at [607, 476] on tbody "CHAPTER 13 STANDING TRUSTEE ADMINISTRATIVE AS ALLOWED BY STATUTE Scura, Wigfiel…" at bounding box center [933, 489] width 852 height 75
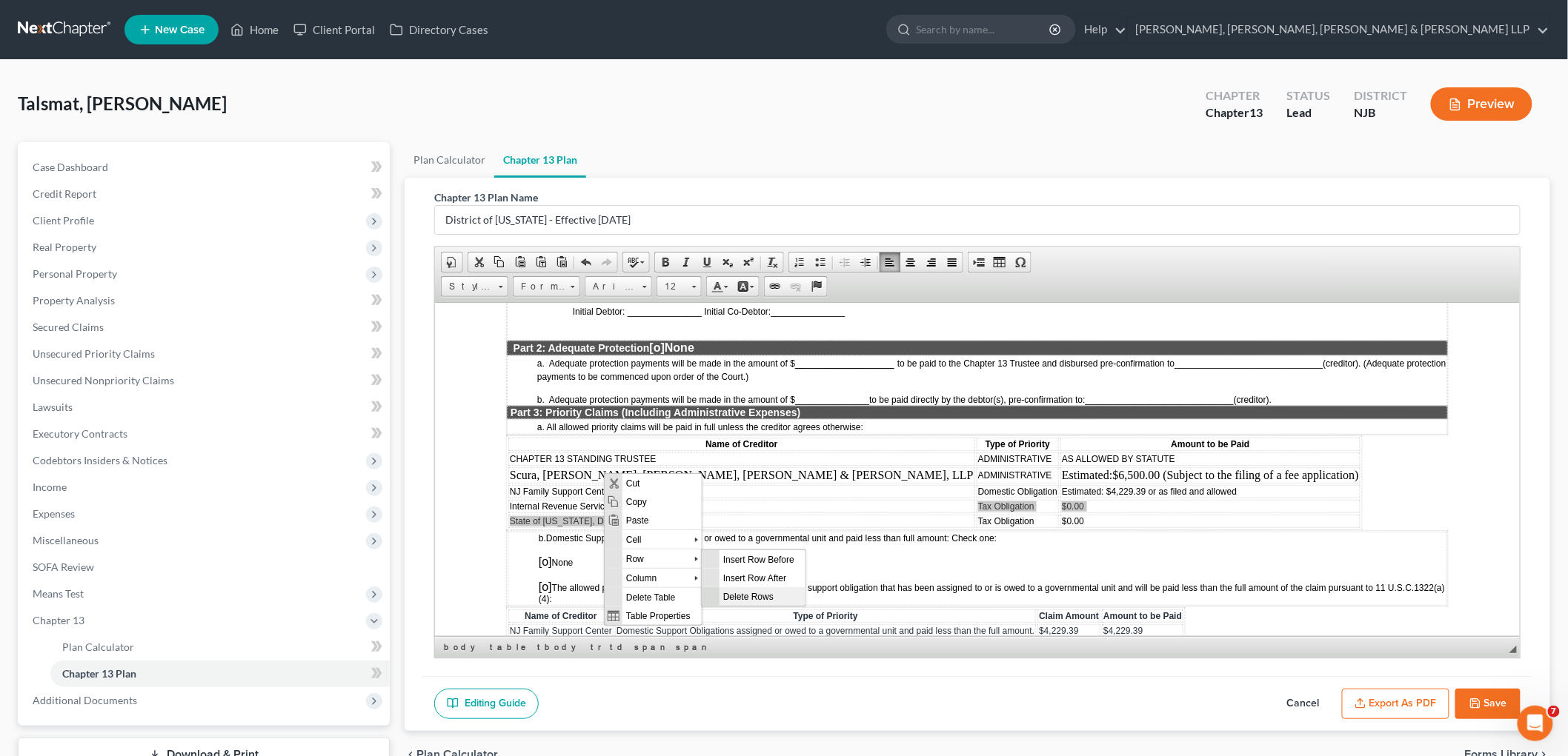
click at [725, 592] on span "Delete Rows" at bounding box center [763, 596] width 86 height 19
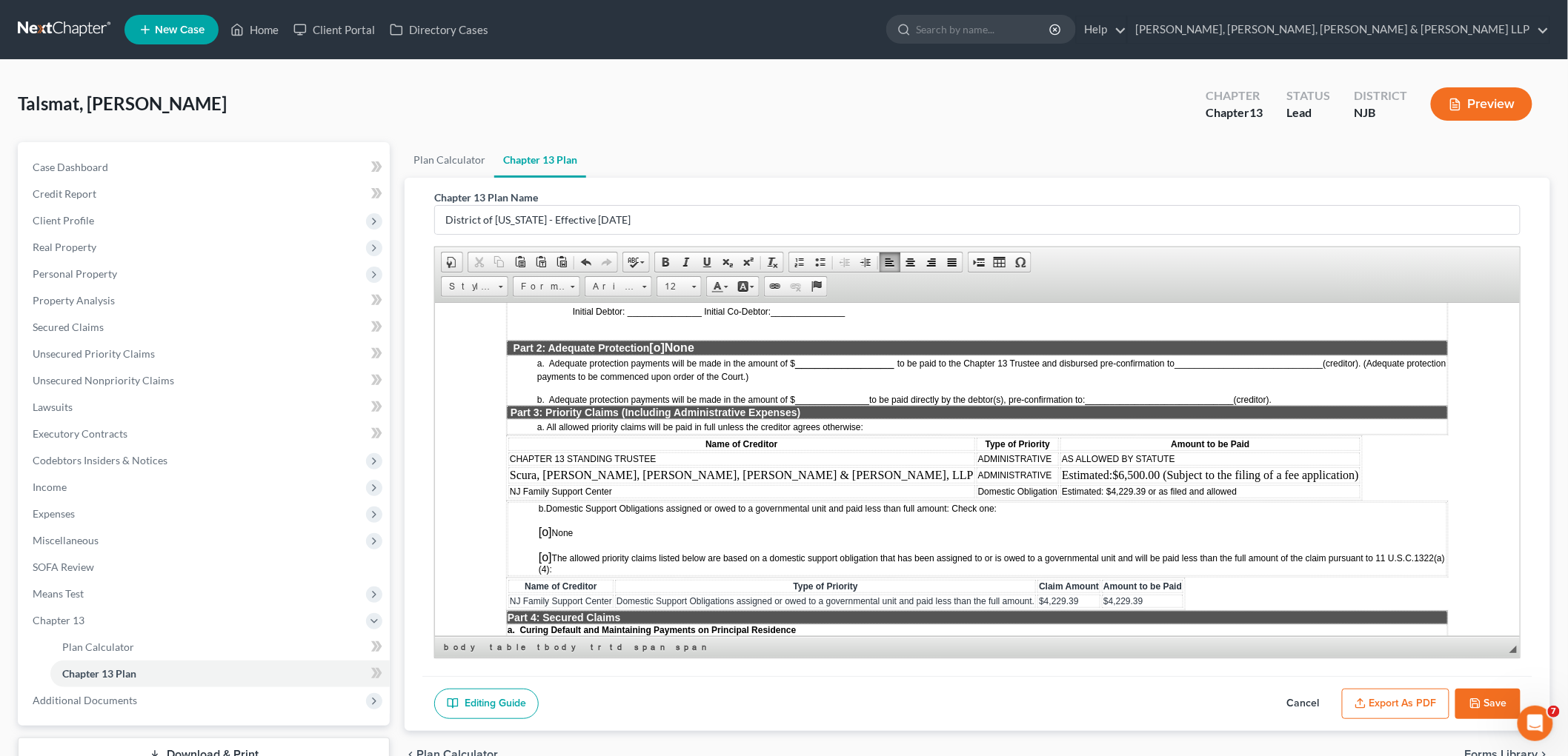
click at [544, 525] on span "[o]" at bounding box center [545, 532] width 13 height 13
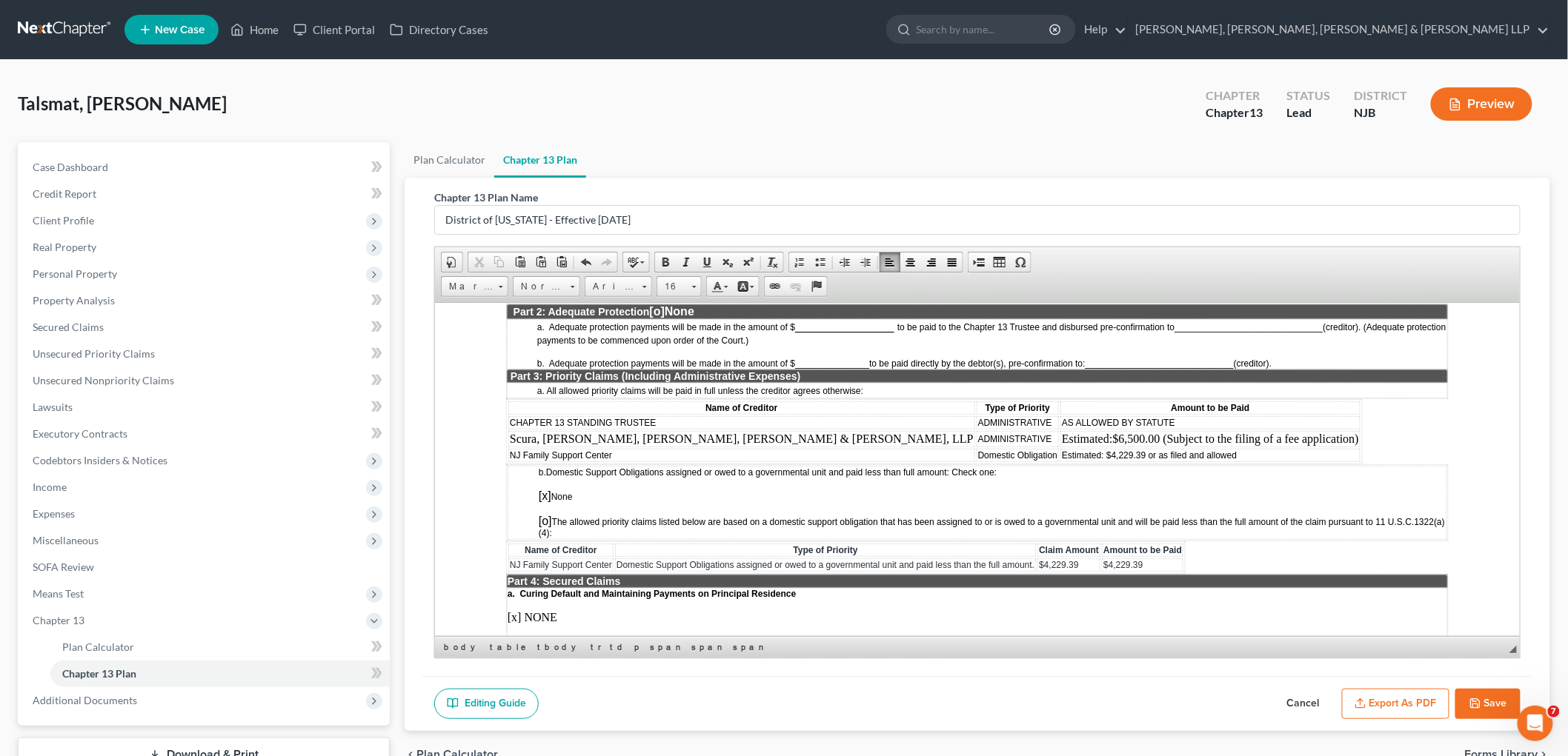
scroll to position [1234, 0]
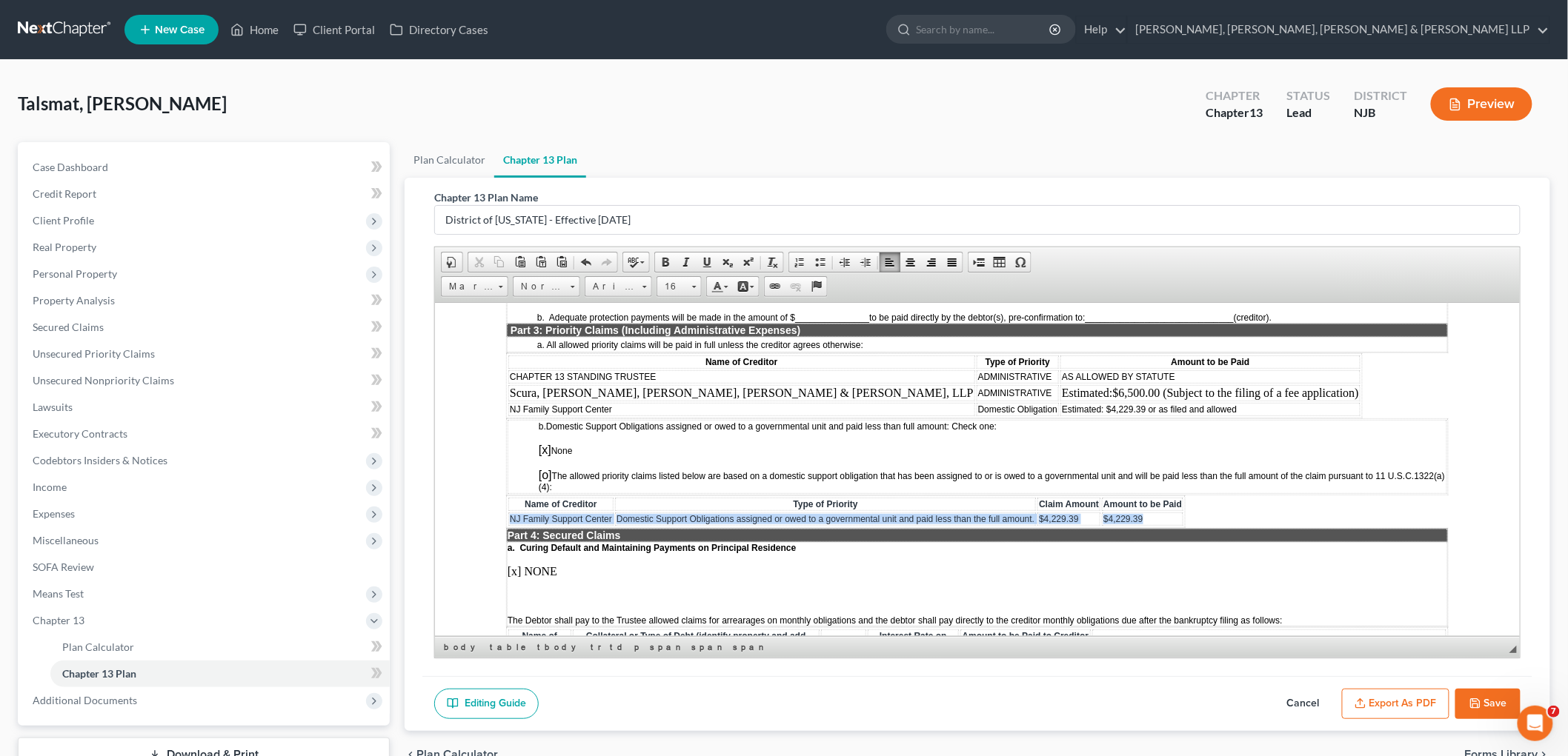
drag, startPoint x: 509, startPoint y: 477, endPoint x: 1146, endPoint y: 481, distance: 637.0
click at [990, 512] on tr "NJ Family Support Center Domestic Support Obligations assigned or owed to a gov…" at bounding box center [845, 519] width 675 height 13
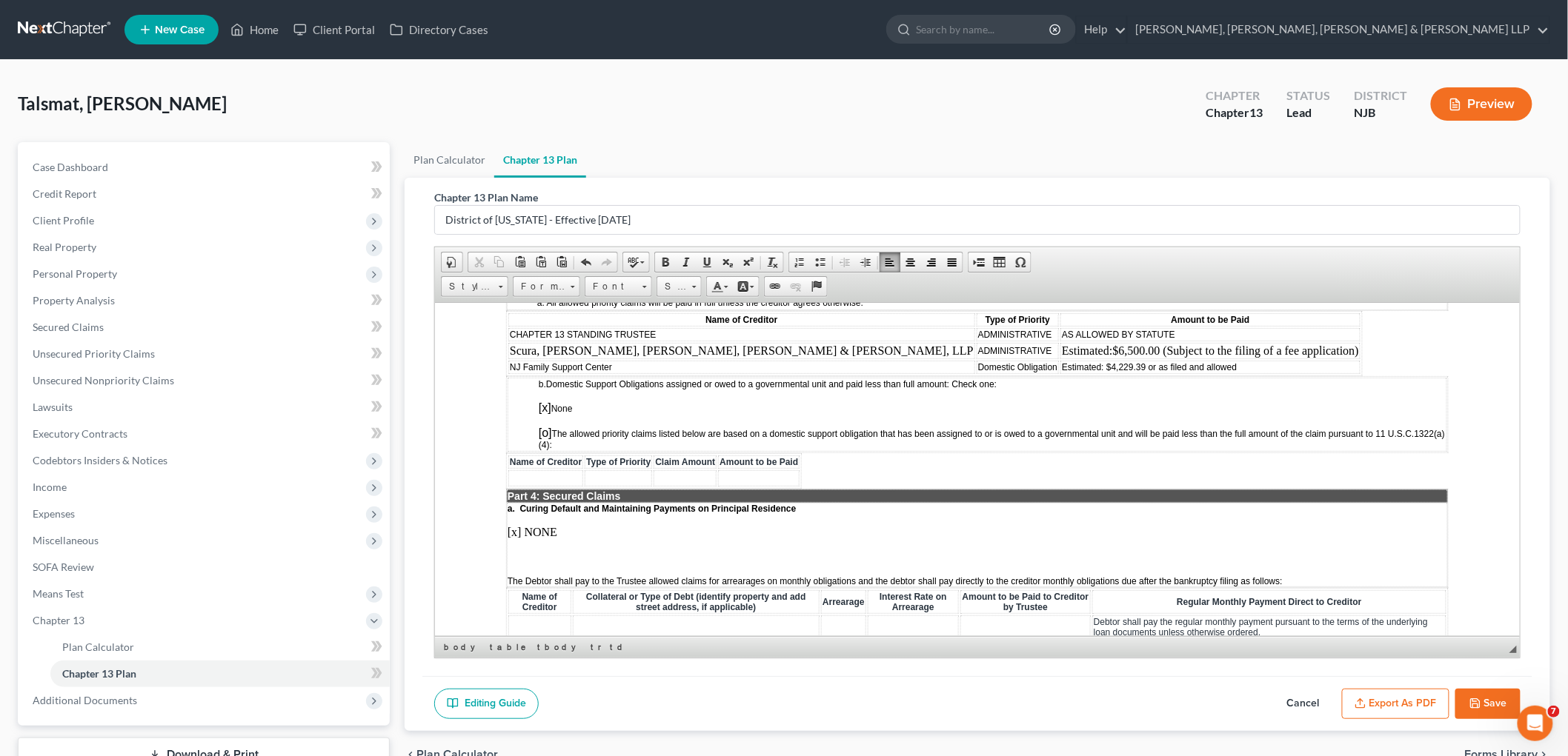
scroll to position [1399, 0]
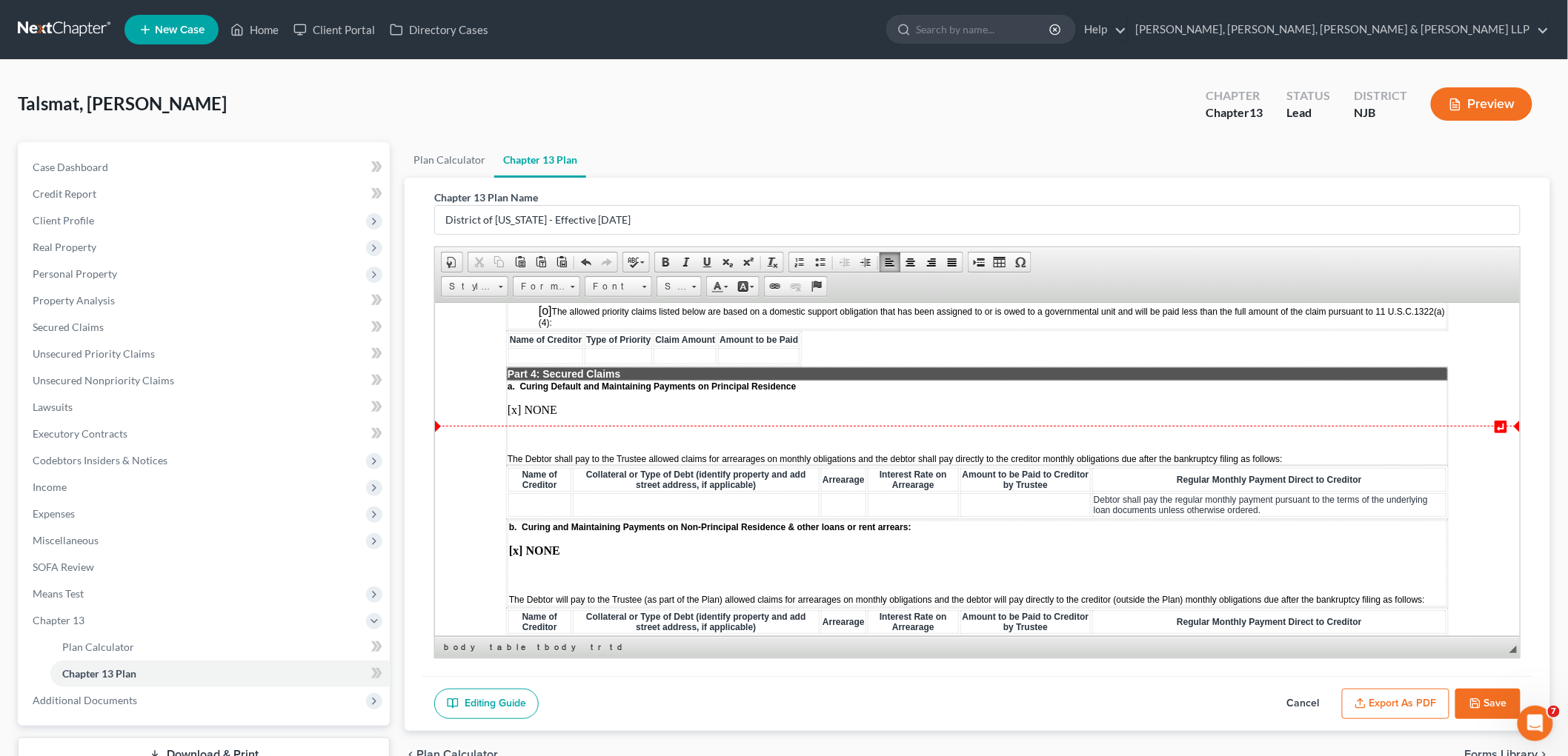
click at [529, 428] on p at bounding box center [976, 434] width 940 height 13
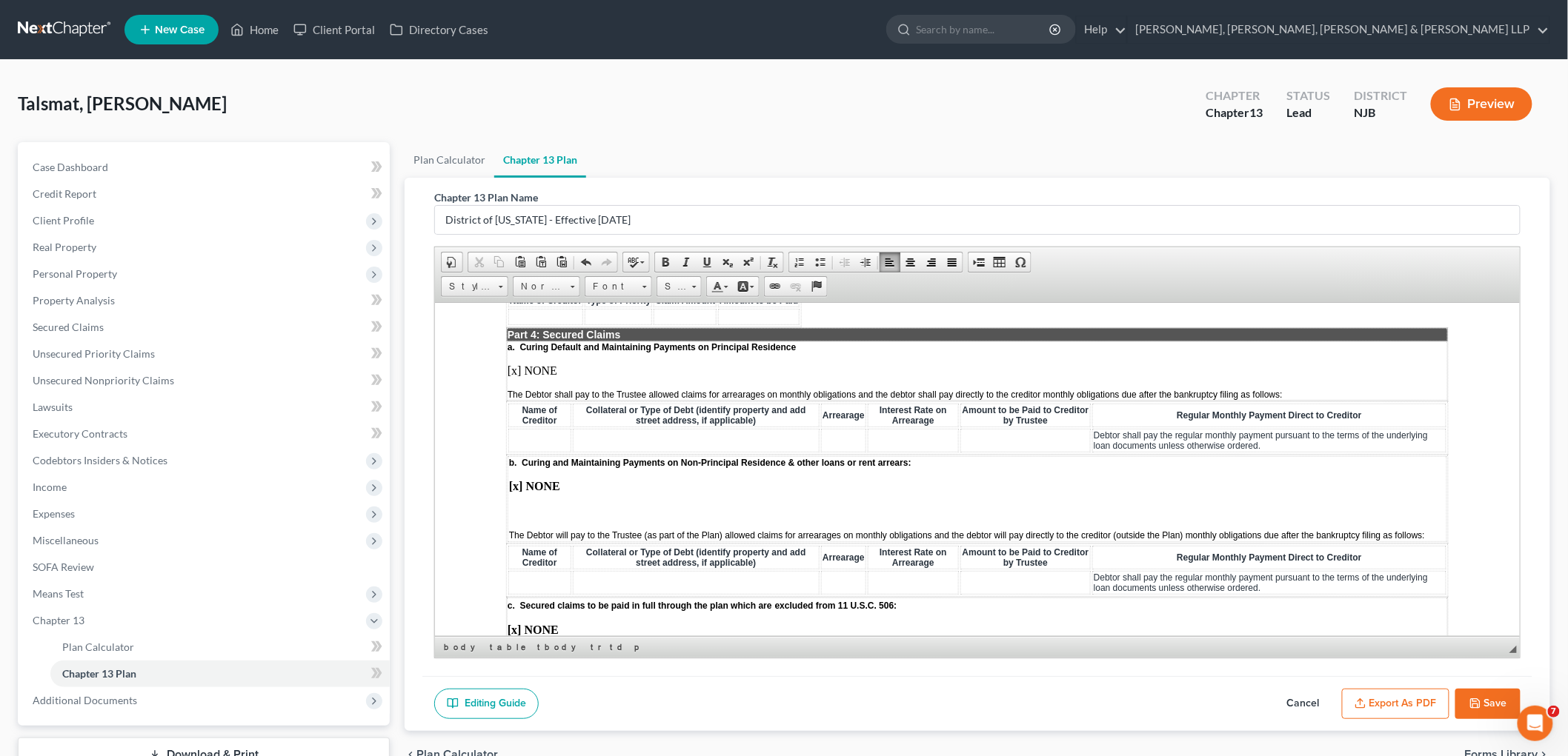
scroll to position [1481, 0]
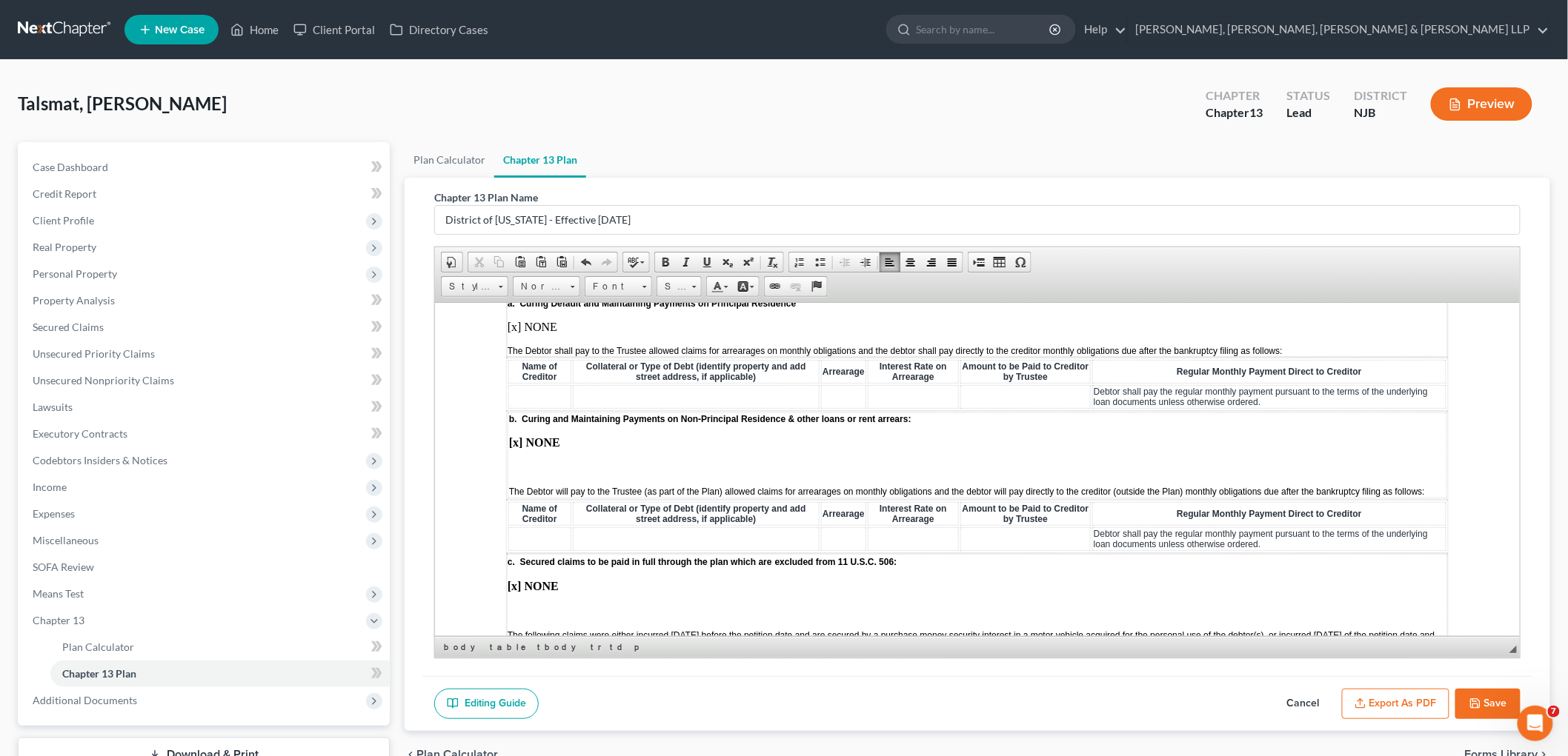
click at [524, 461] on p at bounding box center [976, 468] width 936 height 13
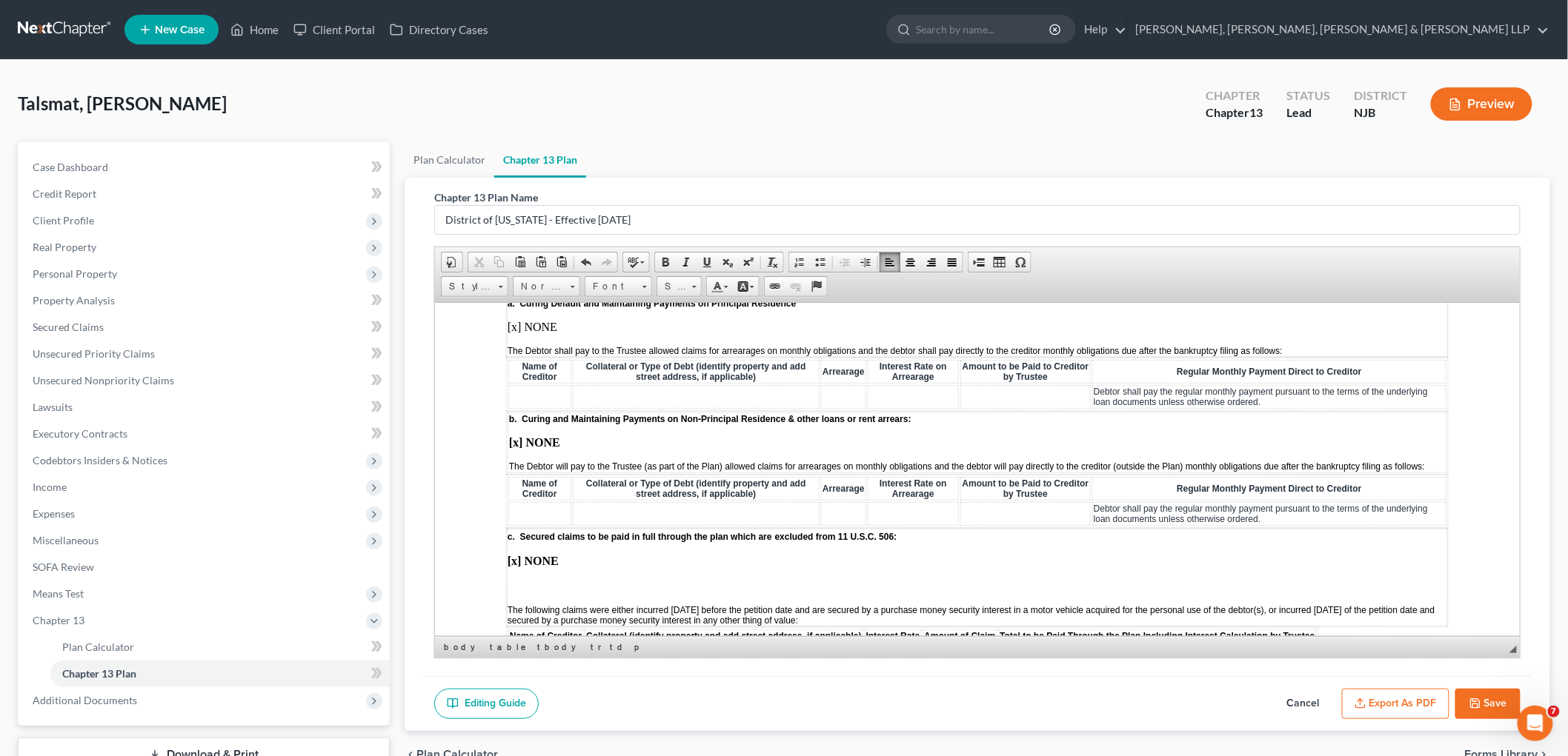
click at [517, 579] on p at bounding box center [976, 586] width 940 height 13
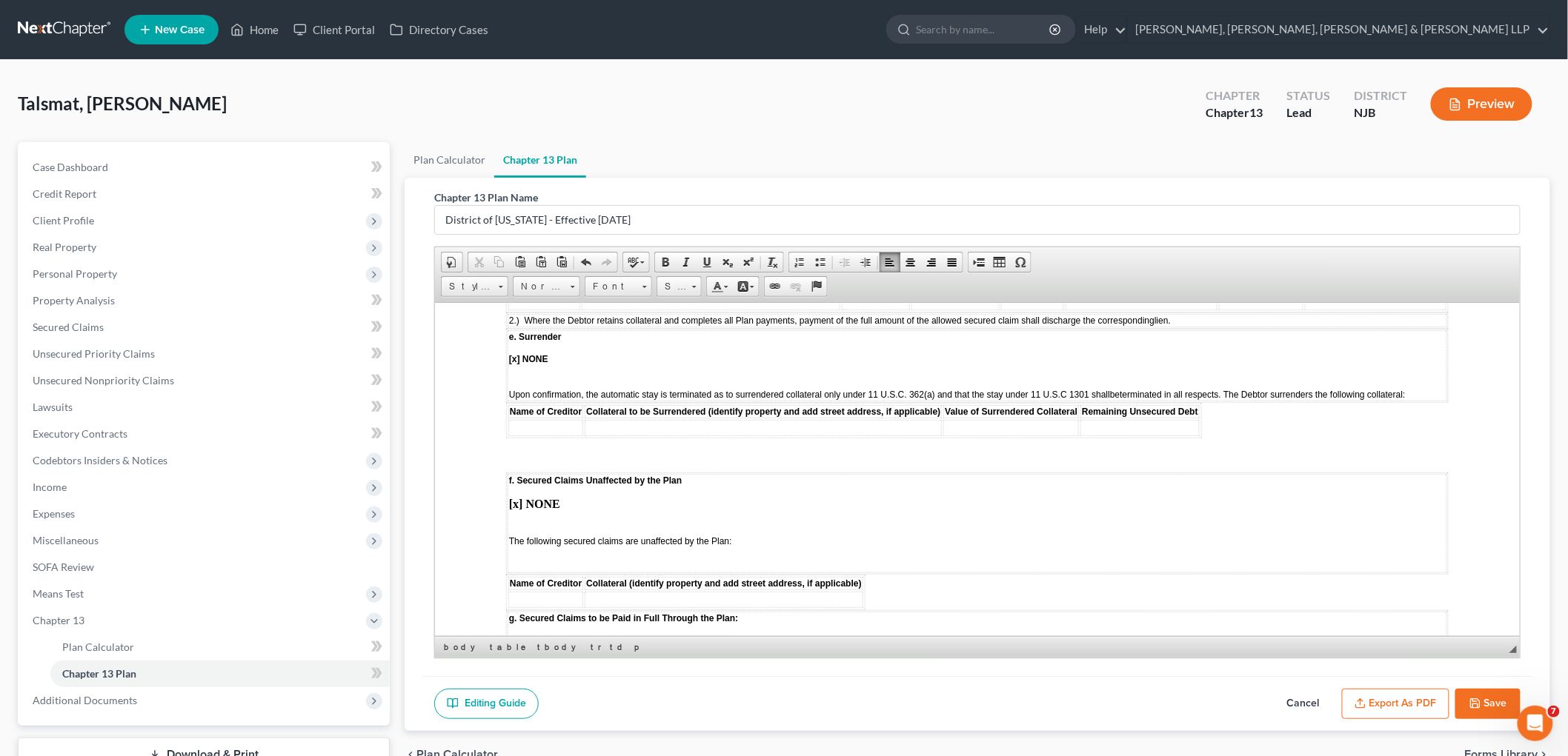
scroll to position [1975, 0]
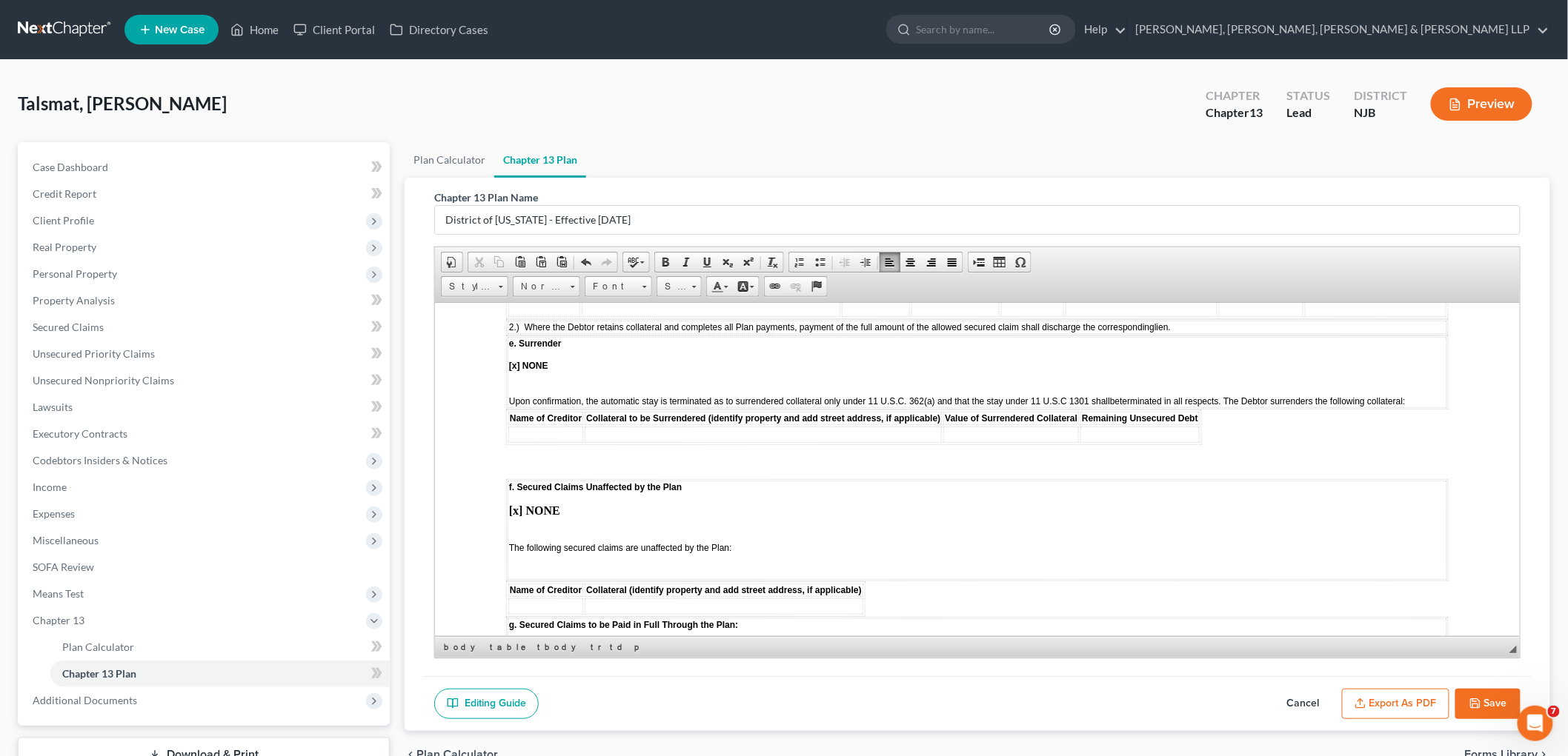
click at [524, 480] on td "f. Secured Claims Unaffected by the Plan [x] NONE The following secured claims …" at bounding box center [976, 529] width 940 height 99
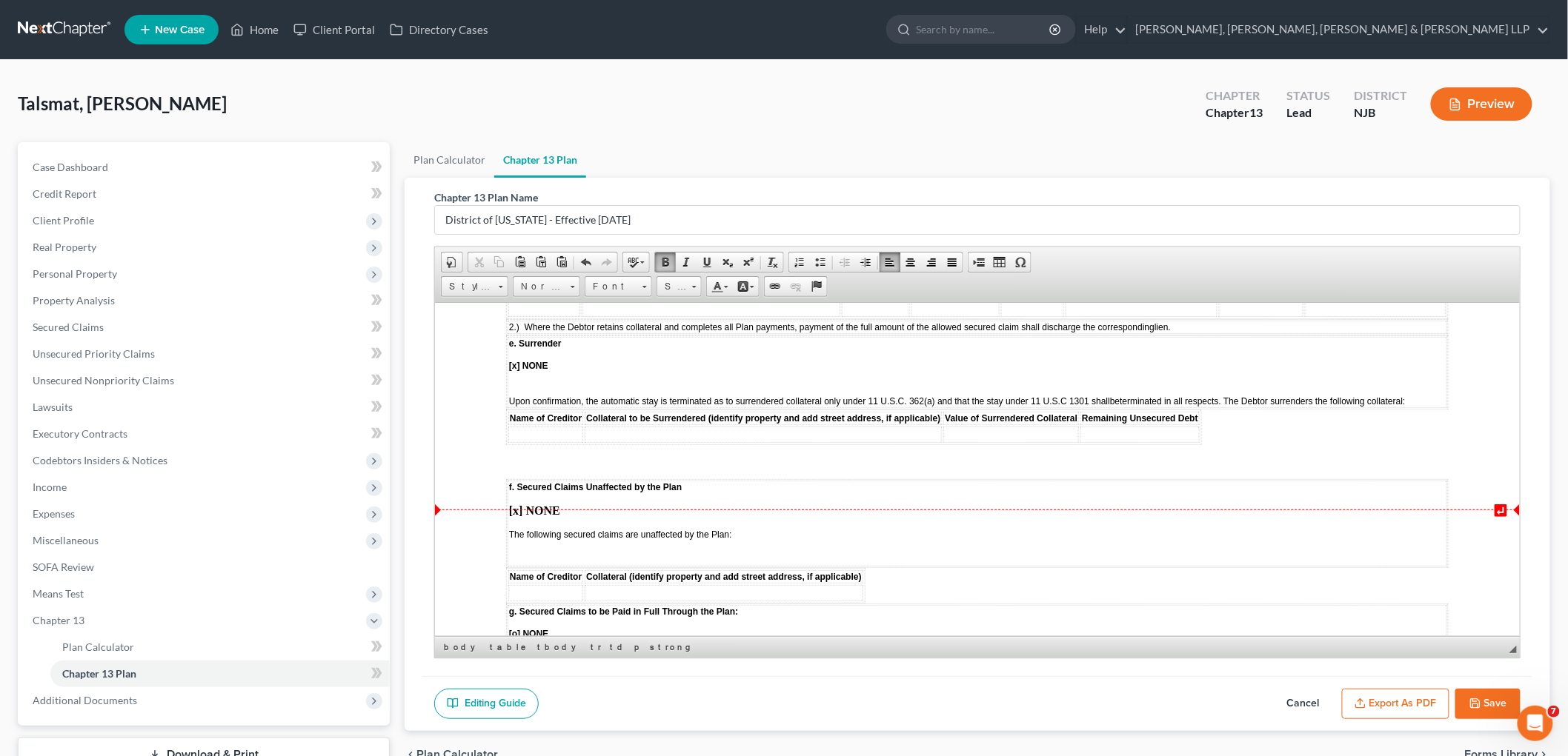
click at [526, 551] on p at bounding box center [976, 557] width 936 height 13
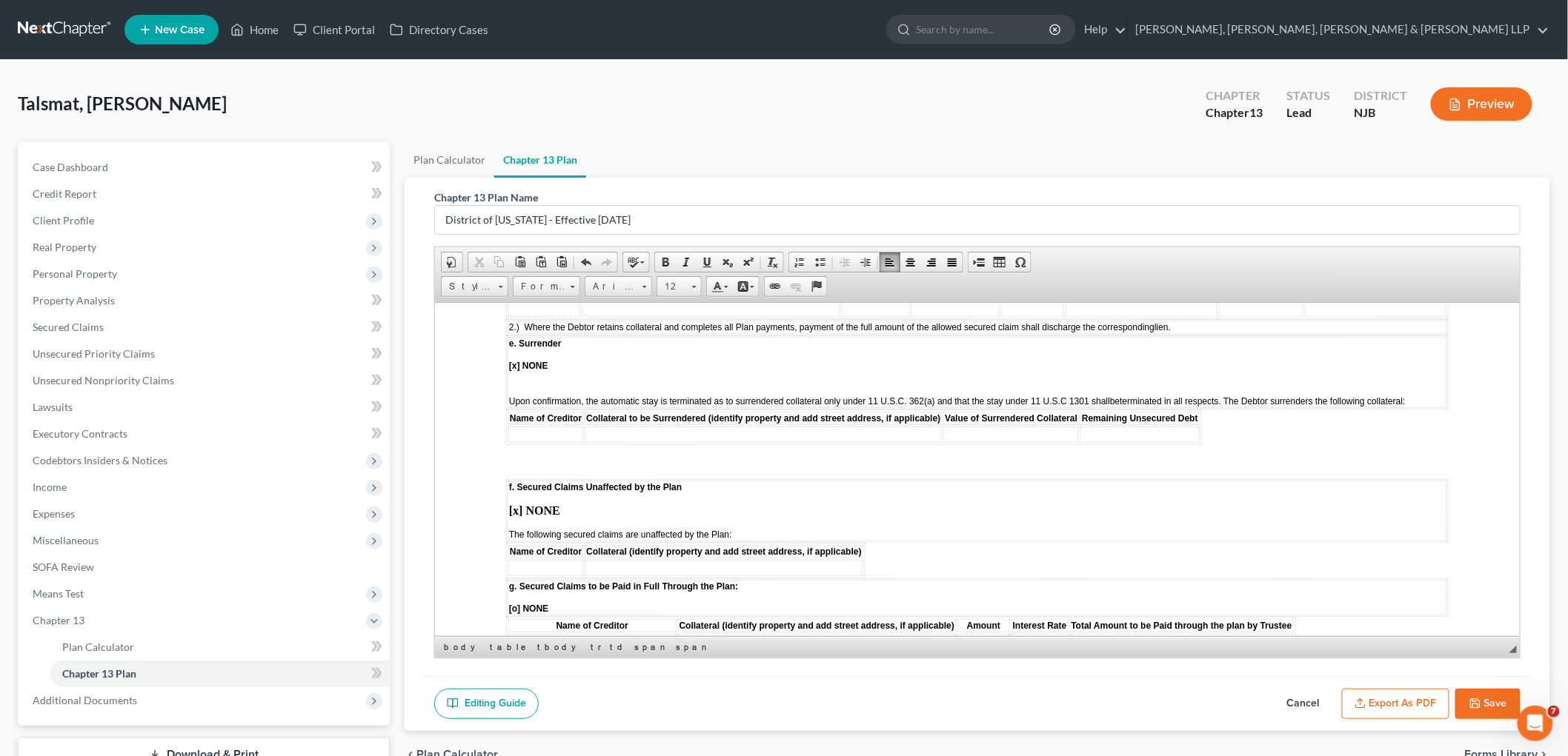
click at [901, 496] on body "STATISTICAL INFORMATION ONLY: Debtor must select the number of each of the foll…" at bounding box center [976, 365] width 943 height 3932
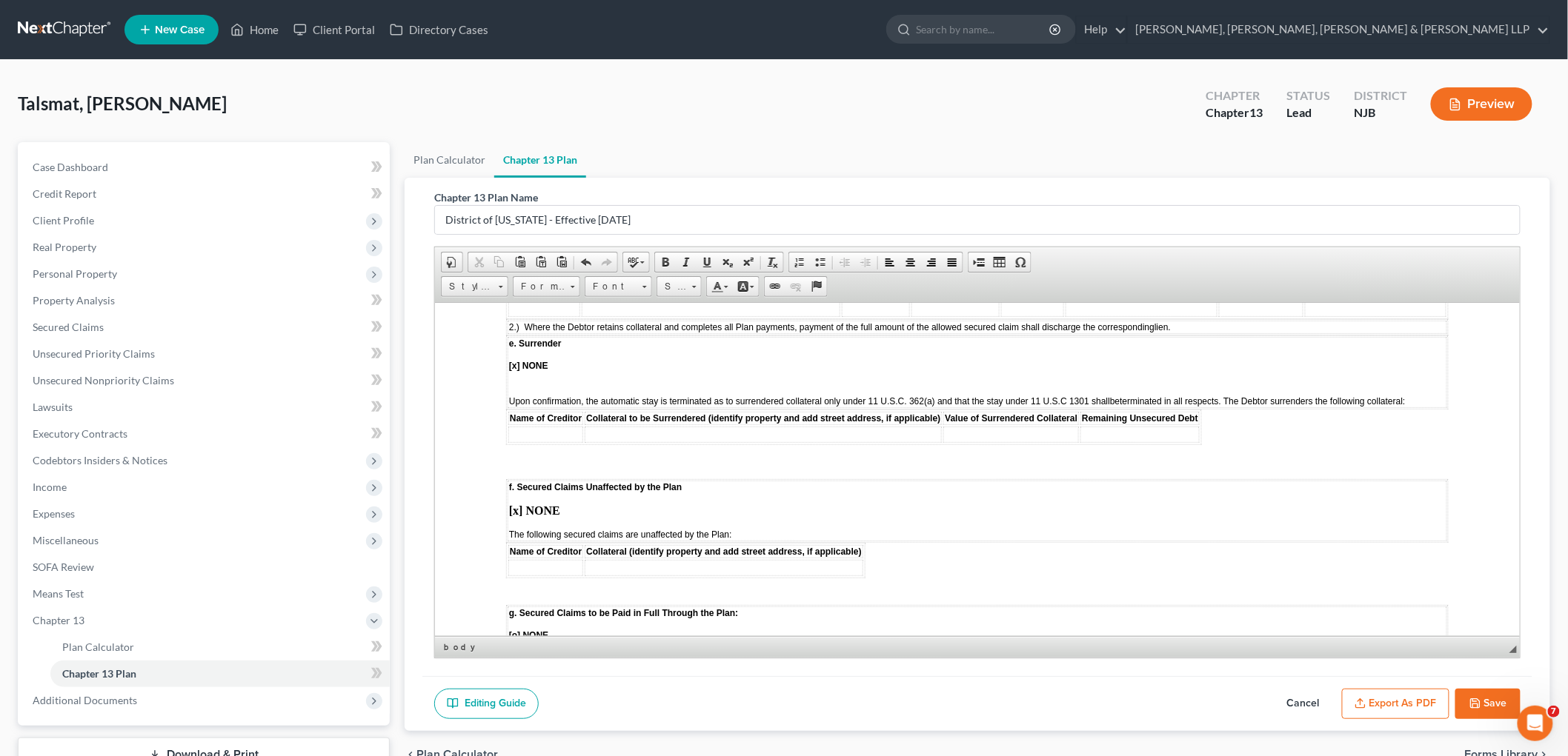
scroll to position [2057, 0]
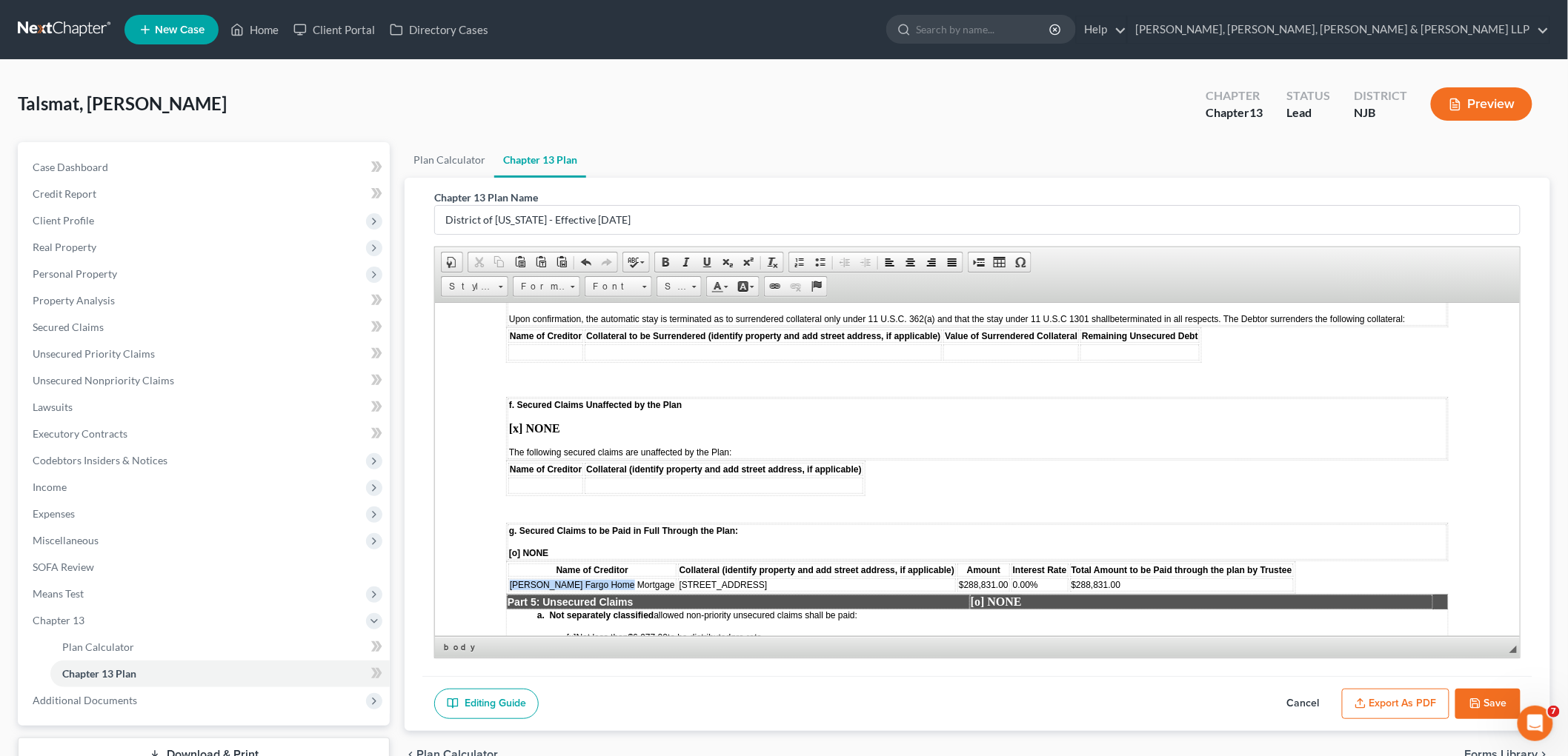
drag, startPoint x: 619, startPoint y: 521, endPoint x: 508, endPoint y: 517, distance: 111.1
click at [509, 579] on span "[PERSON_NAME] Fargo Home Mortgage" at bounding box center [592, 584] width 165 height 11
copy span "[PERSON_NAME] Fargo Home Mortgag"
click at [539, 477] on td at bounding box center [545, 485] width 75 height 16
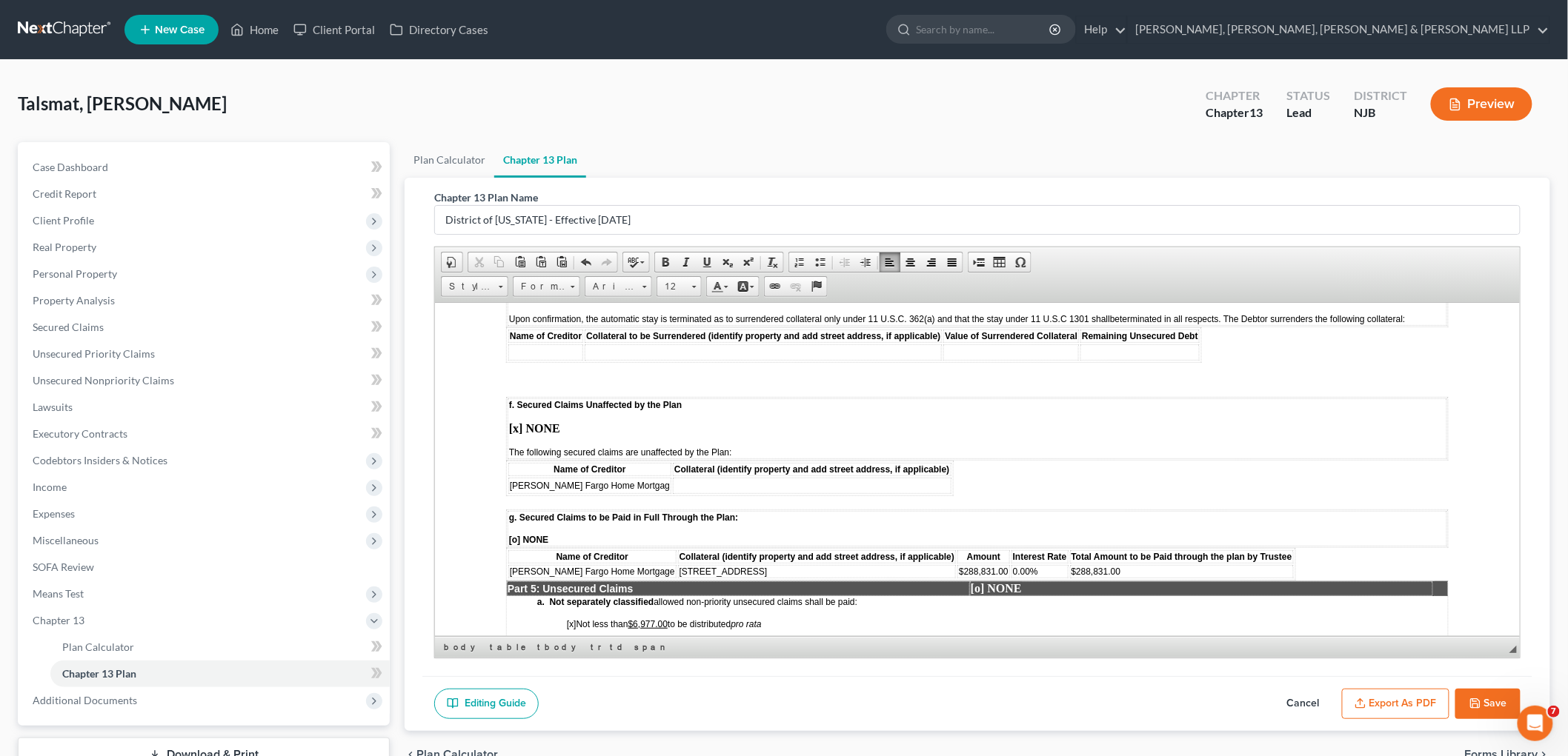
click at [517, 421] on strong "[x] NONE" at bounding box center [533, 428] width 51 height 13
drag, startPoint x: 707, startPoint y: 507, endPoint x: 627, endPoint y: 504, distance: 80.1
click at [677, 564] on td "[STREET_ADDRESS]" at bounding box center [816, 570] width 278 height 13
copy span "[STREET_ADDRESS]"
click at [672, 477] on td at bounding box center [811, 485] width 278 height 16
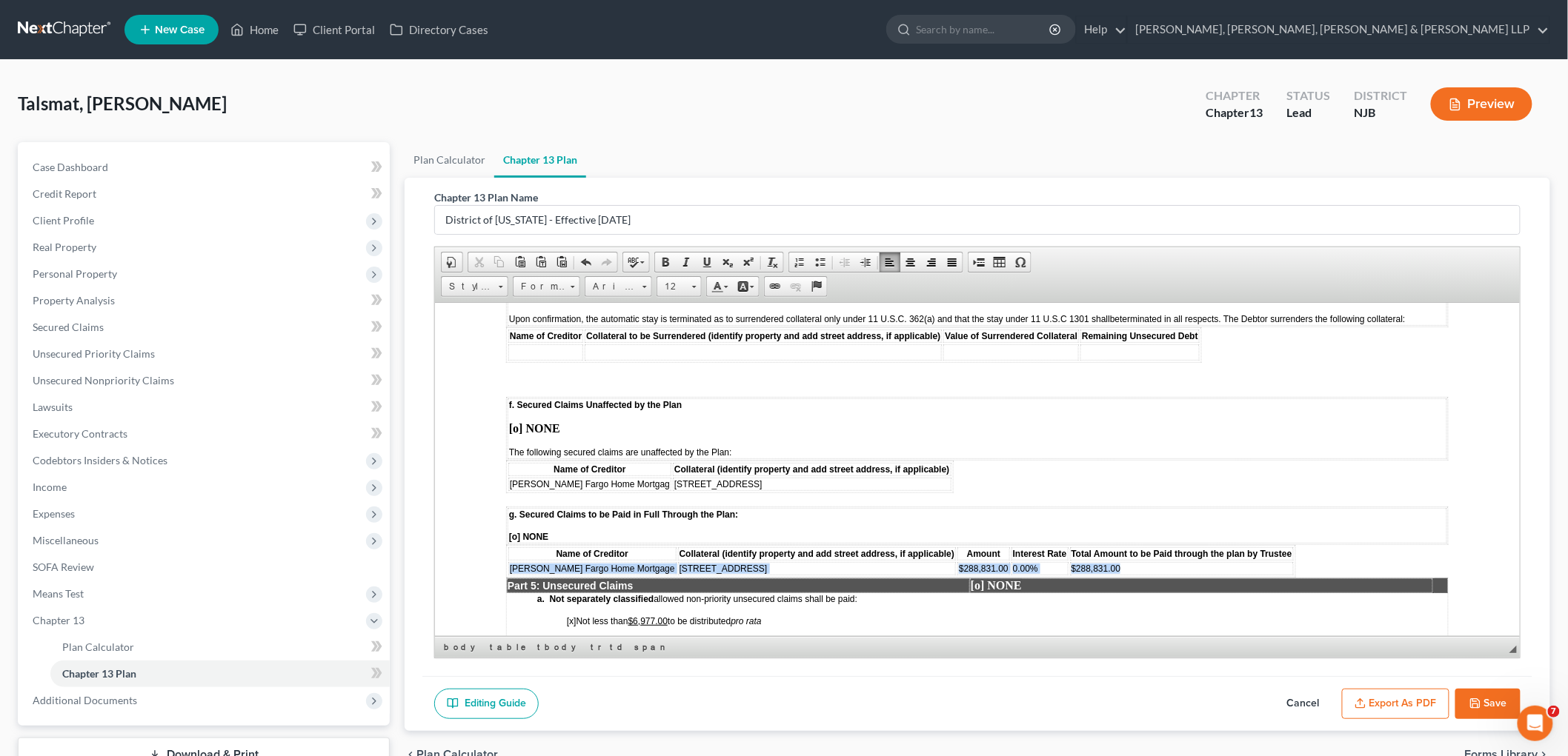
drag, startPoint x: 510, startPoint y: 502, endPoint x: 1065, endPoint y: 499, distance: 555.0
click at [990, 562] on tr "[PERSON_NAME] Fargo Home Mortgage [STREET_ADDRESS] $288,831.00 0.00% $288,831.00" at bounding box center [900, 568] width 786 height 13
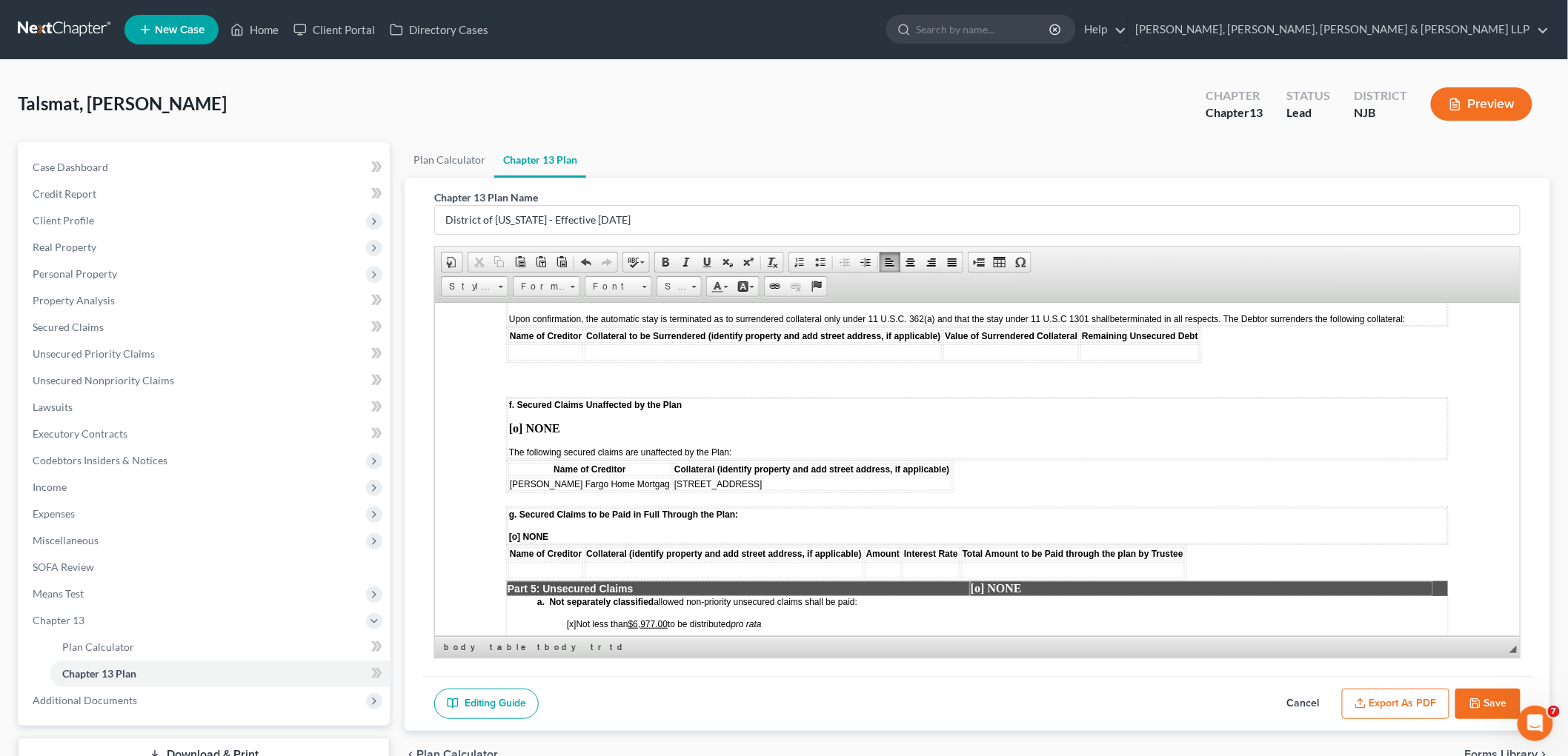
click at [617, 477] on td "[PERSON_NAME] Fargo Home Mortgag" at bounding box center [589, 484] width 163 height 13
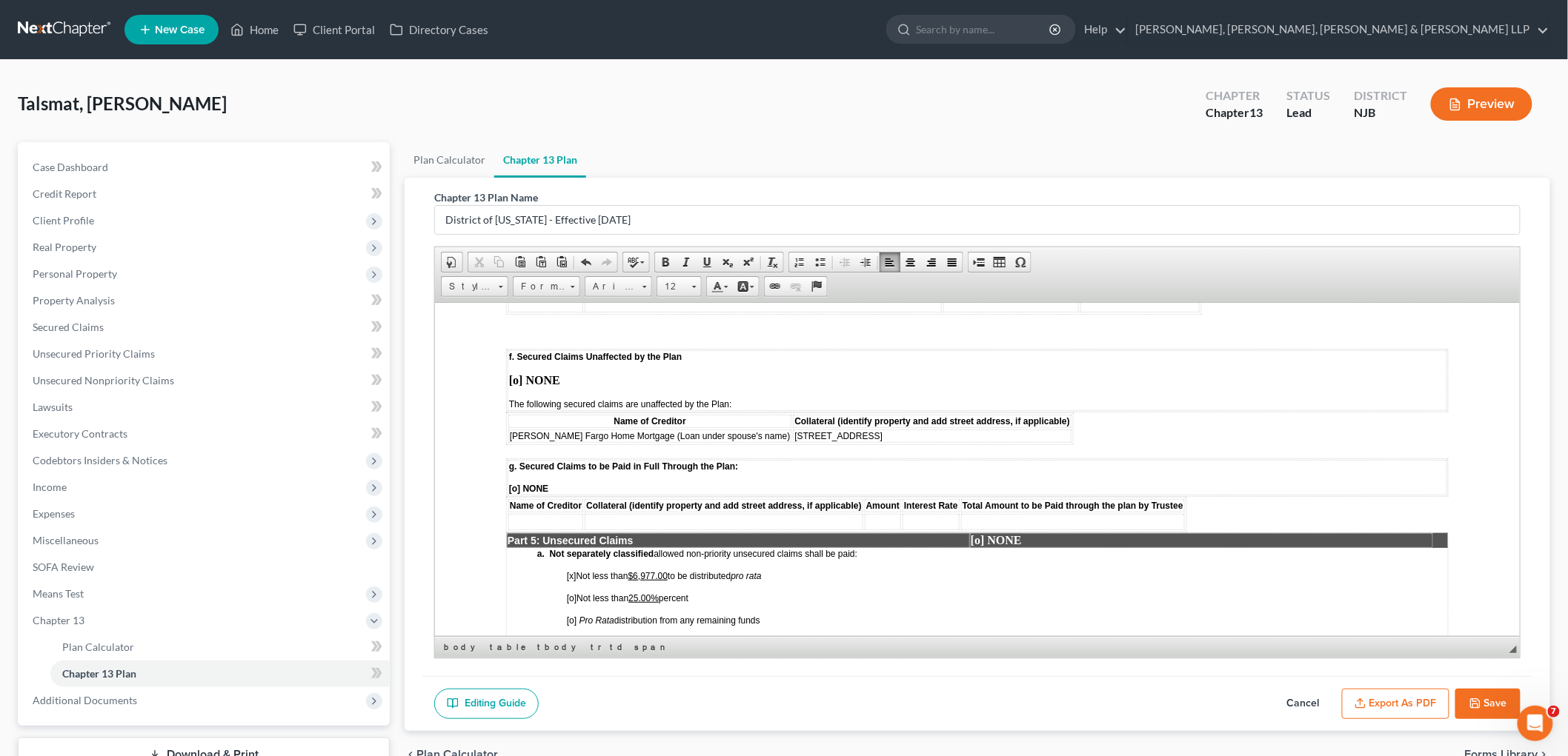
scroll to position [2139, 0]
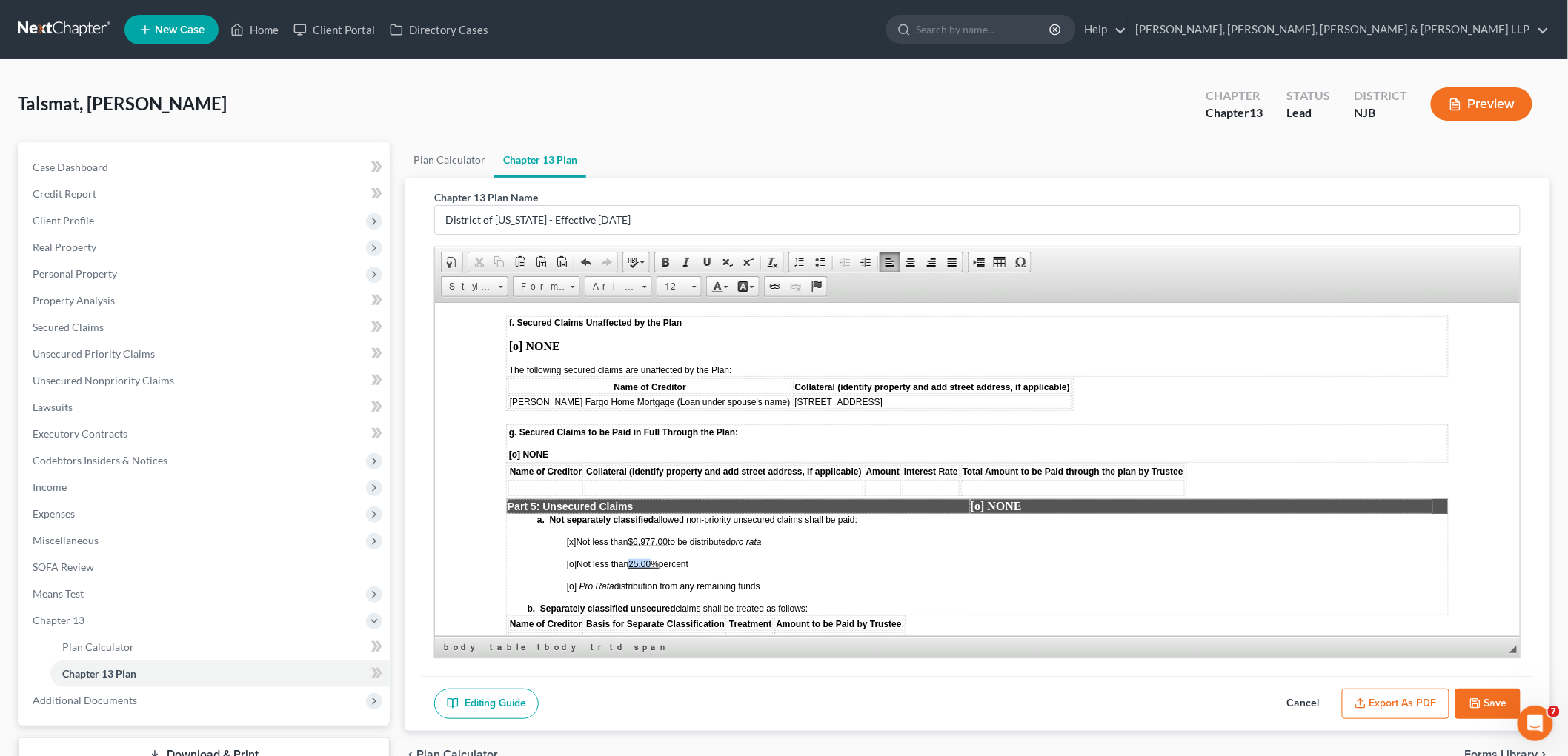
drag, startPoint x: 655, startPoint y: 498, endPoint x: 634, endPoint y: 498, distance: 21.0
click at [634, 558] on u "25.00%" at bounding box center [642, 563] width 30 height 11
click at [572, 558] on span "[o]" at bounding box center [571, 563] width 10 height 11
click at [574, 536] on span "[x]" at bounding box center [571, 541] width 10 height 11
drag, startPoint x: 671, startPoint y: 476, endPoint x: 639, endPoint y: 474, distance: 32.1
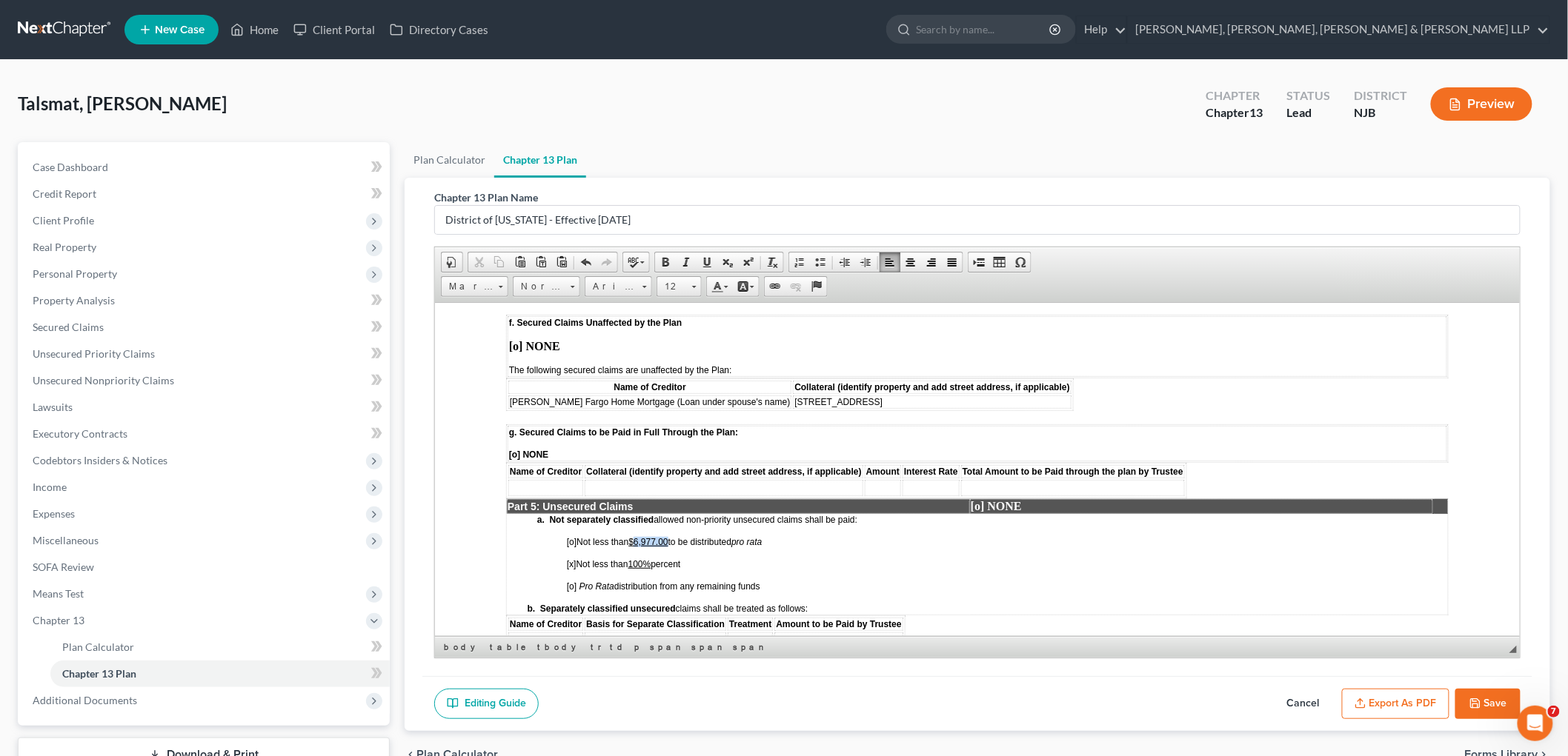
click at [639, 536] on span "[o ] Not less than $6,977.00 to be distributed pro rata" at bounding box center [663, 541] width 195 height 11
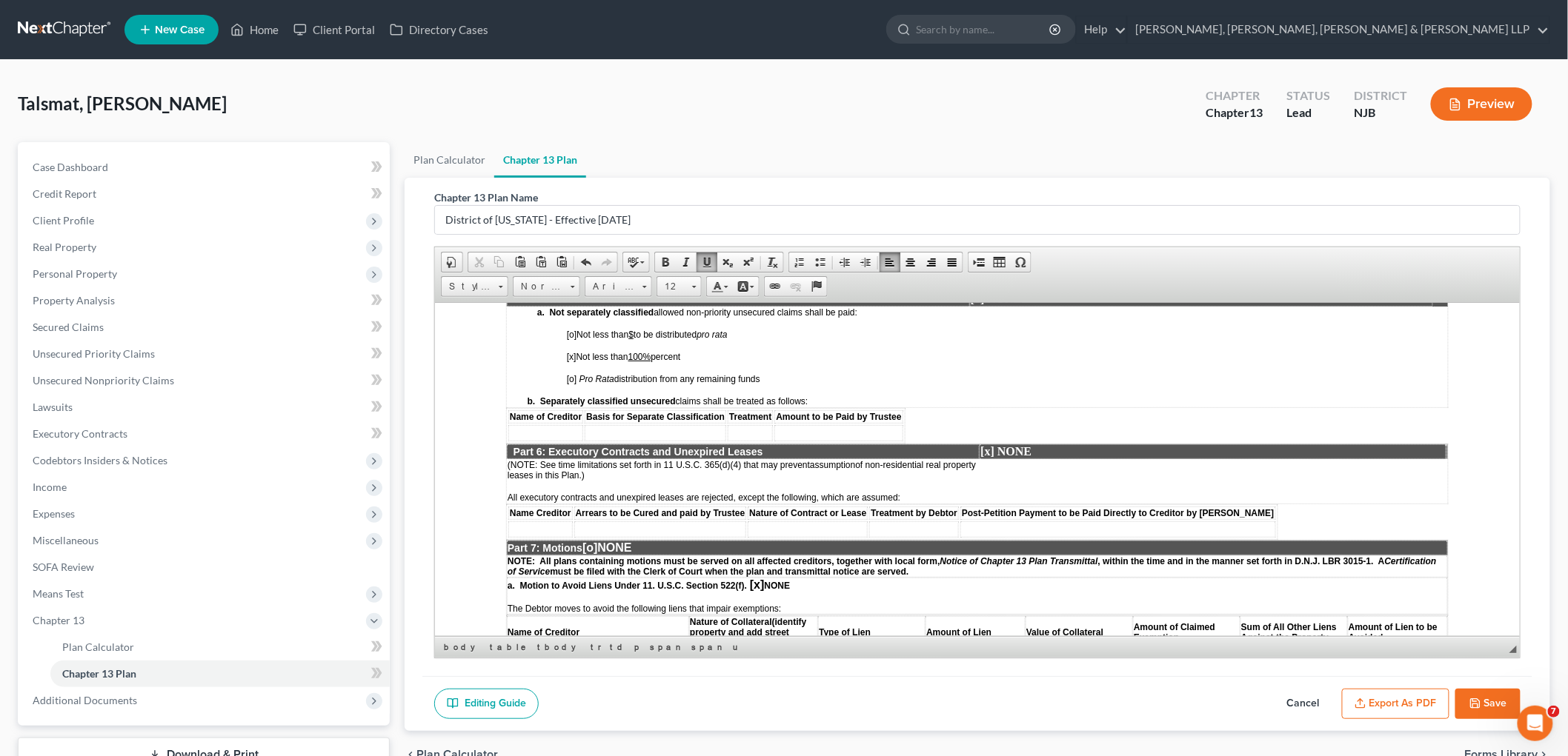
scroll to position [2468, 0]
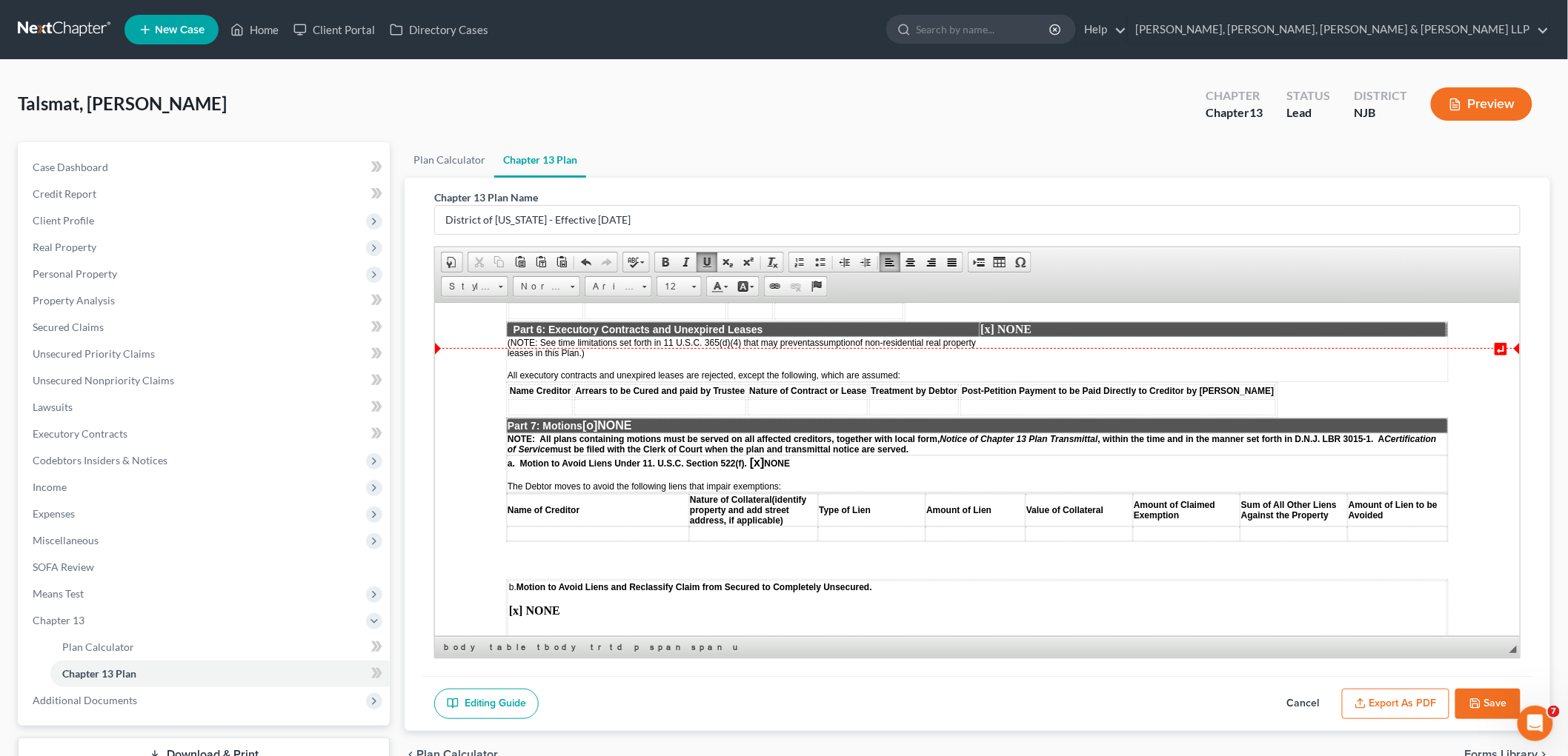
click at [597, 418] on span "[o]" at bounding box center [589, 425] width 15 height 13
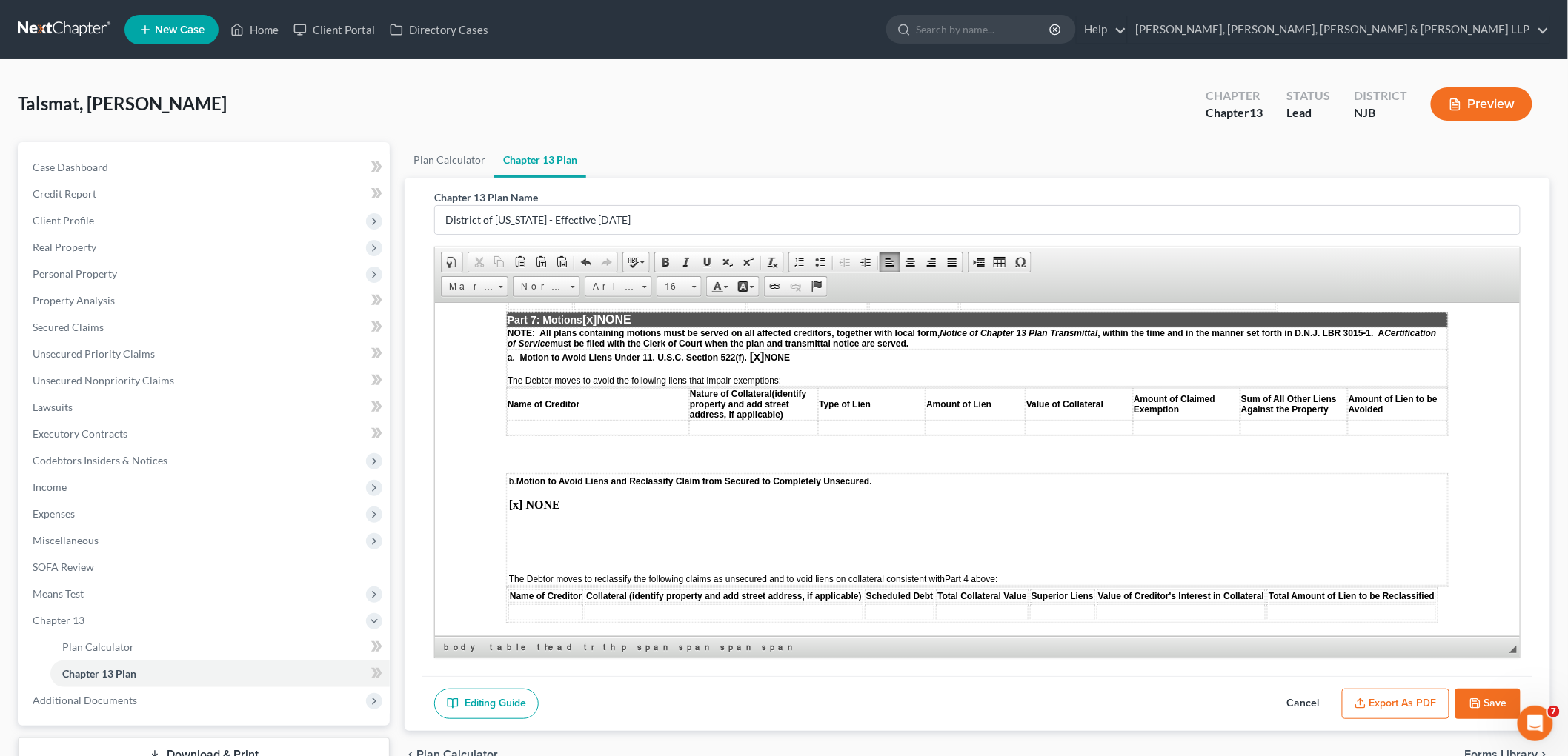
scroll to position [2551, 0]
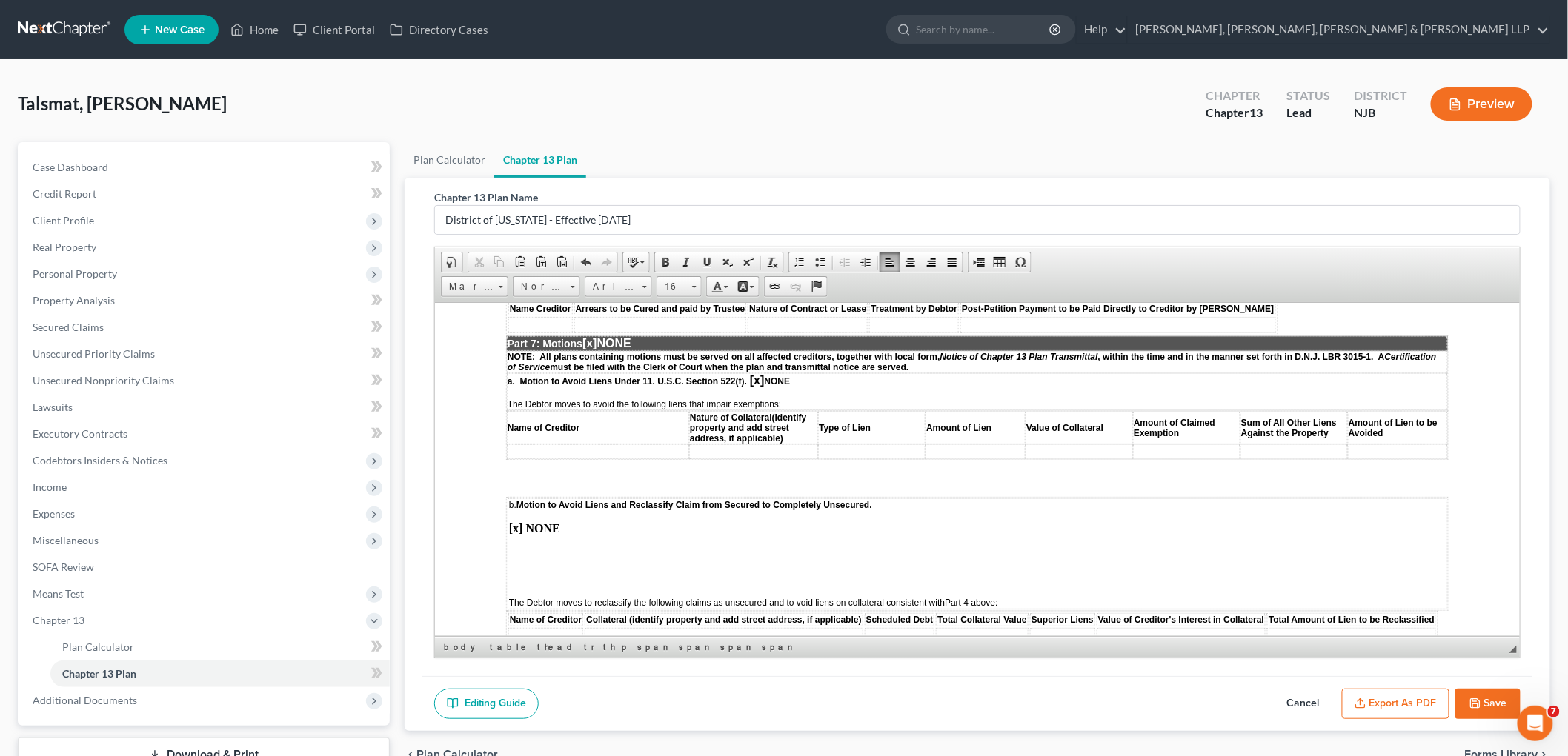
click at [521, 498] on td "b. Motion to Avoid Liens and Reclassify Claim from Secured to Completely Unsecu…" at bounding box center [976, 553] width 940 height 111
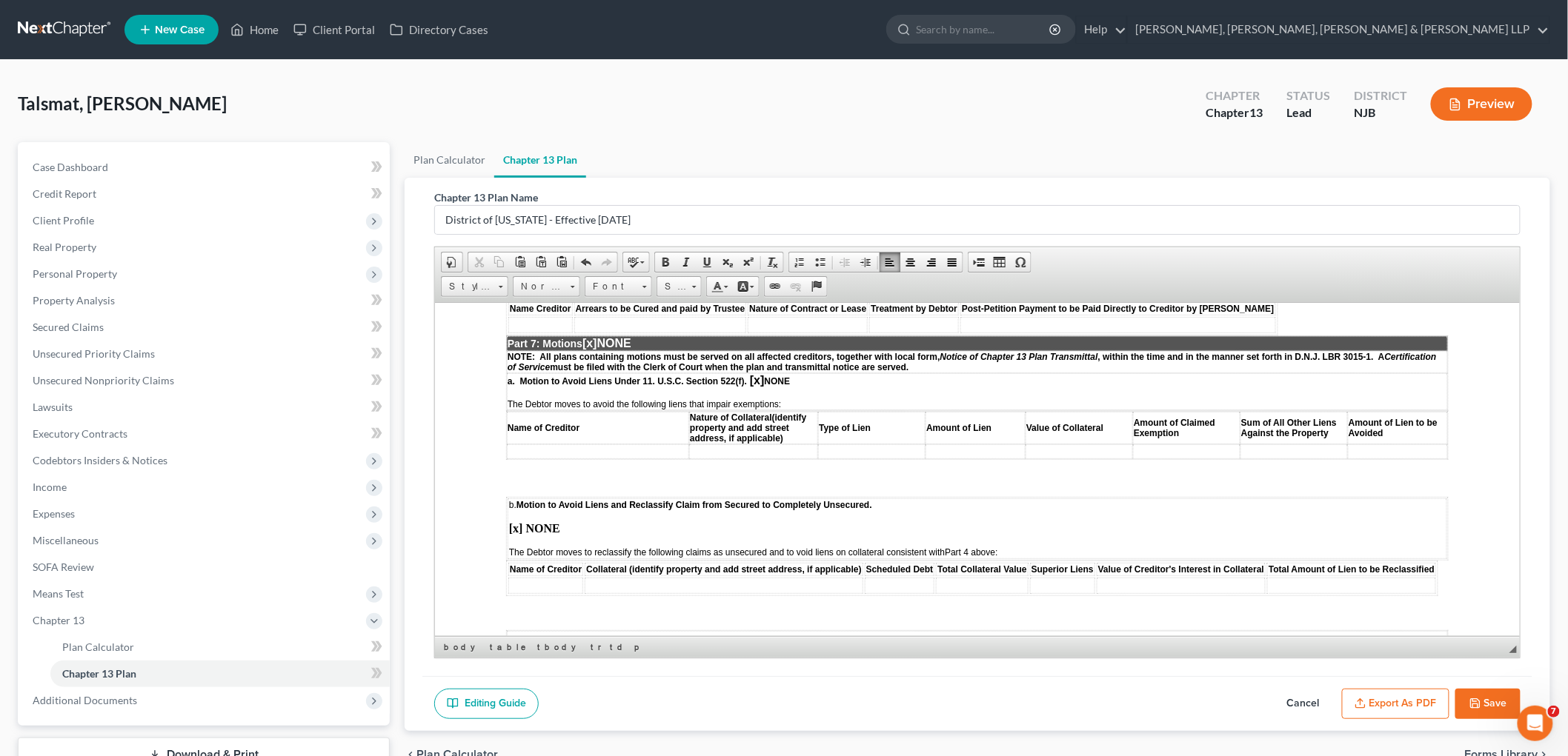
click at [990, 640] on span "[o]" at bounding box center [997, 647] width 15 height 13
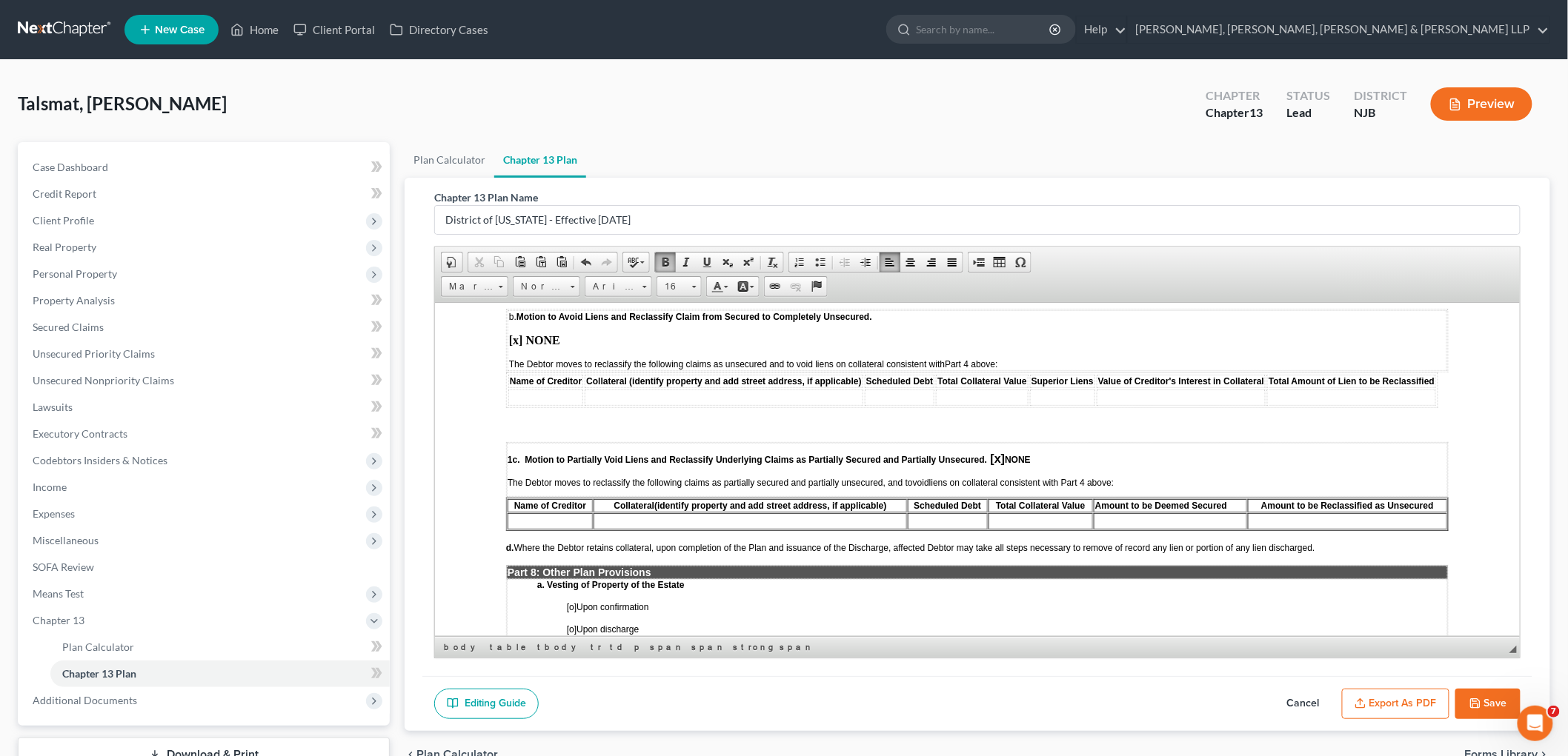
scroll to position [2797, 0]
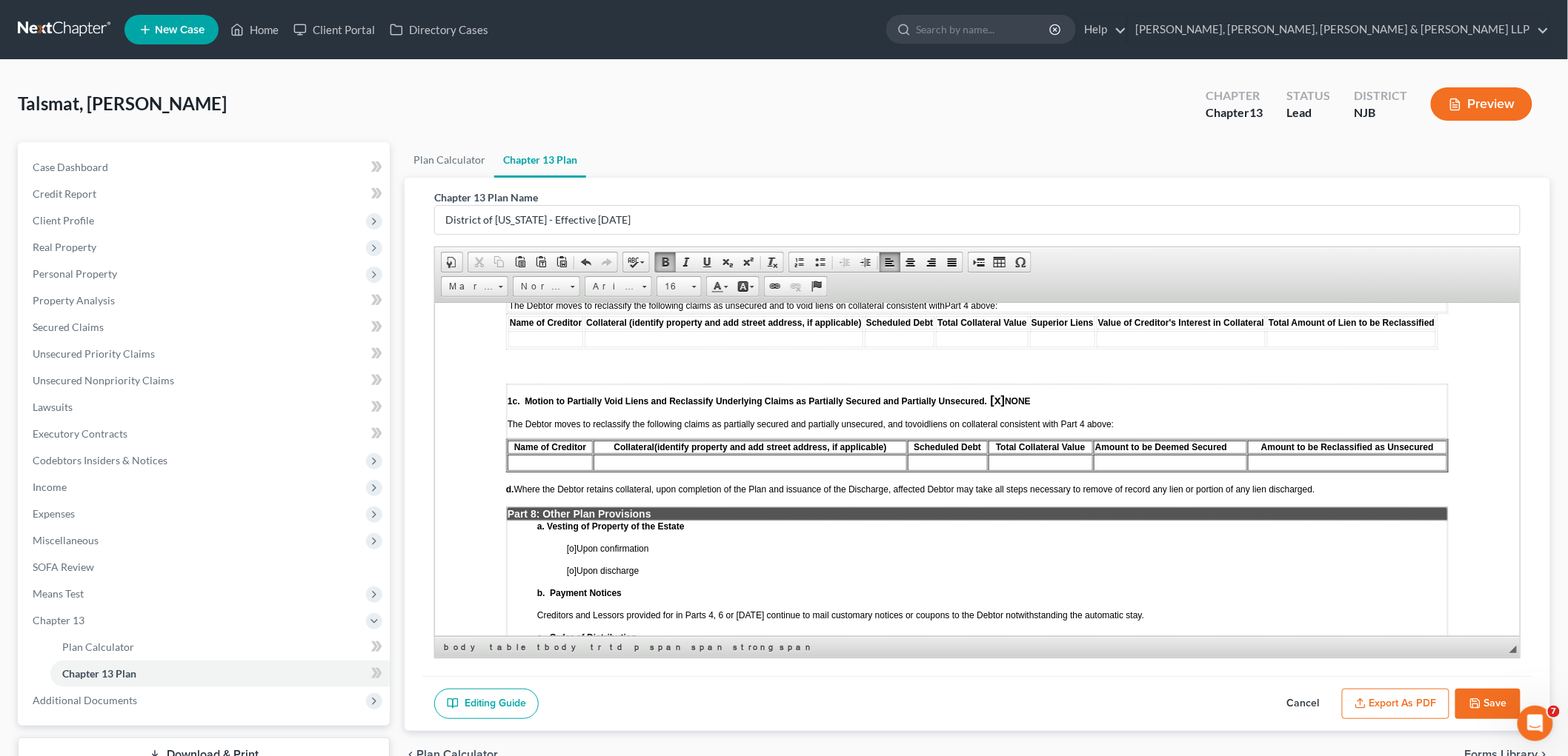
click at [573, 543] on span "[o]" at bounding box center [571, 548] width 10 height 11
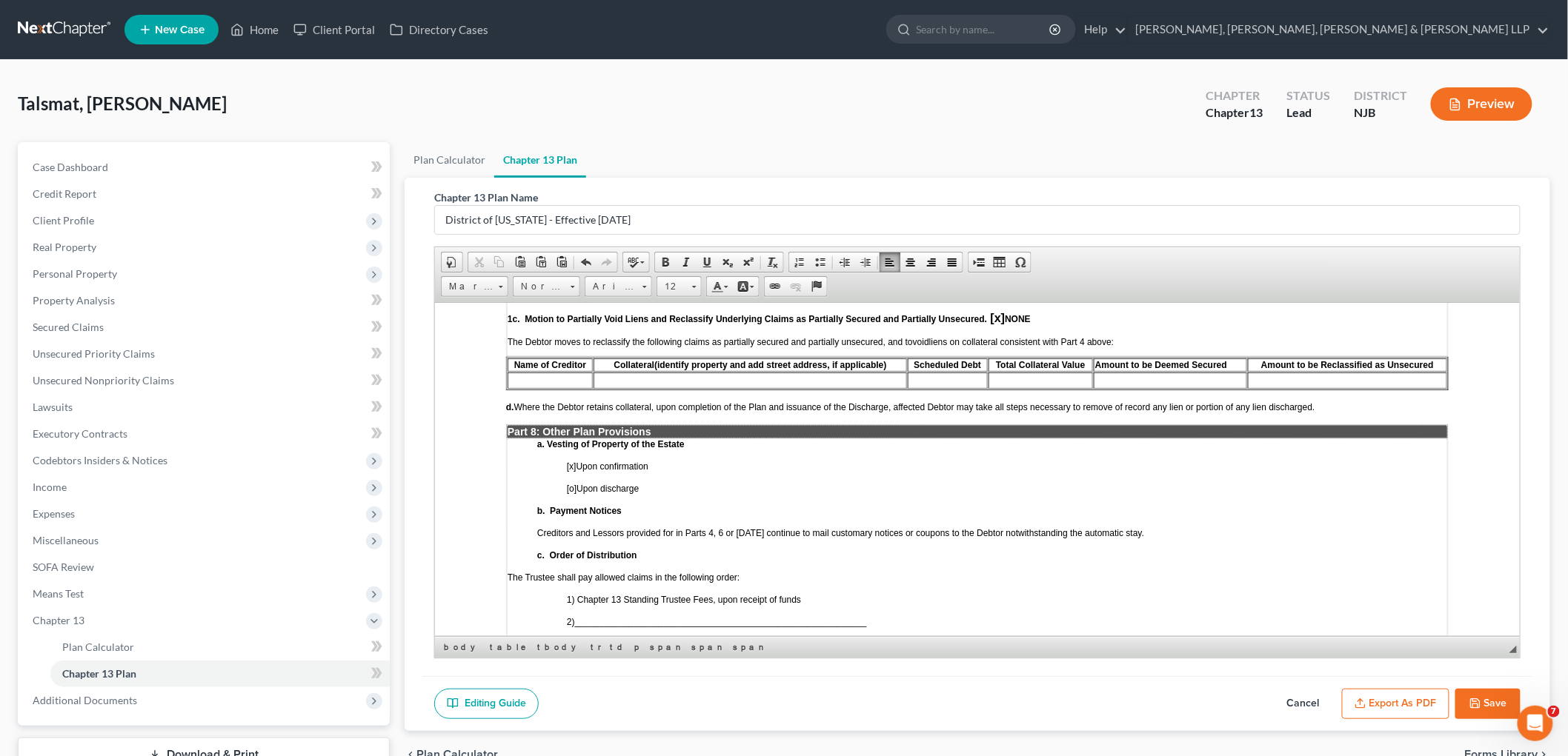
scroll to position [2962, 0]
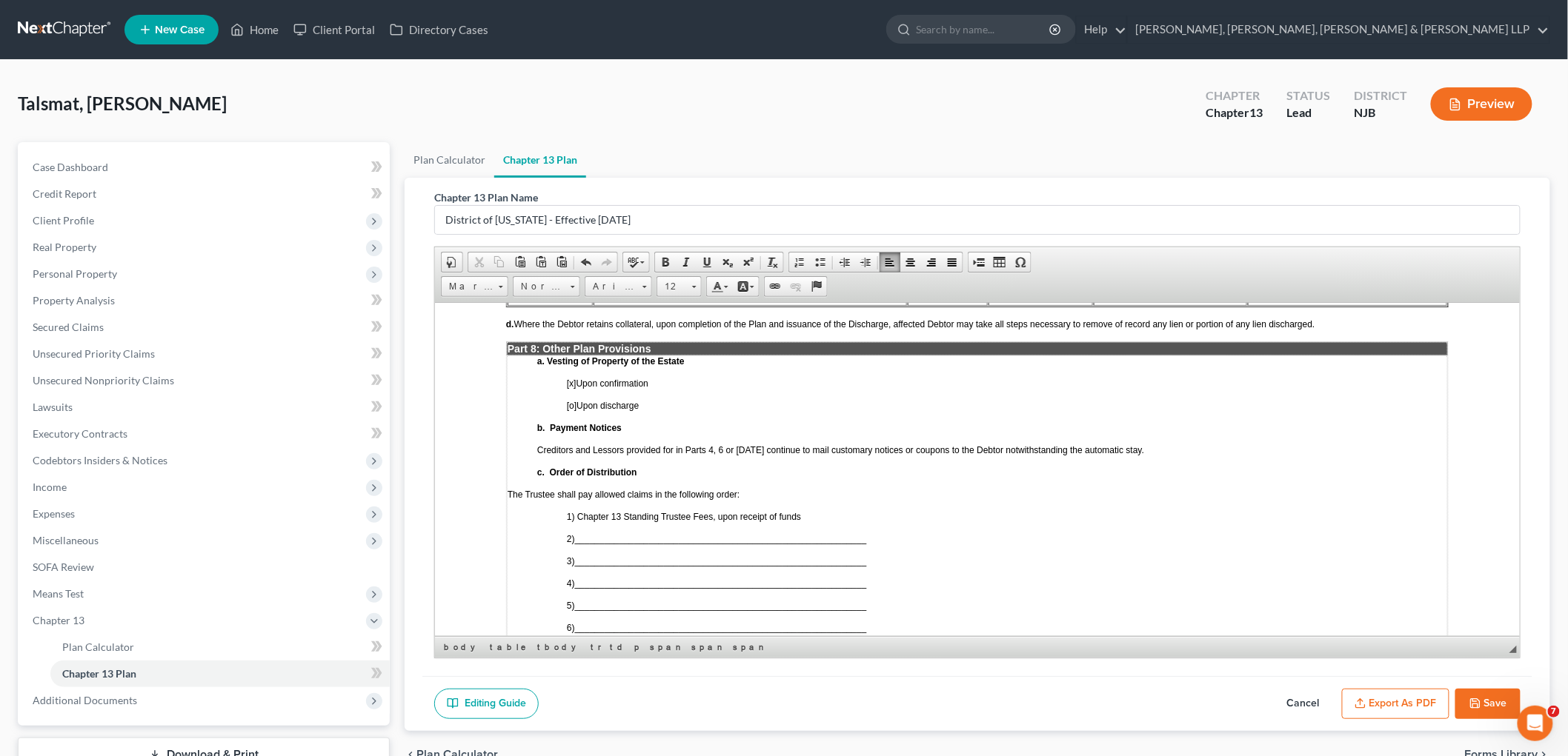
click at [612, 667] on span "[o]" at bounding box center [607, 672] width 10 height 11
click at [618, 680] on span "[o]" at bounding box center [610, 686] width 15 height 13
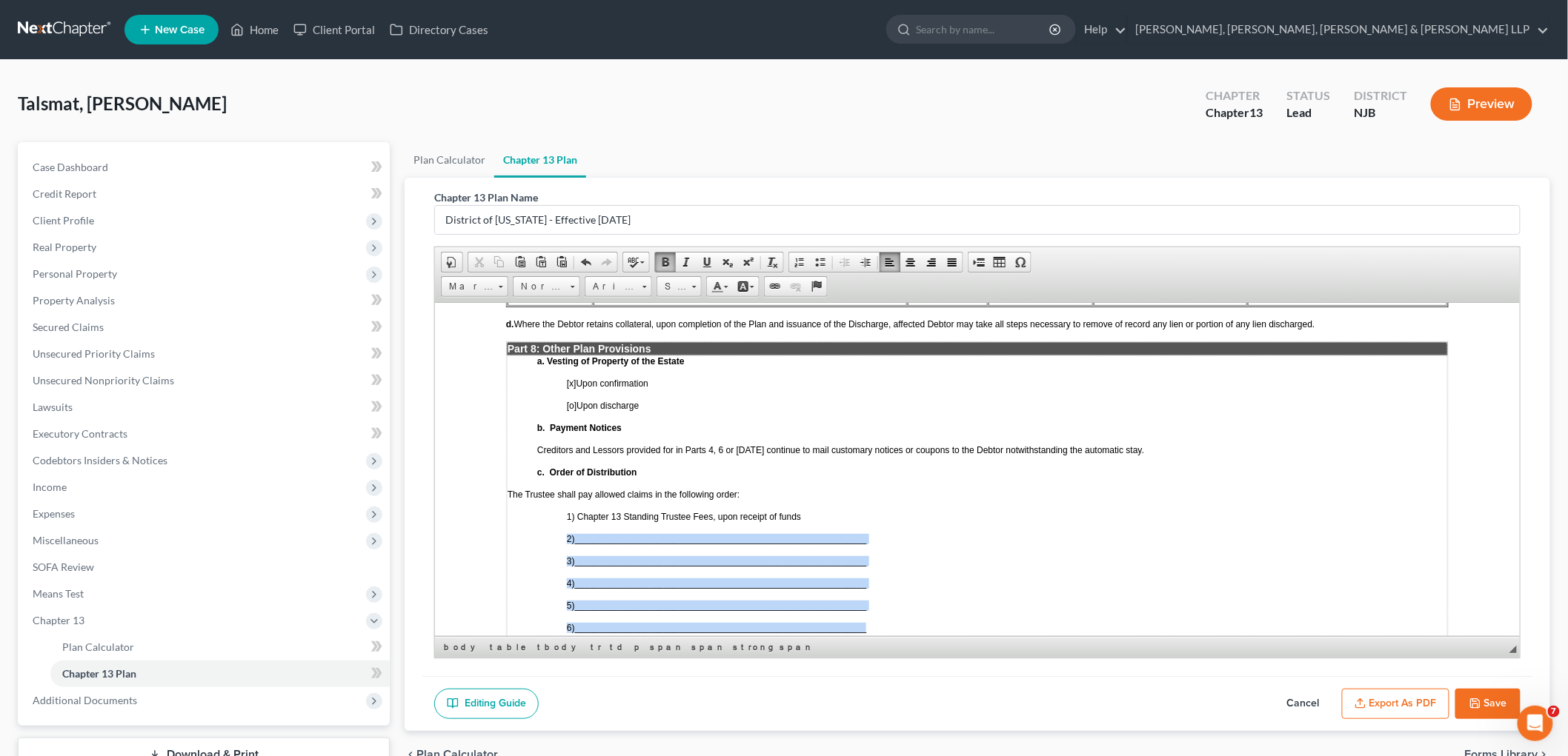
drag, startPoint x: 875, startPoint y: 545, endPoint x: 568, endPoint y: 458, distance: 319.1
click at [568, 458] on td "a. Vesting of Property of the Estate [x ] Upon confirmation [o] Upon discharge …" at bounding box center [976, 516] width 941 height 323
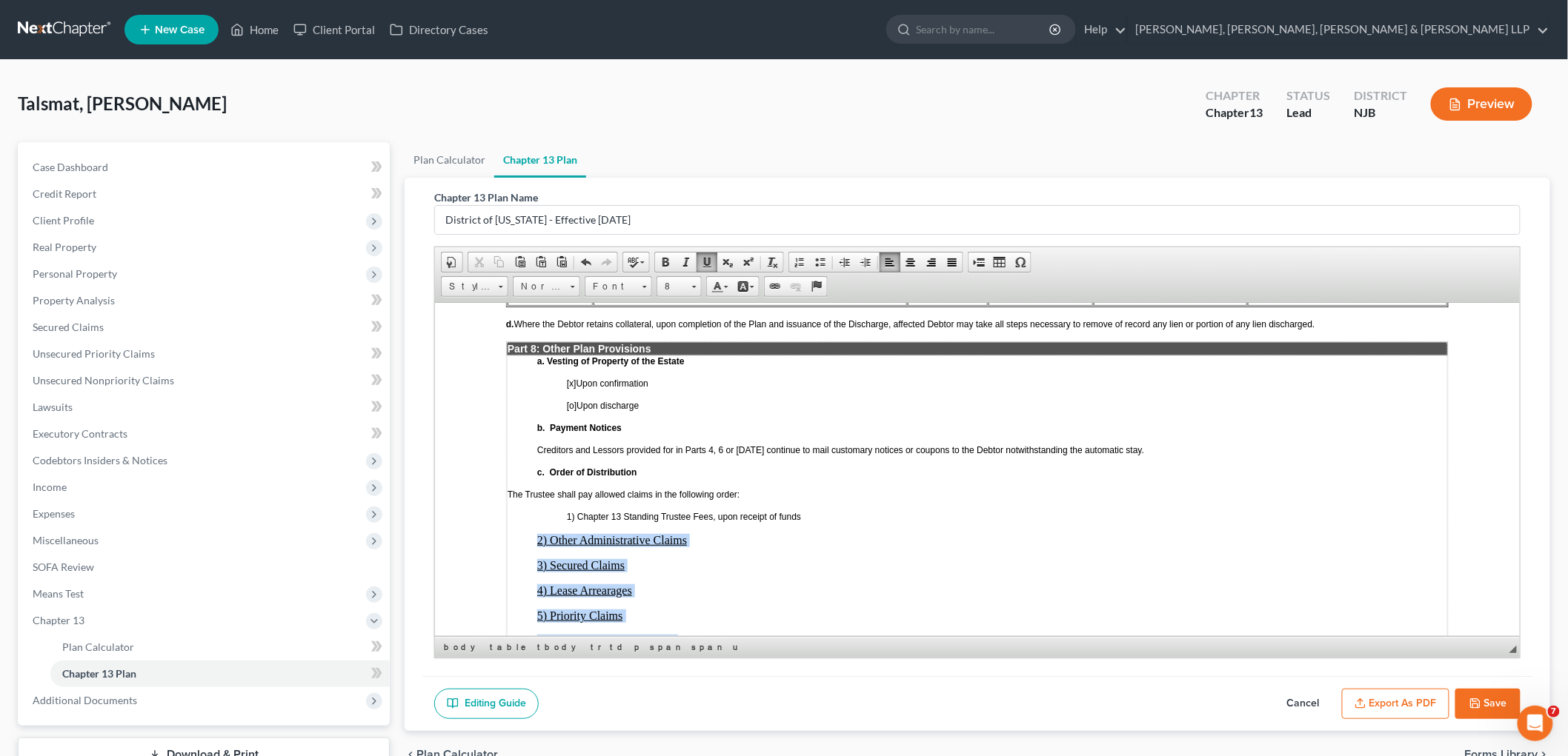
drag, startPoint x: 533, startPoint y: 459, endPoint x: 679, endPoint y: 557, distance: 175.8
click at [679, 557] on td "a. Vesting of Property of the Estate [x ] Upon confirmation [o] Upon discharge …" at bounding box center [976, 523] width 941 height 338
click at [866, 260] on span at bounding box center [865, 262] width 12 height 12
click at [568, 449] on td "a. Vesting of Property of the Estate [x ] Upon confirmation [o] Upon discharge …" at bounding box center [976, 523] width 941 height 338
drag, startPoint x: 564, startPoint y: 431, endPoint x: 715, endPoint y: 554, distance: 194.8
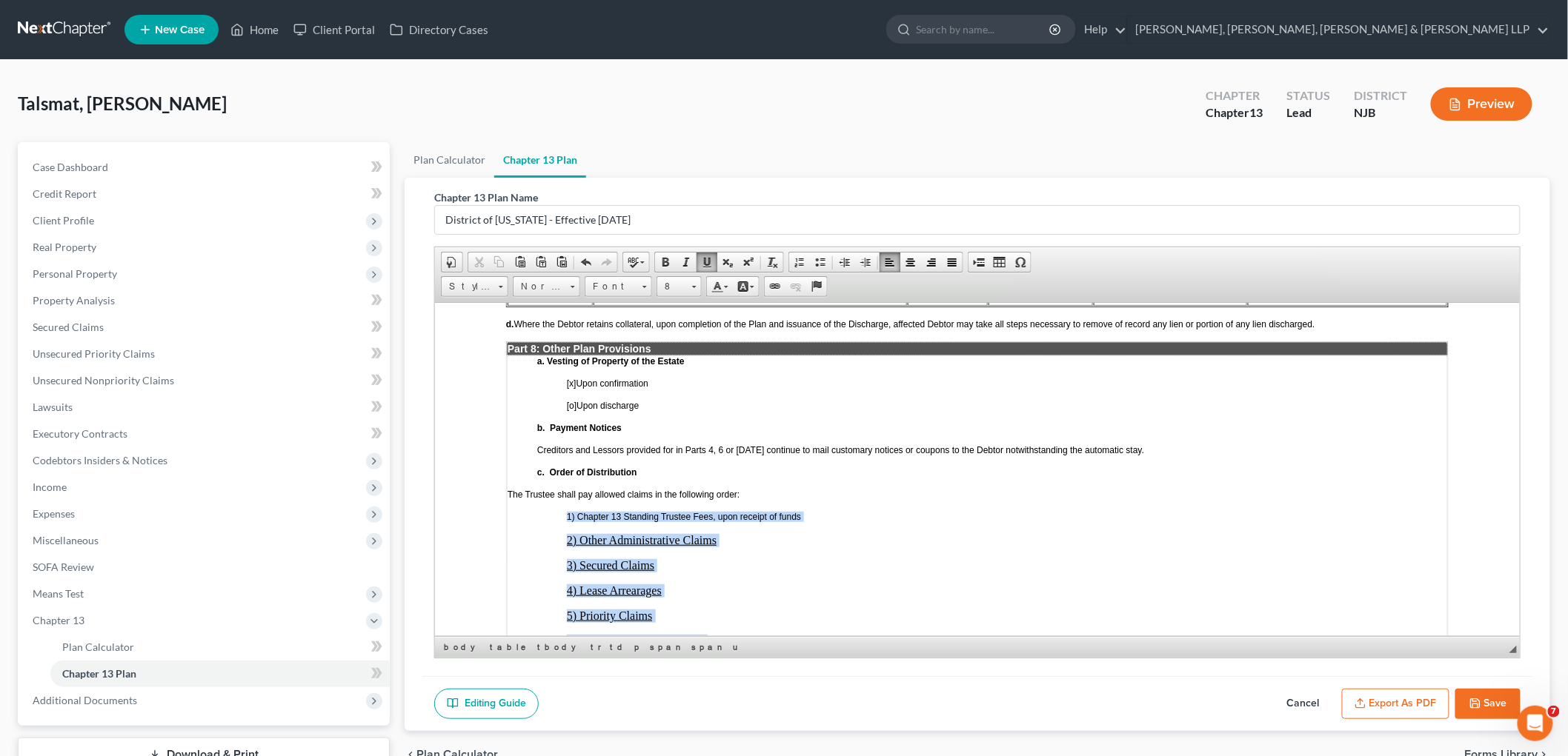
click at [715, 554] on td "a. Vesting of Property of the Estate [x ] Upon confirmation [o] Upon discharge …" at bounding box center [976, 523] width 941 height 338
click at [704, 256] on span at bounding box center [707, 262] width 12 height 12
click at [867, 265] on span at bounding box center [865, 262] width 12 height 12
click at [642, 286] on span at bounding box center [644, 287] width 4 height 2
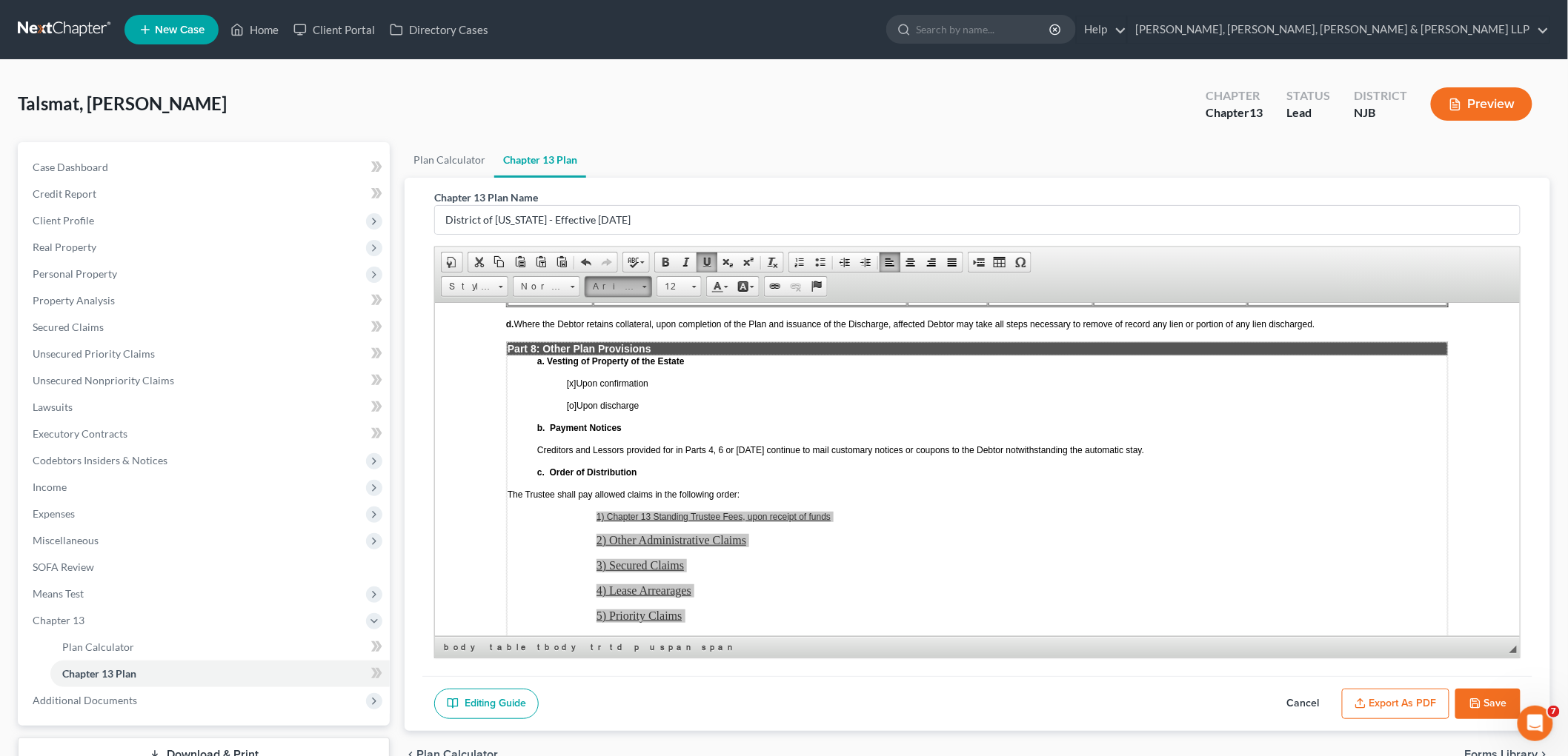
scroll to position [0, 0]
click at [625, 319] on link "Arial" at bounding box center [641, 324] width 107 height 19
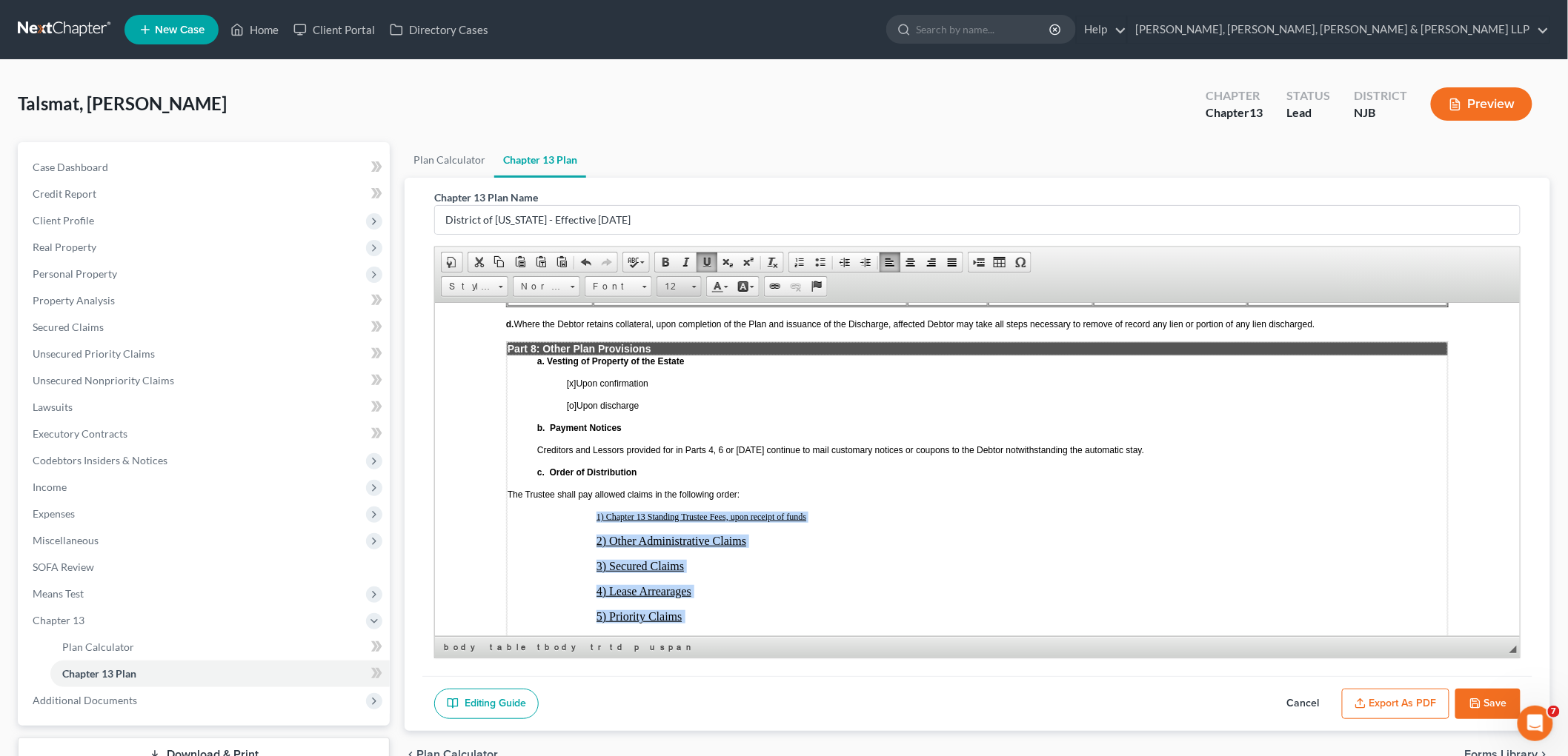
click at [690, 280] on link "12" at bounding box center [679, 287] width 45 height 21
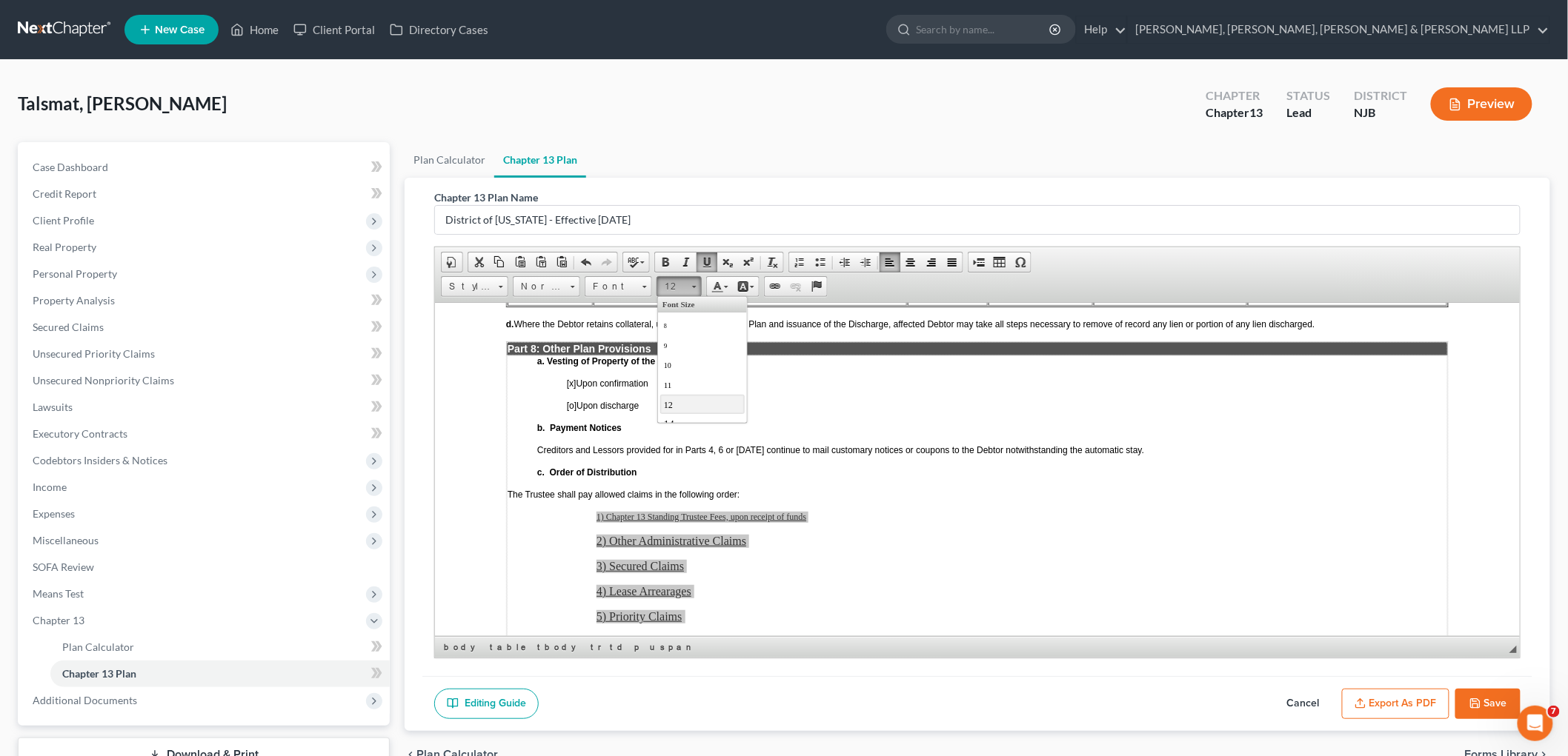
click at [678, 402] on link "12" at bounding box center [701, 404] width 84 height 19
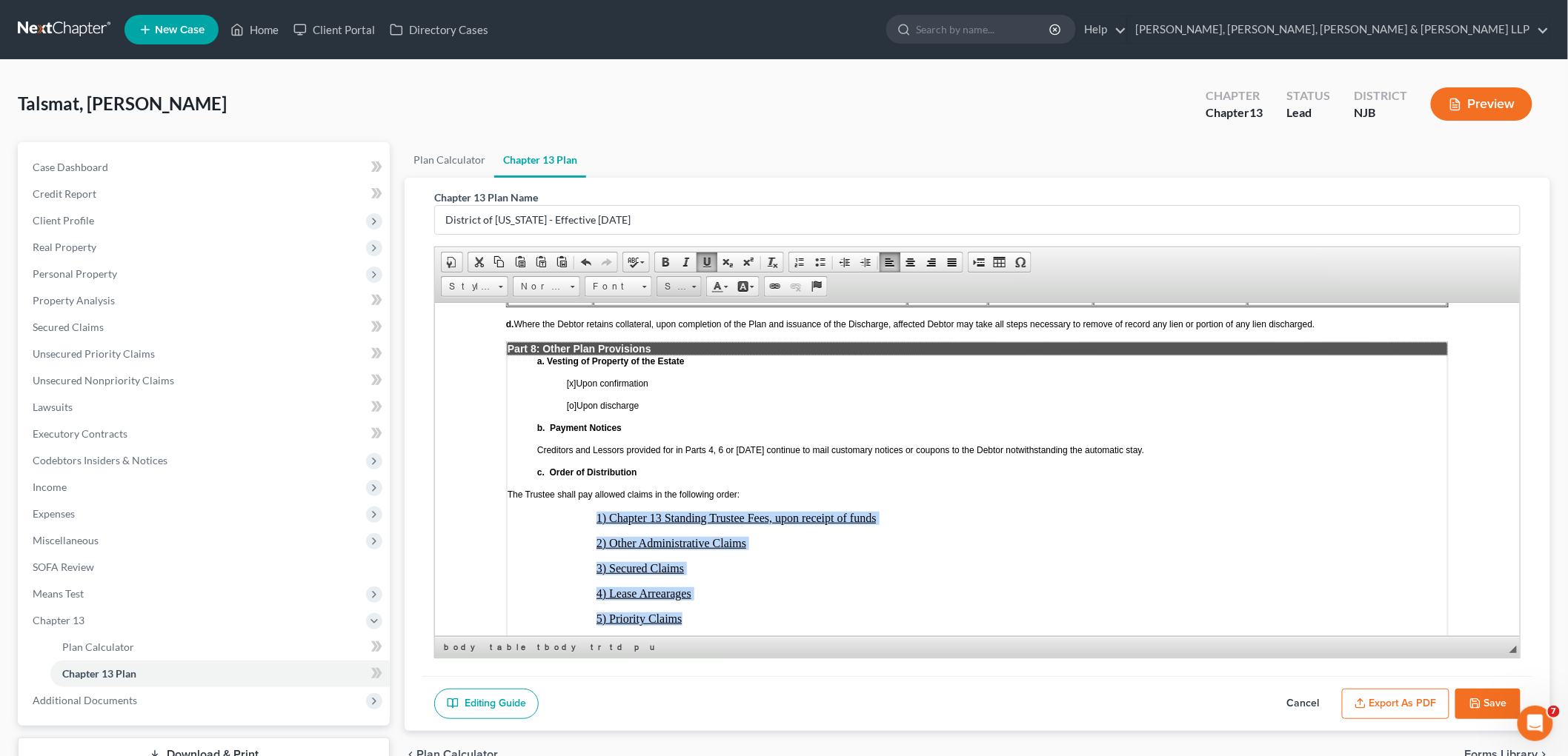
click at [685, 287] on span "Size" at bounding box center [672, 287] width 30 height 19
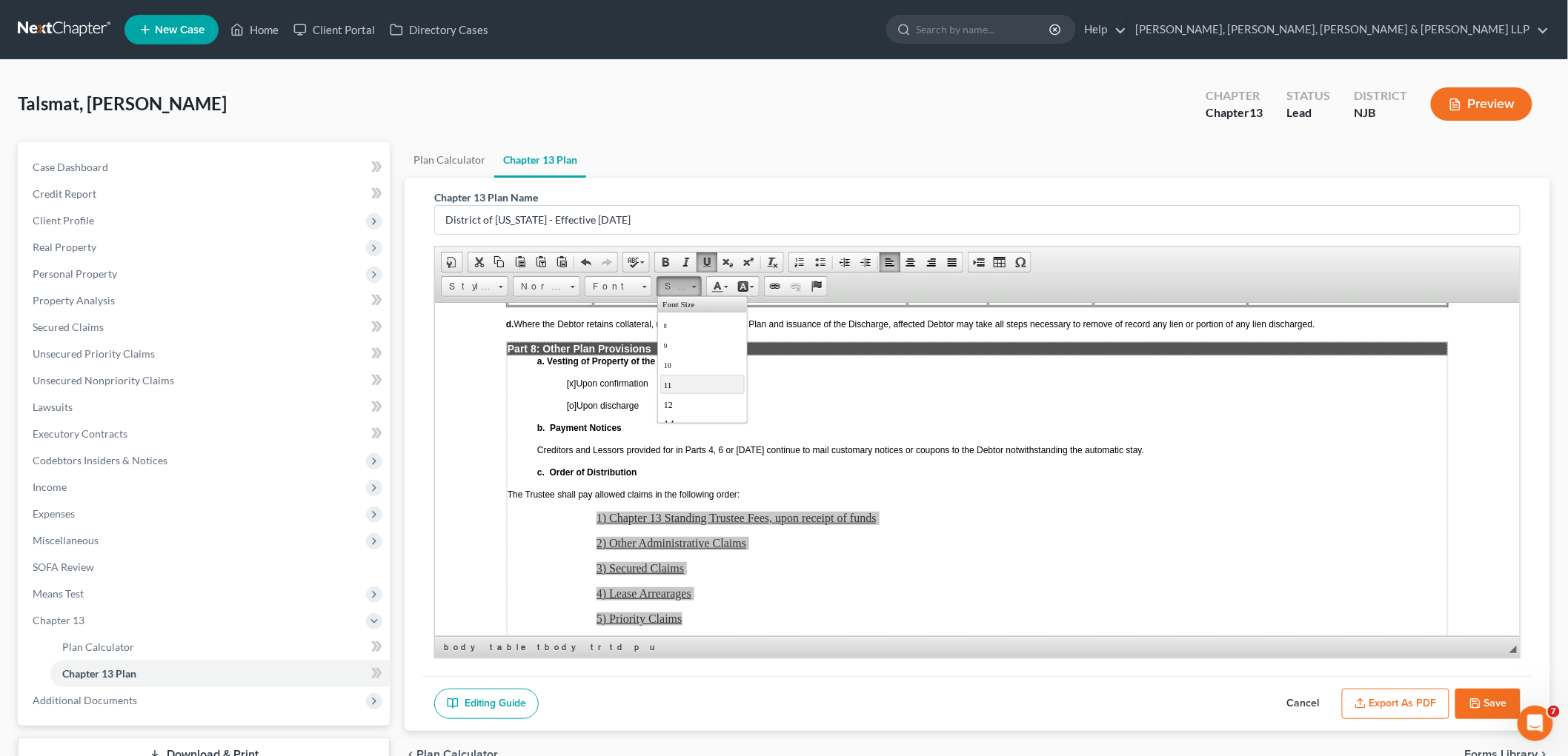
click at [682, 385] on link "11" at bounding box center [701, 384] width 84 height 19
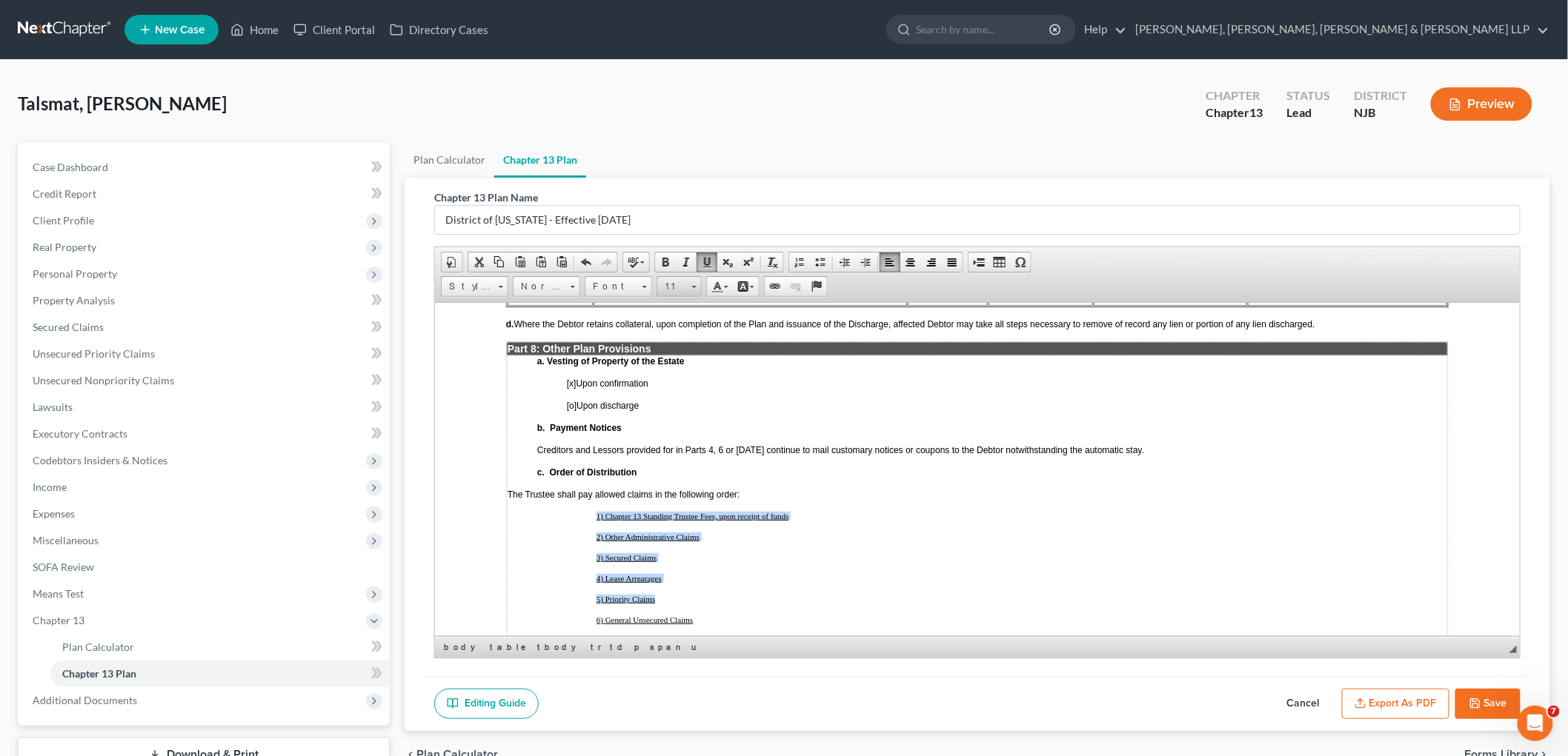
click at [679, 283] on span "11" at bounding box center [672, 287] width 30 height 19
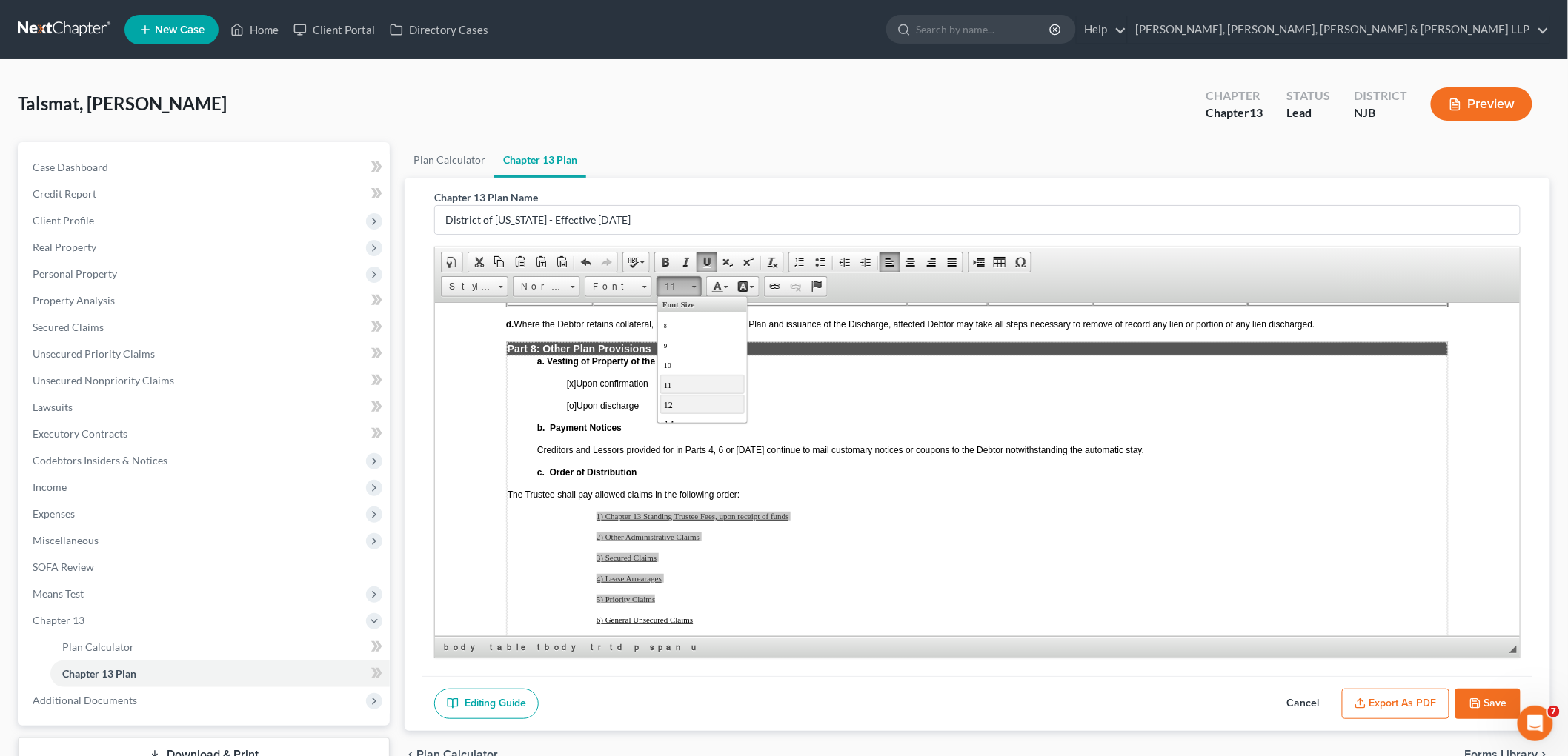
drag, startPoint x: 679, startPoint y: 404, endPoint x: 953, endPoint y: 513, distance: 294.9
click at [679, 404] on link "12" at bounding box center [701, 404] width 84 height 19
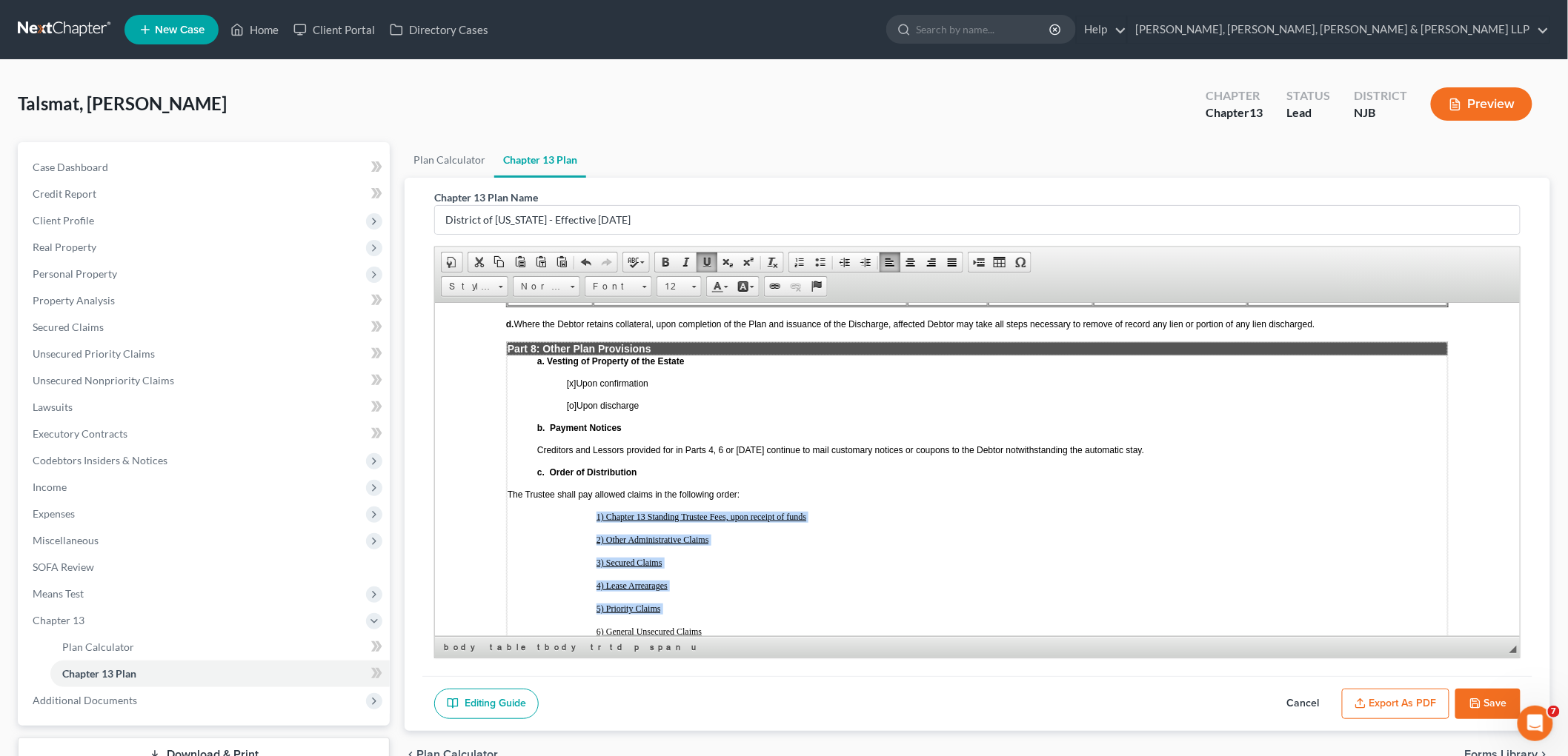
click at [753, 603] on p "5) Priority Claims" at bounding box center [1021, 609] width 850 height 11
drag, startPoint x: 585, startPoint y: 435, endPoint x: 711, endPoint y: 545, distance: 167.3
click at [711, 545] on td "a. Vesting of Property of the Estate [x ] Upon confirmation [o] Upon discharge …" at bounding box center [976, 519] width 941 height 327
click at [683, 285] on span "12" at bounding box center [672, 287] width 30 height 19
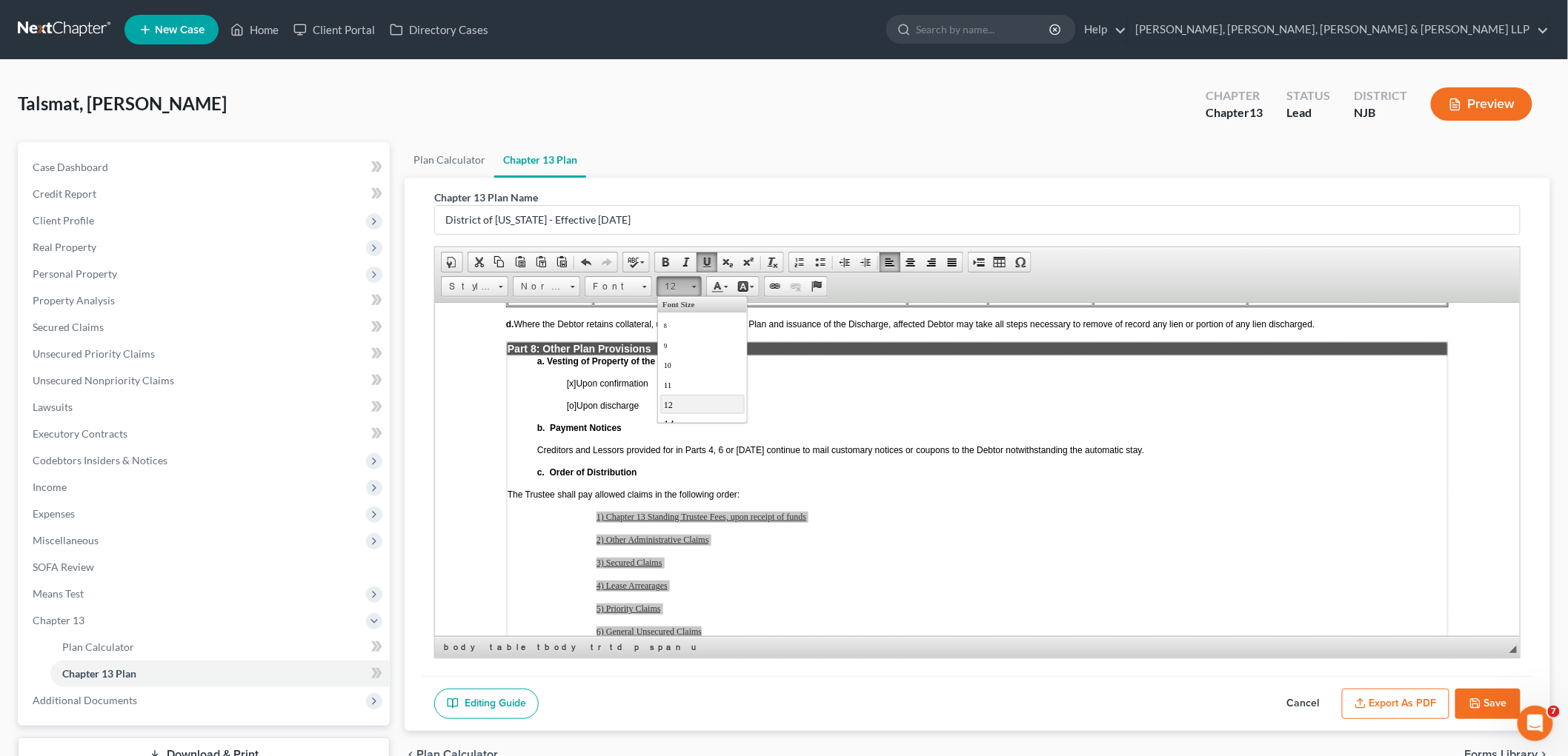
click at [687, 402] on link "12" at bounding box center [701, 404] width 84 height 19
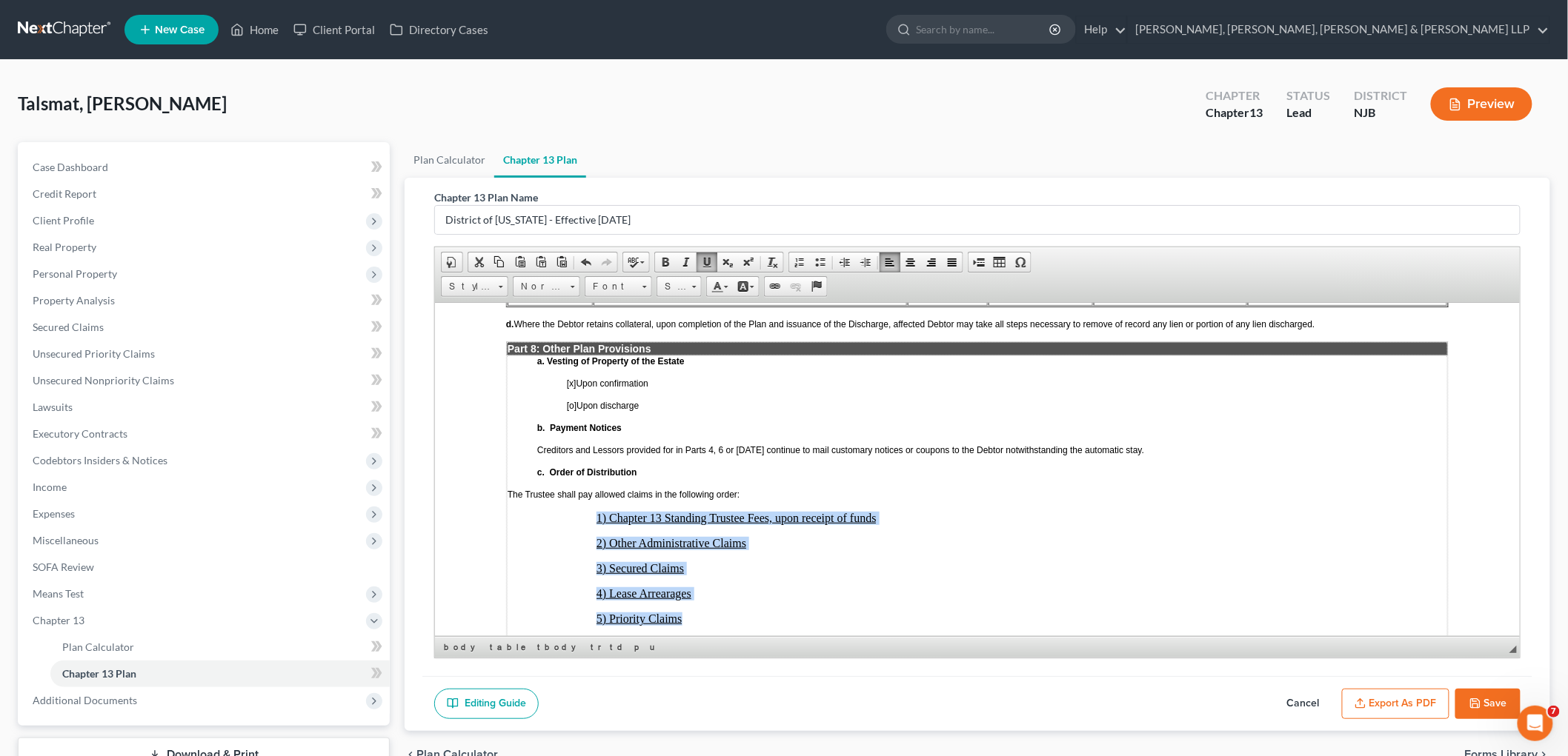
click at [783, 507] on td "a. Vesting of Property of the Estate [x ] Upon confirmation [o] Upon discharge …" at bounding box center [976, 525] width 941 height 340
click at [810, 587] on p "4) Lease Arrearages" at bounding box center [1021, 593] width 850 height 13
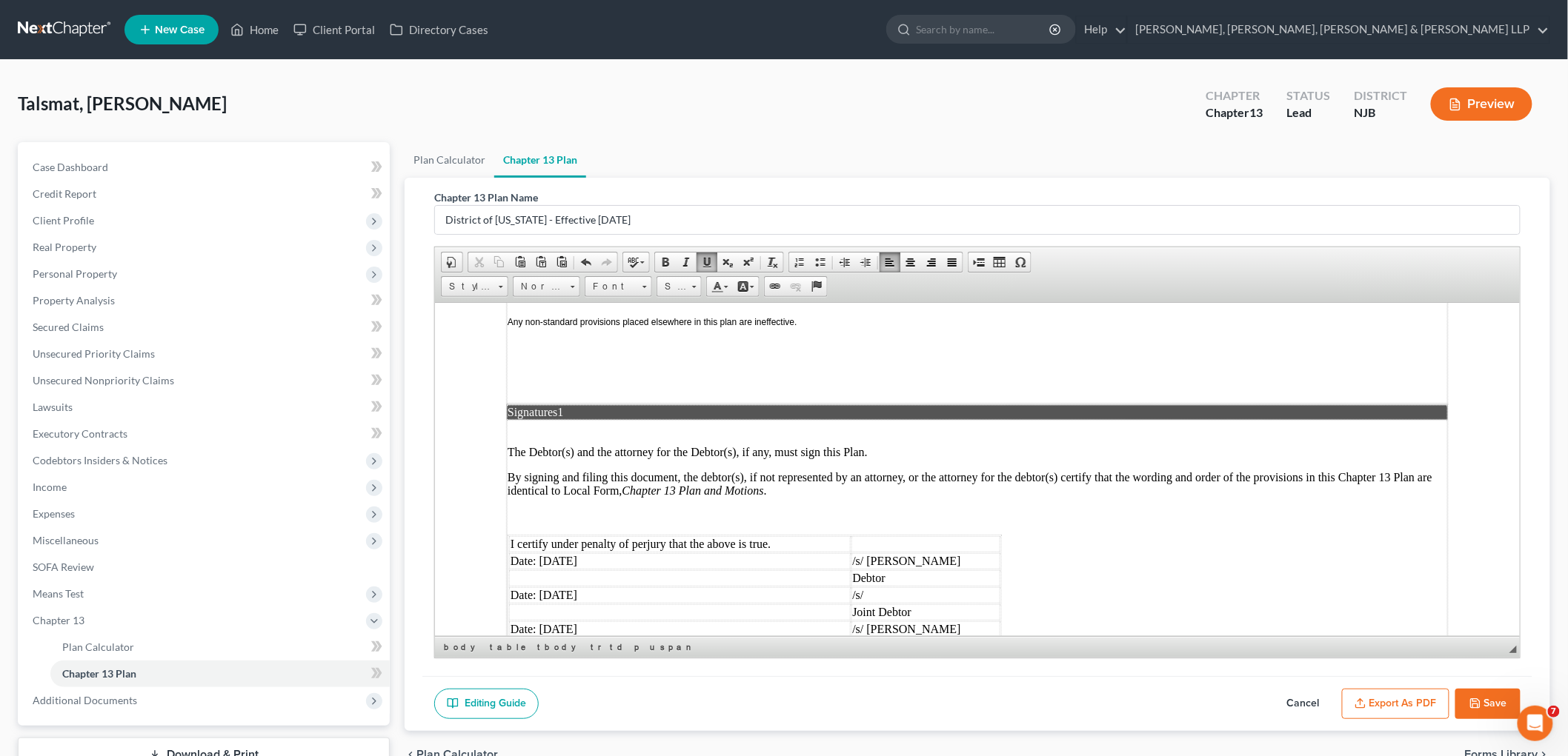
scroll to position [3620, 0]
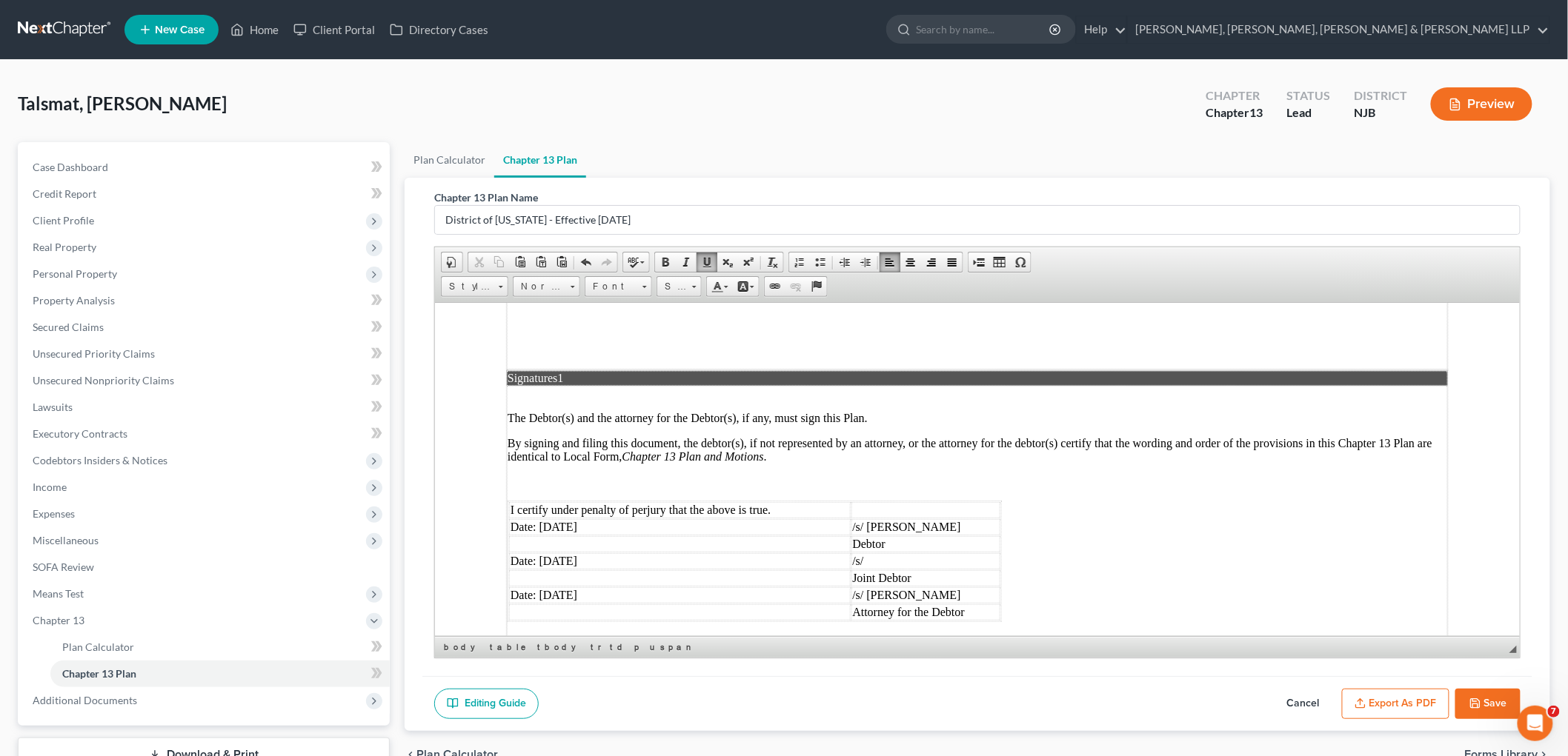
click at [990, 710] on button "Export as PDF" at bounding box center [1395, 704] width 108 height 31
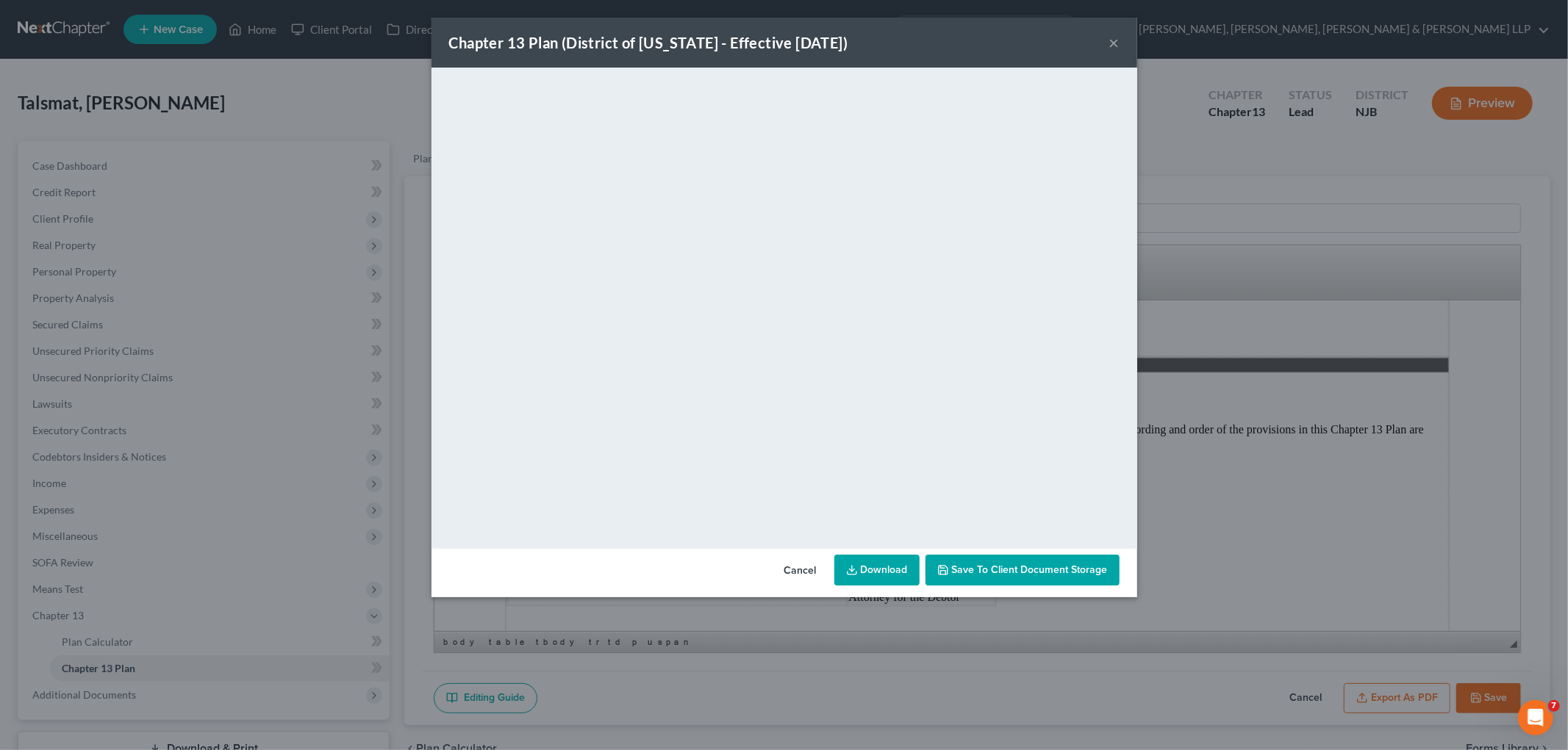
click at [791, 567] on button "Cancel" at bounding box center [800, 571] width 55 height 30
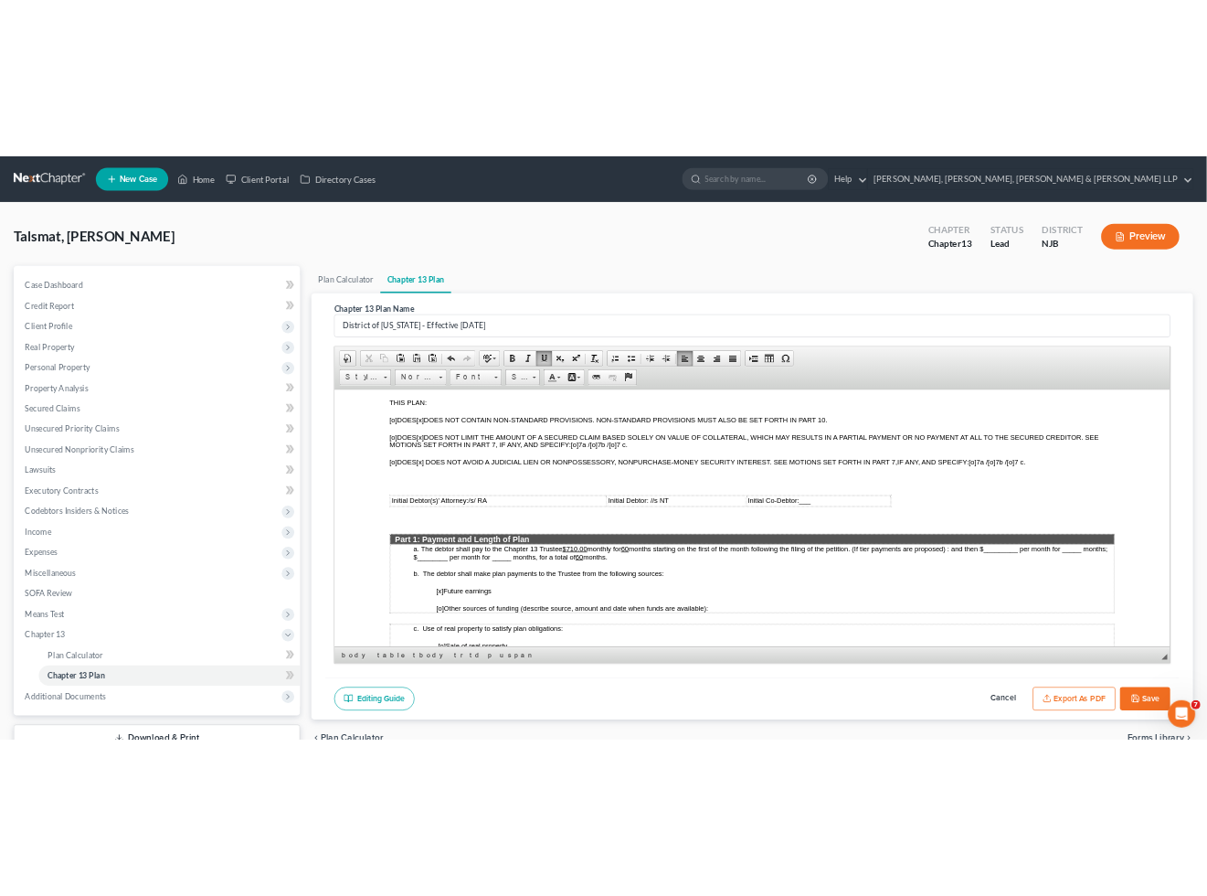
scroll to position [710, 0]
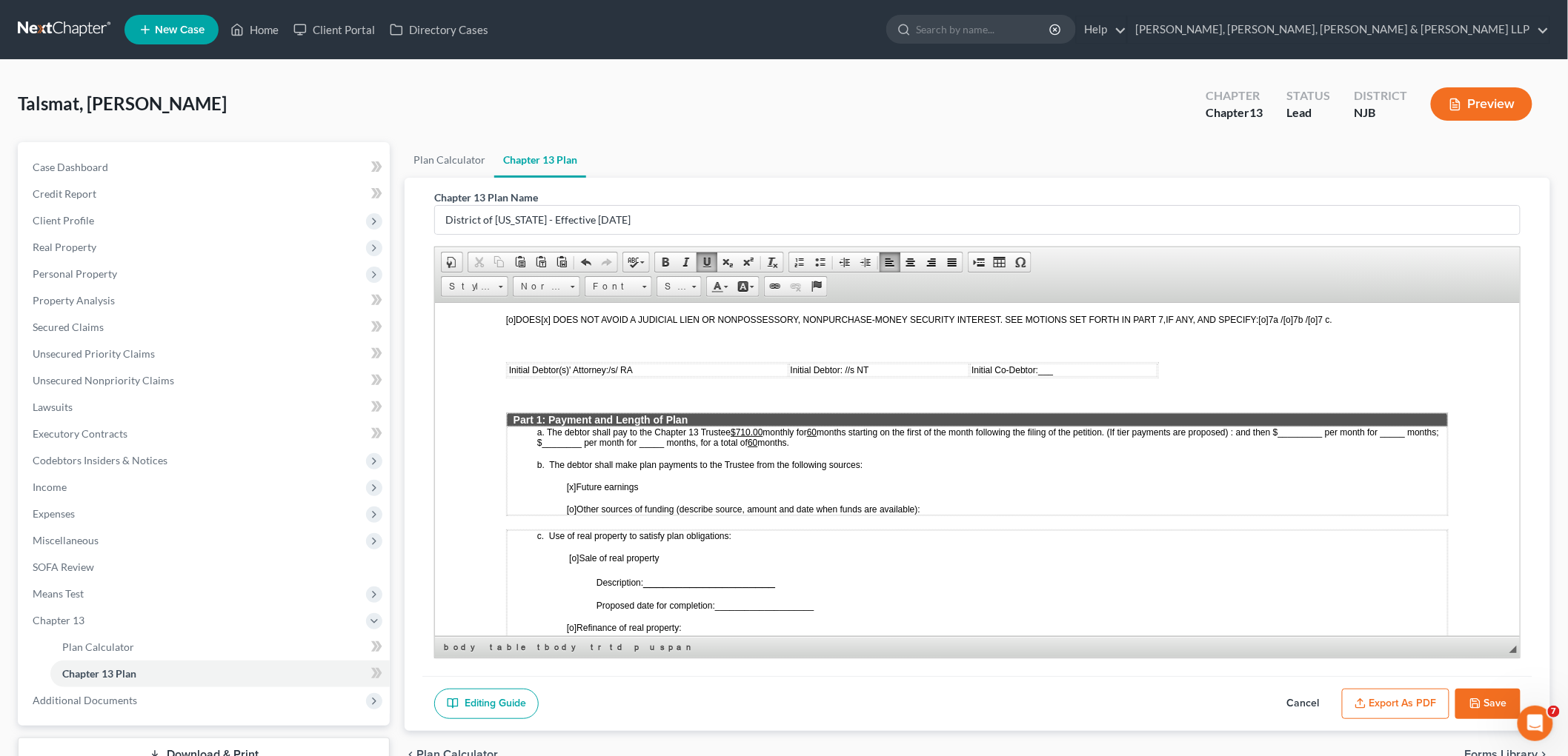
click at [990, 706] on button "Save" at bounding box center [1488, 704] width 65 height 31
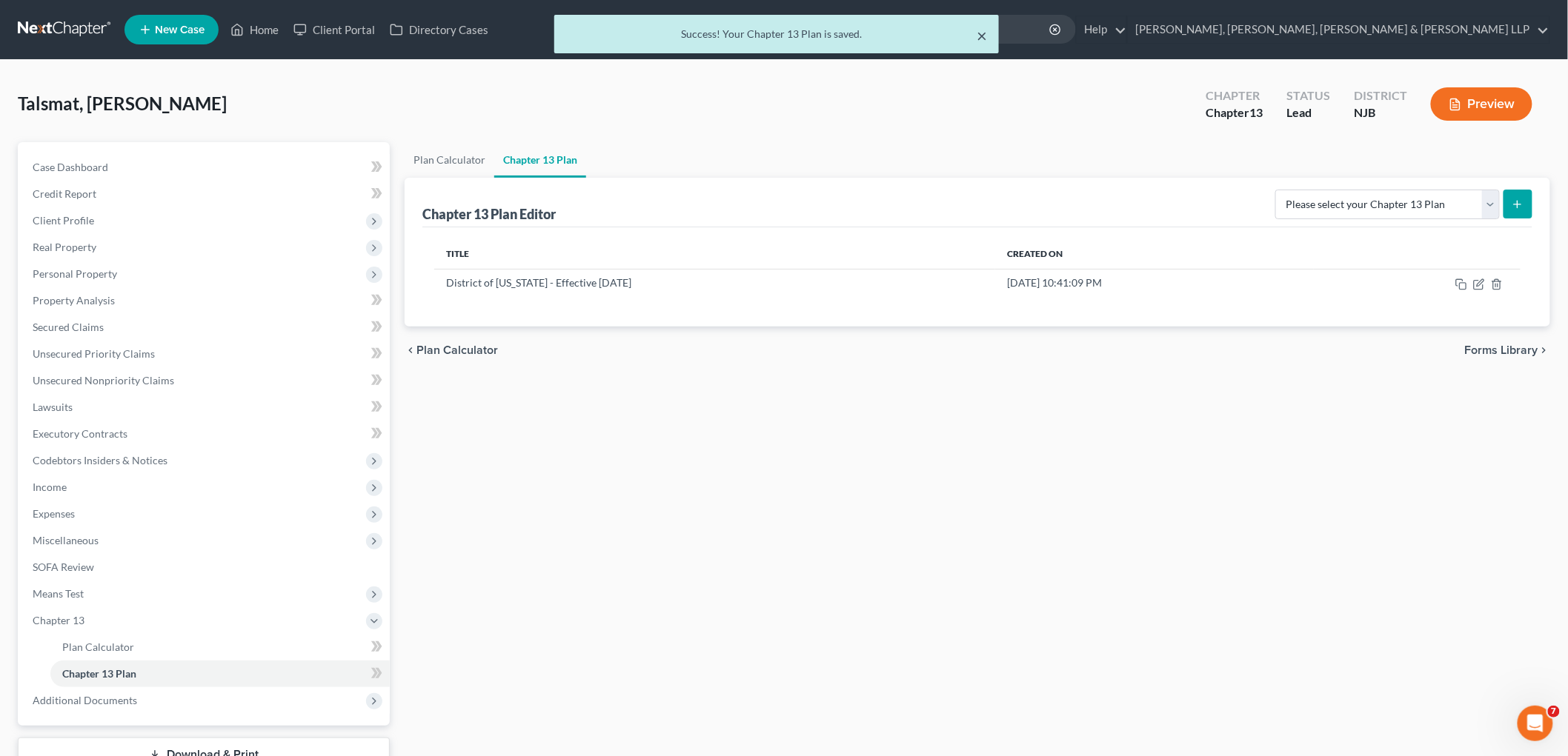
click at [982, 28] on button "×" at bounding box center [982, 36] width 11 height 18
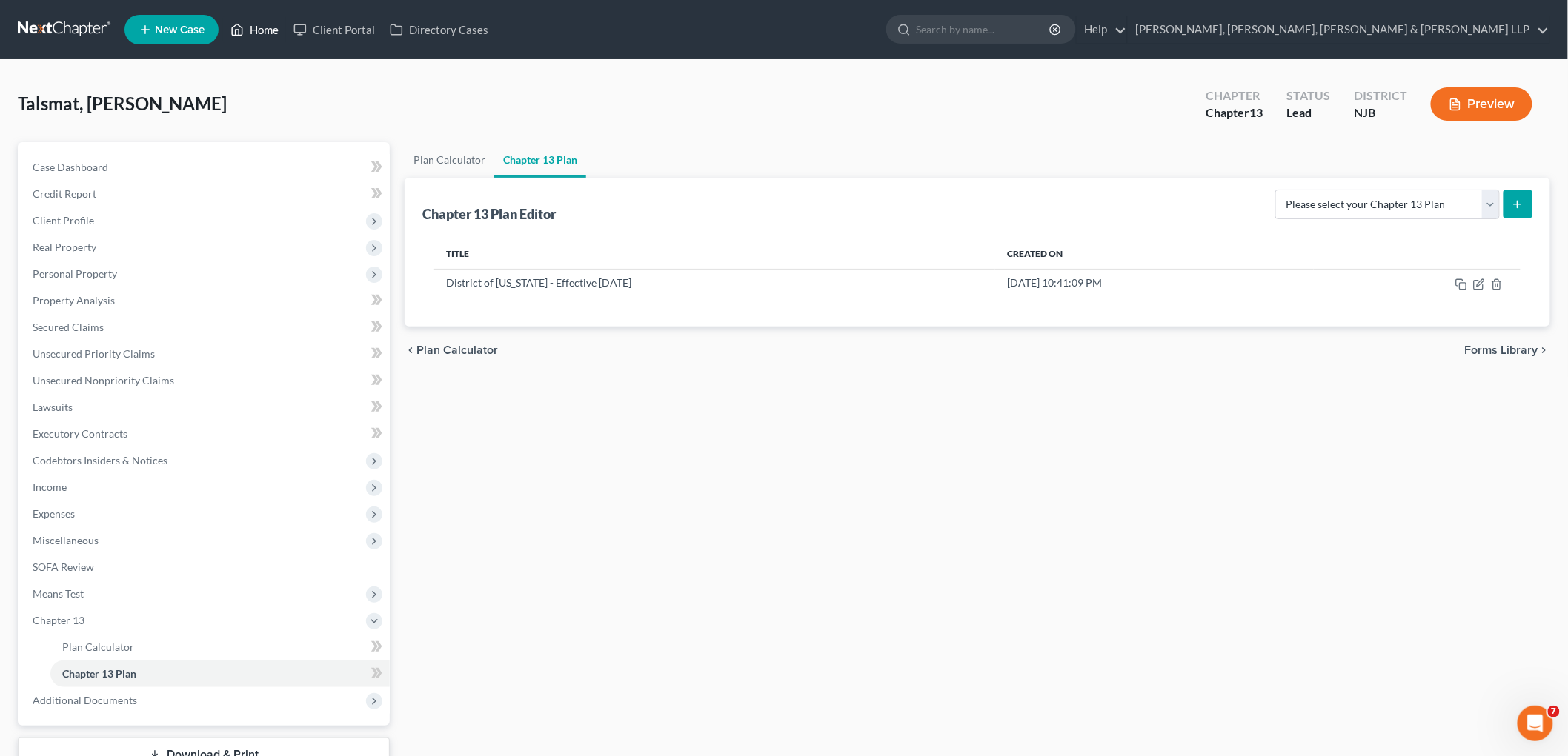
click at [255, 24] on link "Home" at bounding box center [255, 29] width 63 height 27
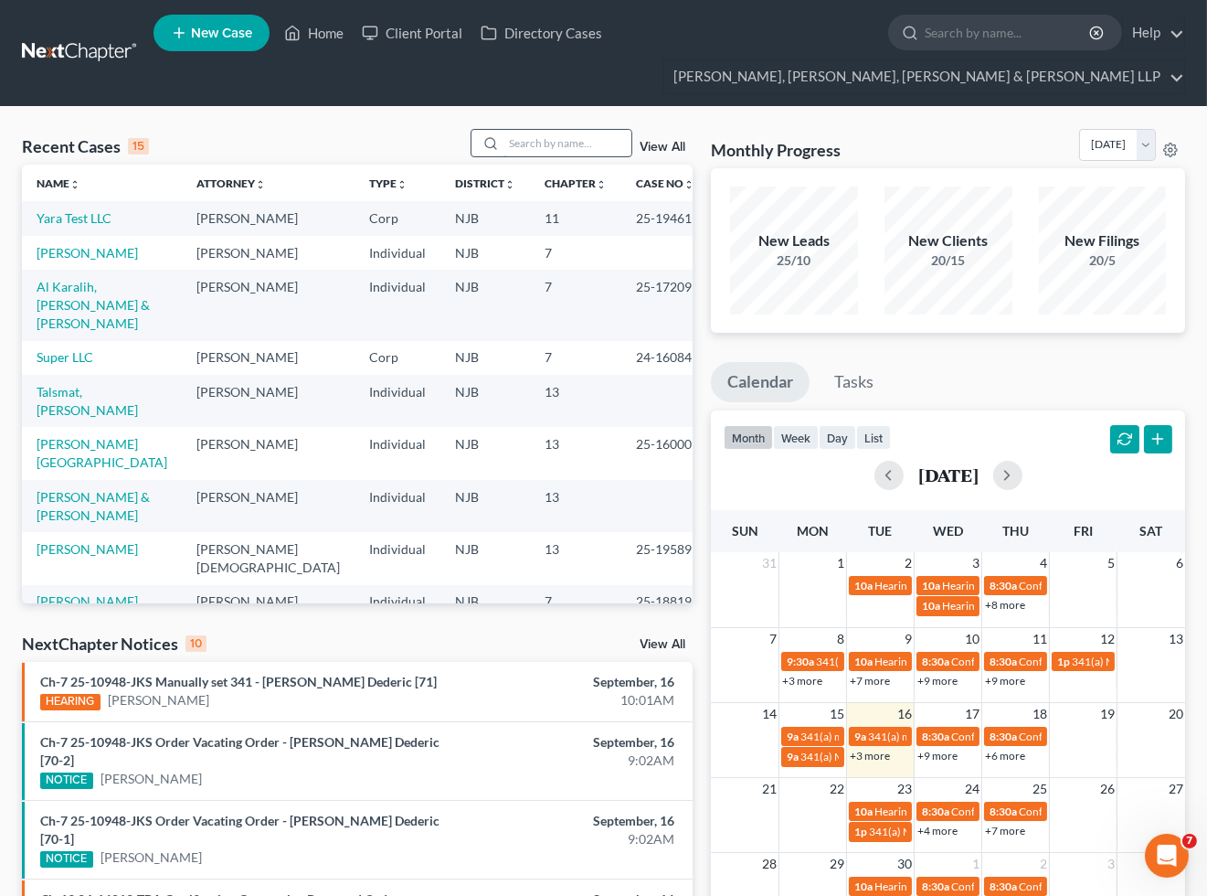
click at [581, 138] on input "search" at bounding box center [568, 143] width 128 height 27
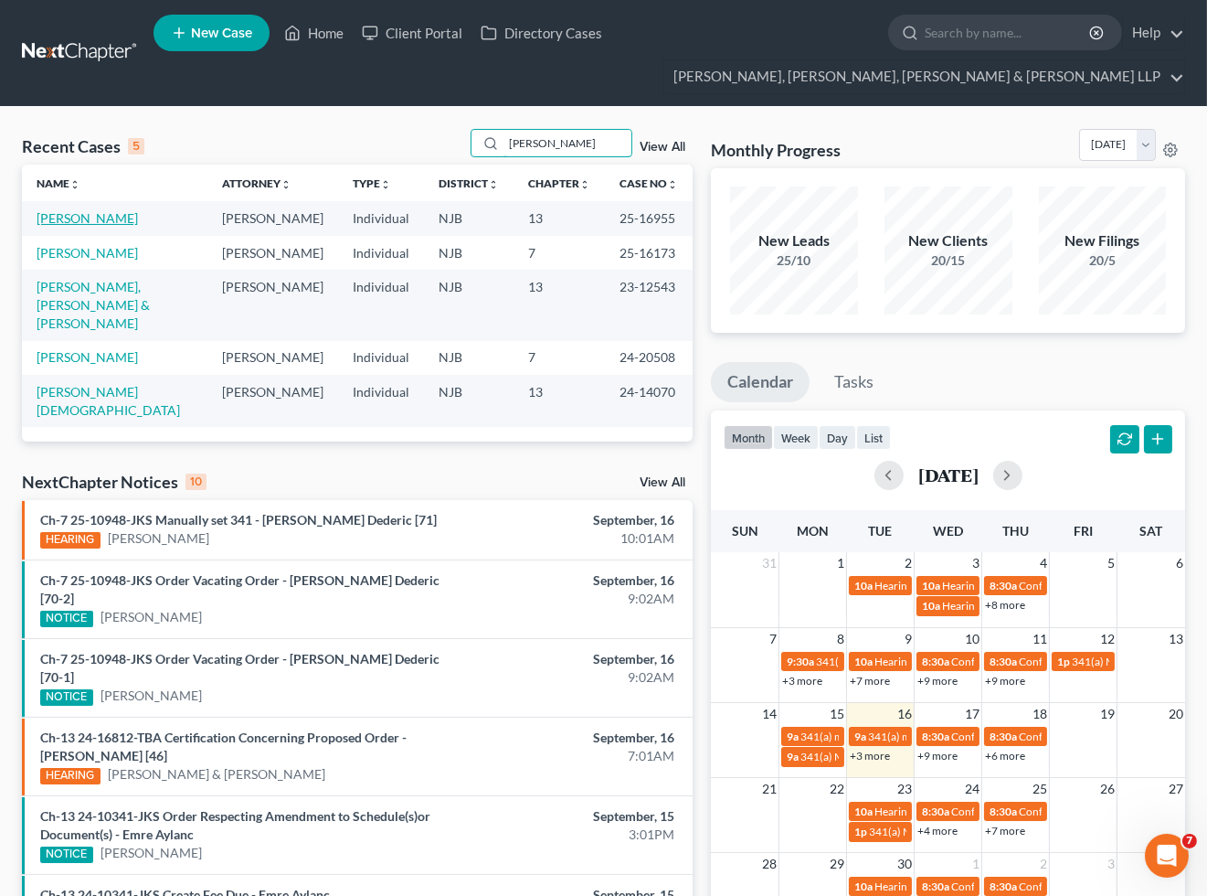
type input "[PERSON_NAME]"
click at [83, 216] on link "[PERSON_NAME]" at bounding box center [87, 218] width 101 height 16
select select "6"
